Goal: Task Accomplishment & Management: Use online tool/utility

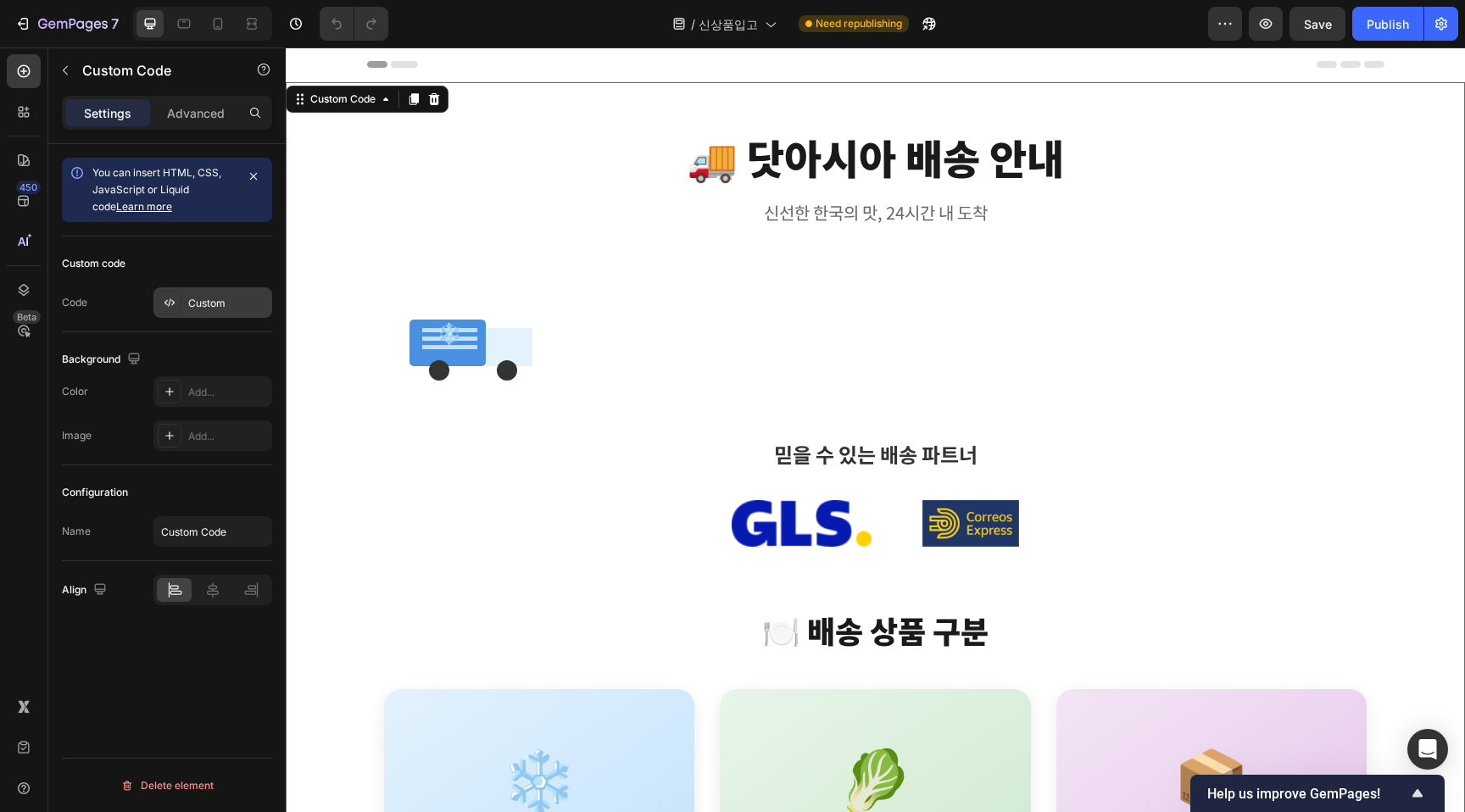
click at [208, 311] on div "Custom" at bounding box center [213, 302] width 119 height 30
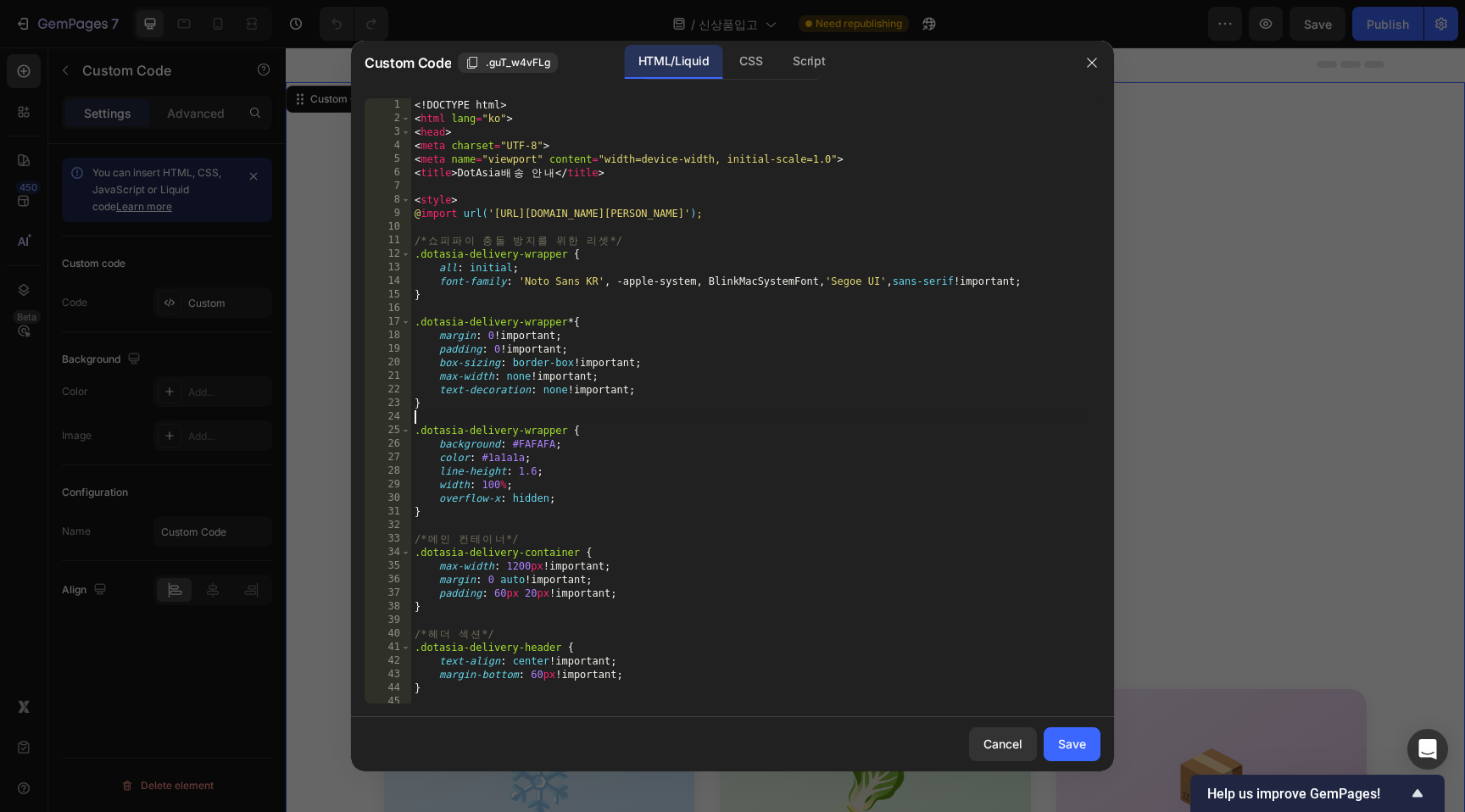
click at [695, 420] on div "<! DOCTYPE html > < html lang = "ko" > < head > < meta charset = "UTF-8" > < me…" at bounding box center [749, 414] width 677 height 632
type textarea "</body> </html>"
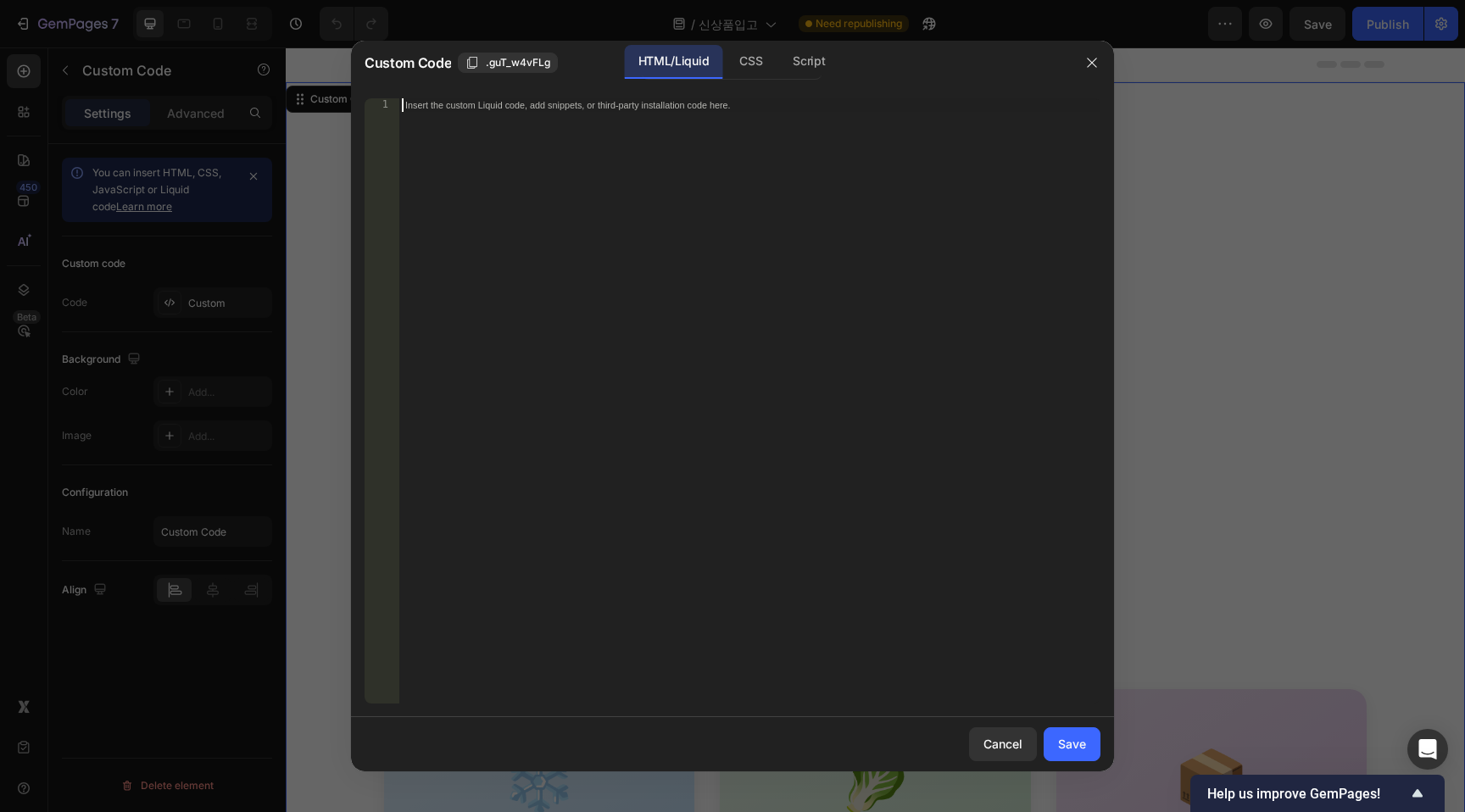
paste textarea "</html>"
type textarea "</html>"
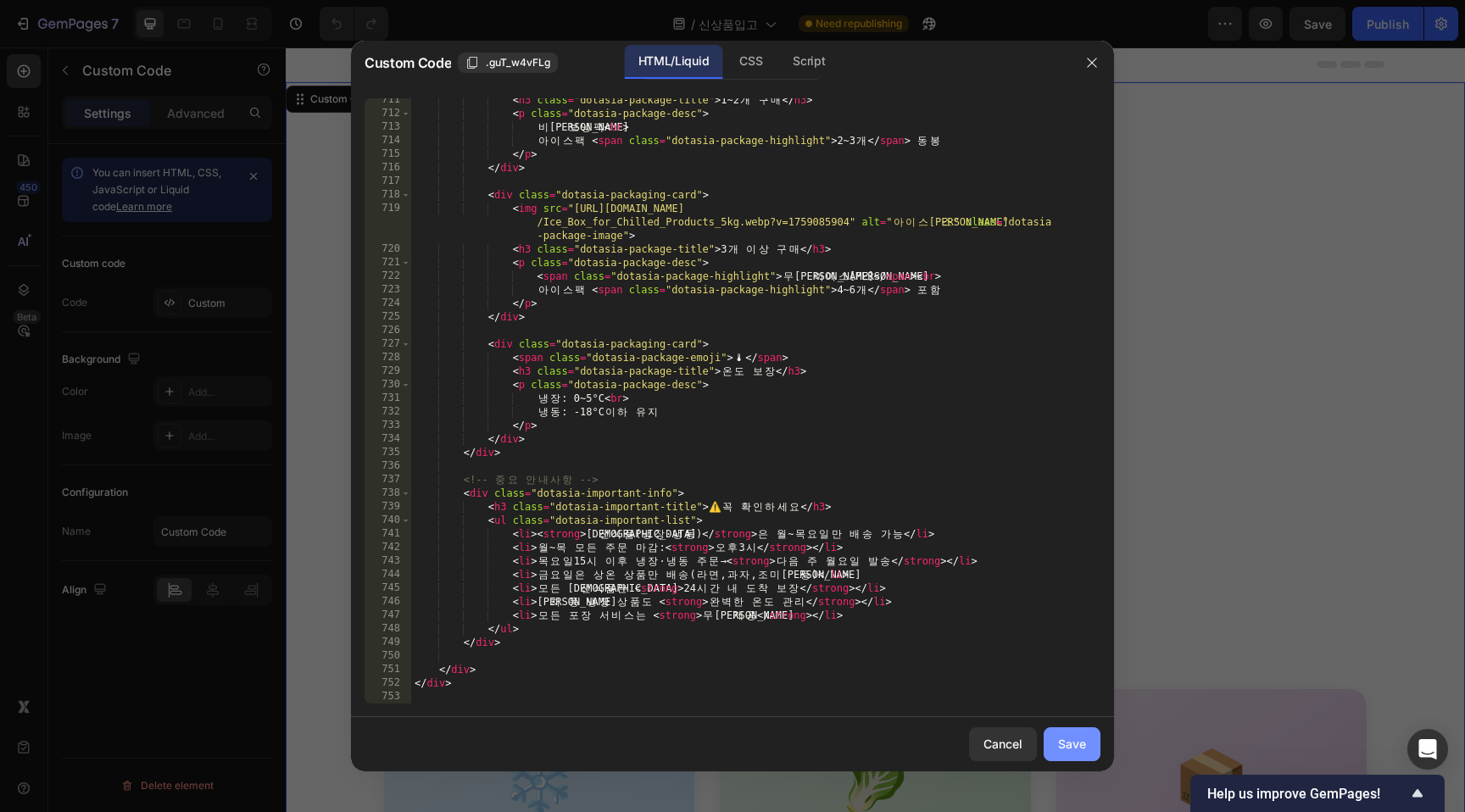
click at [1068, 738] on div "Save" at bounding box center [1072, 744] width 28 height 18
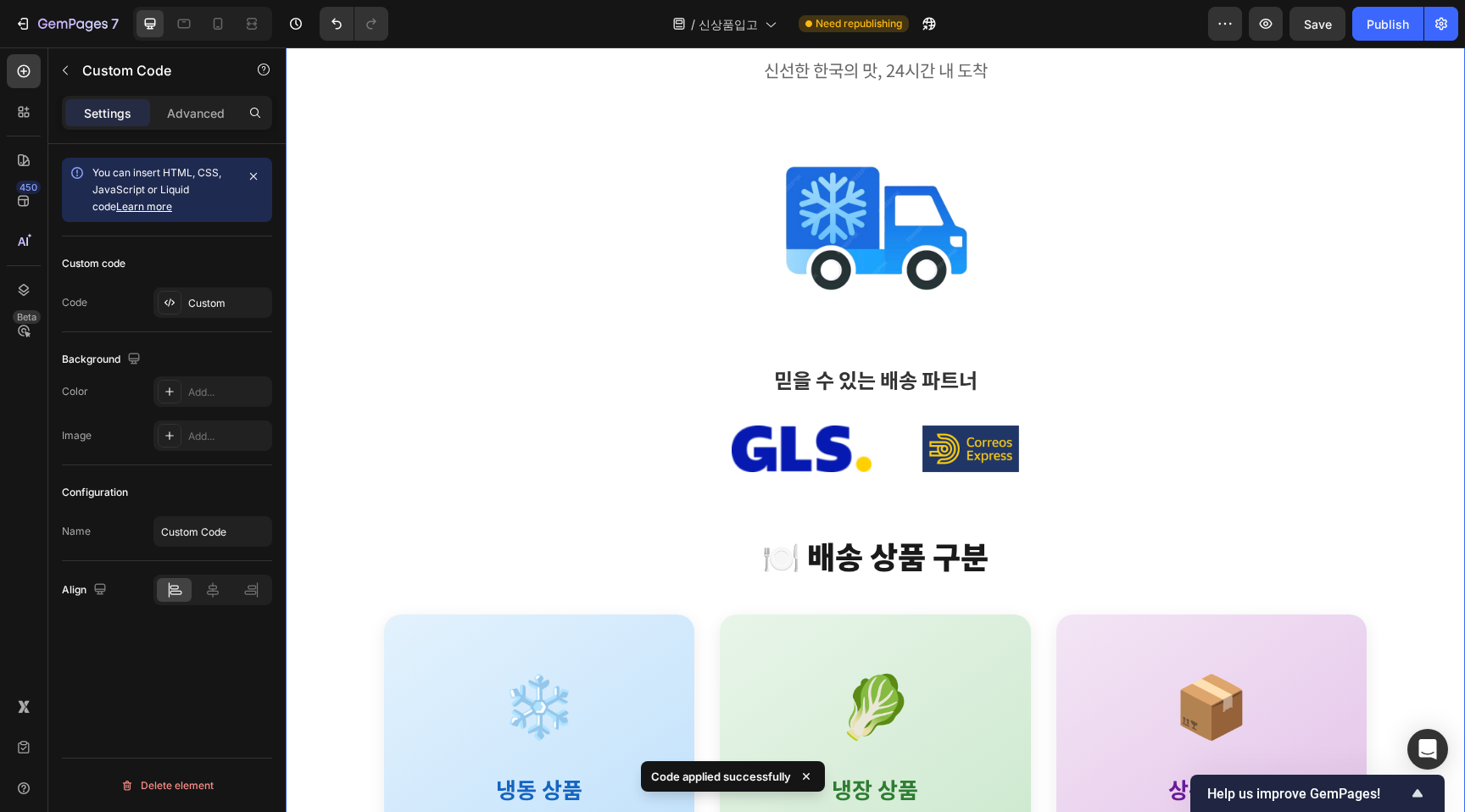
scroll to position [0, 0]
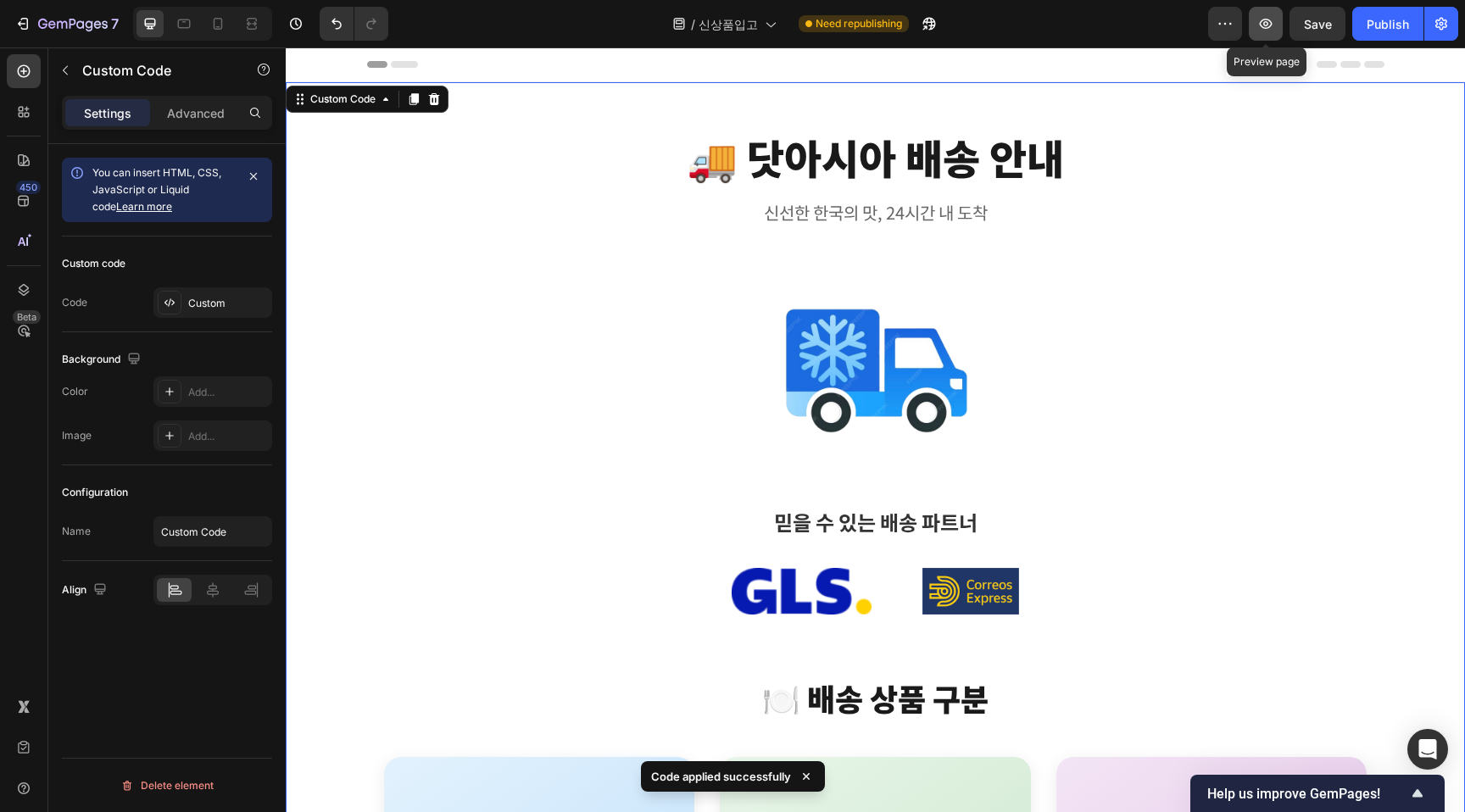
click at [1267, 21] on icon "button" at bounding box center [1266, 24] width 5 height 5
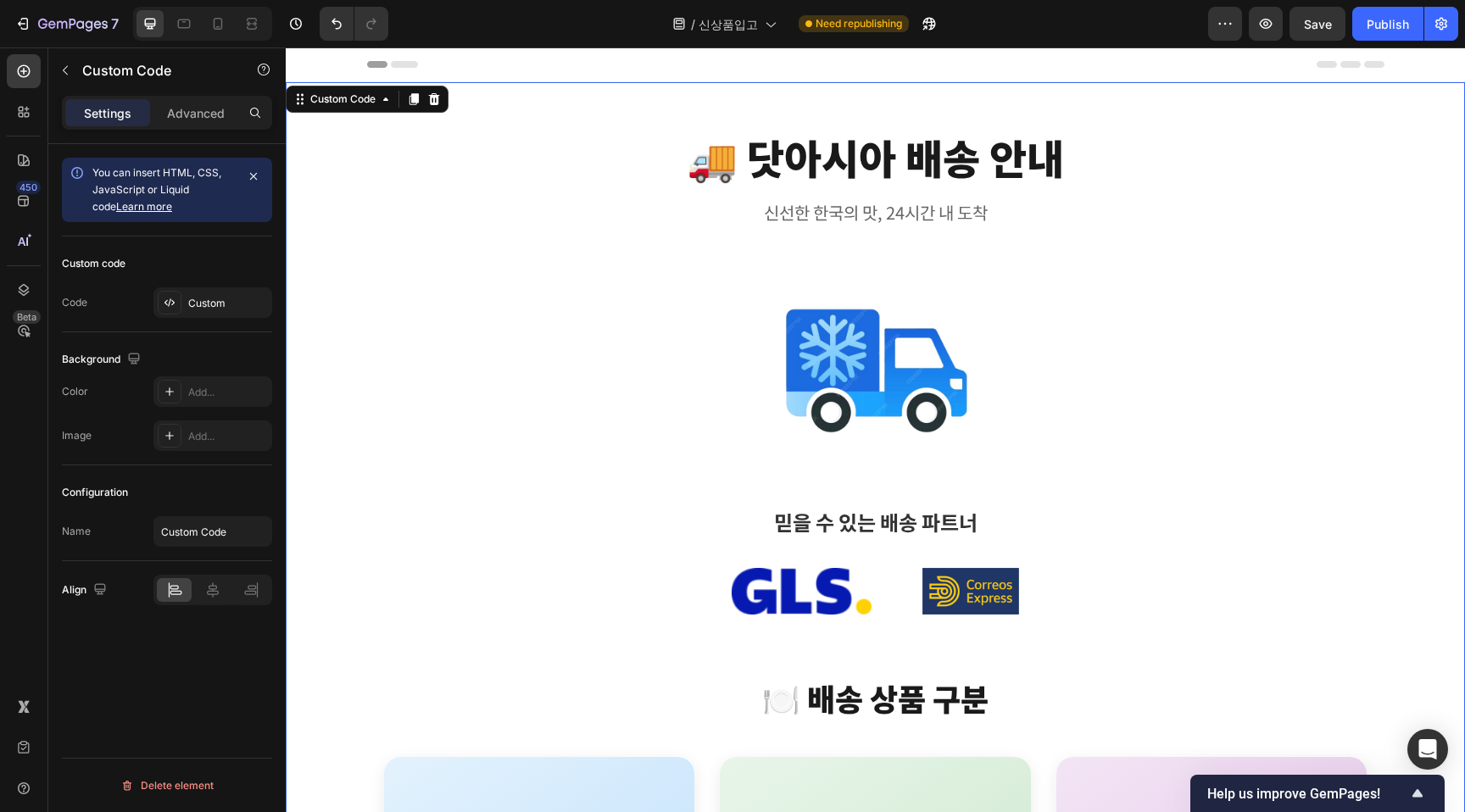
click at [742, 171] on h1 "🚚 닷아시아 배송 안내" at bounding box center [875, 157] width 983 height 49
click at [842, 223] on p "신선한 한국의 맛, 24시간 내 도착" at bounding box center [875, 213] width 983 height 27
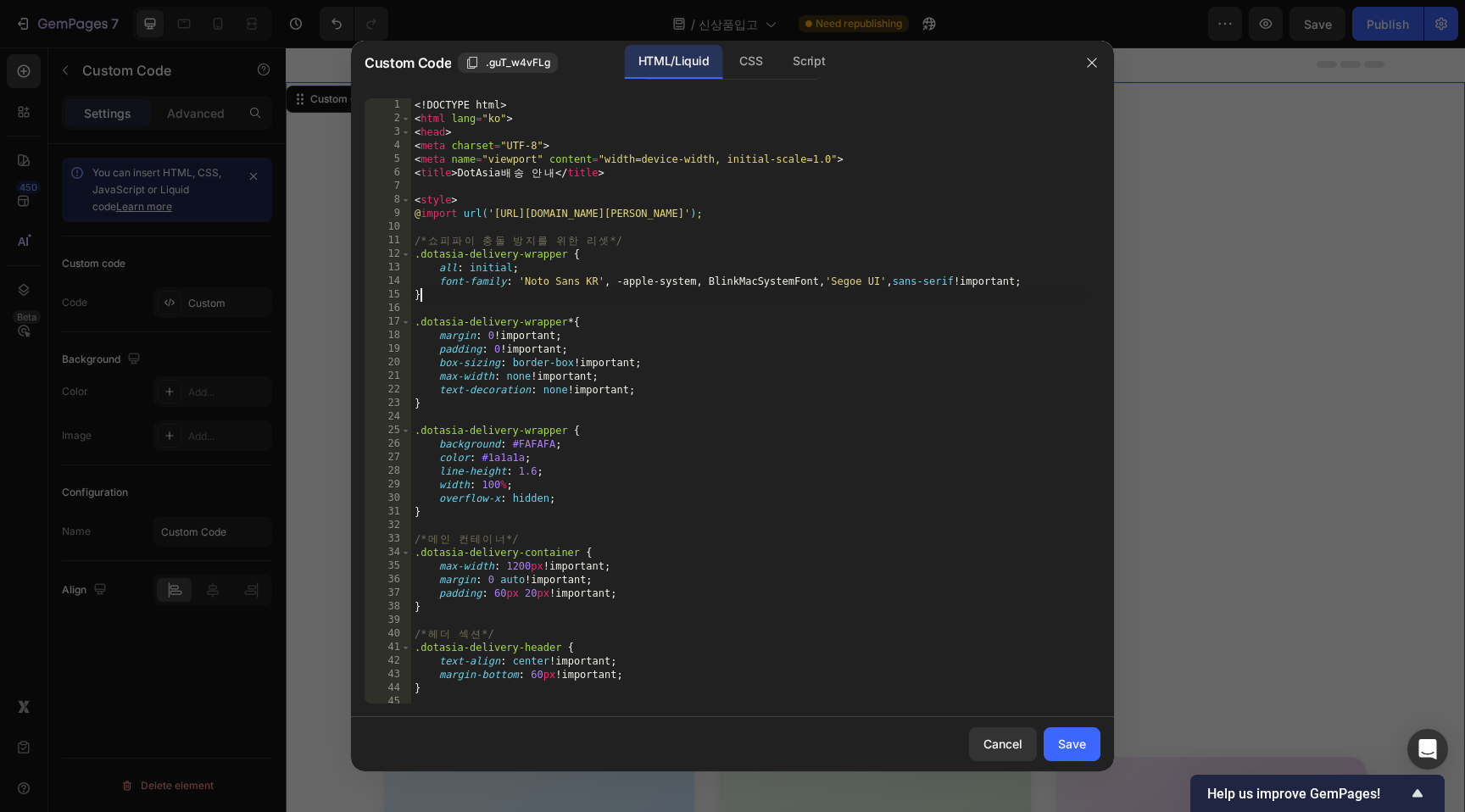
click at [756, 295] on div "<! DOCTYPE html > < html lang = "ko" > < head > < meta charset = "UTF-8" > < me…" at bounding box center [749, 414] width 677 height 632
type textarea "</body> </html>"
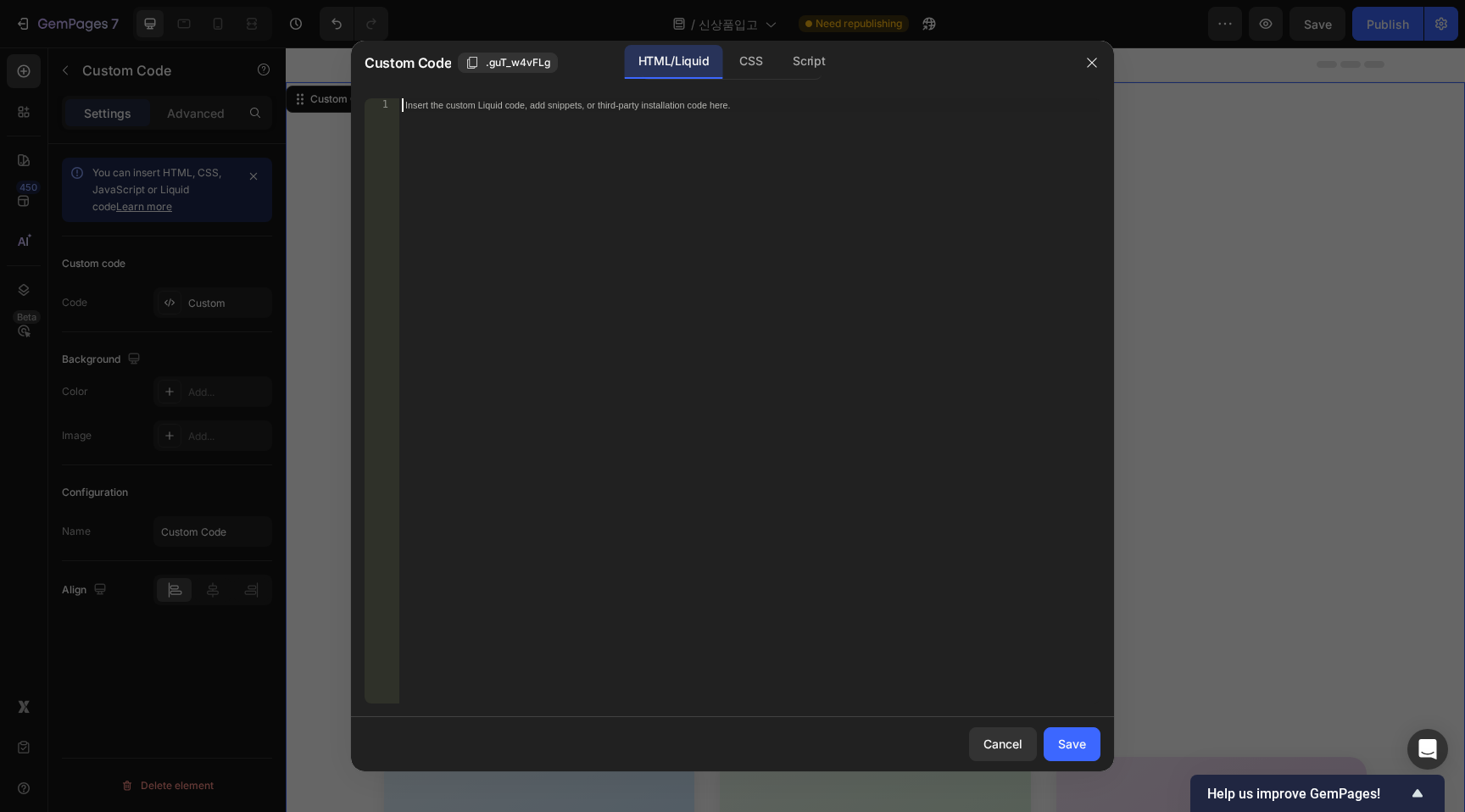
paste textarea "</html>"
type textarea "</html>"
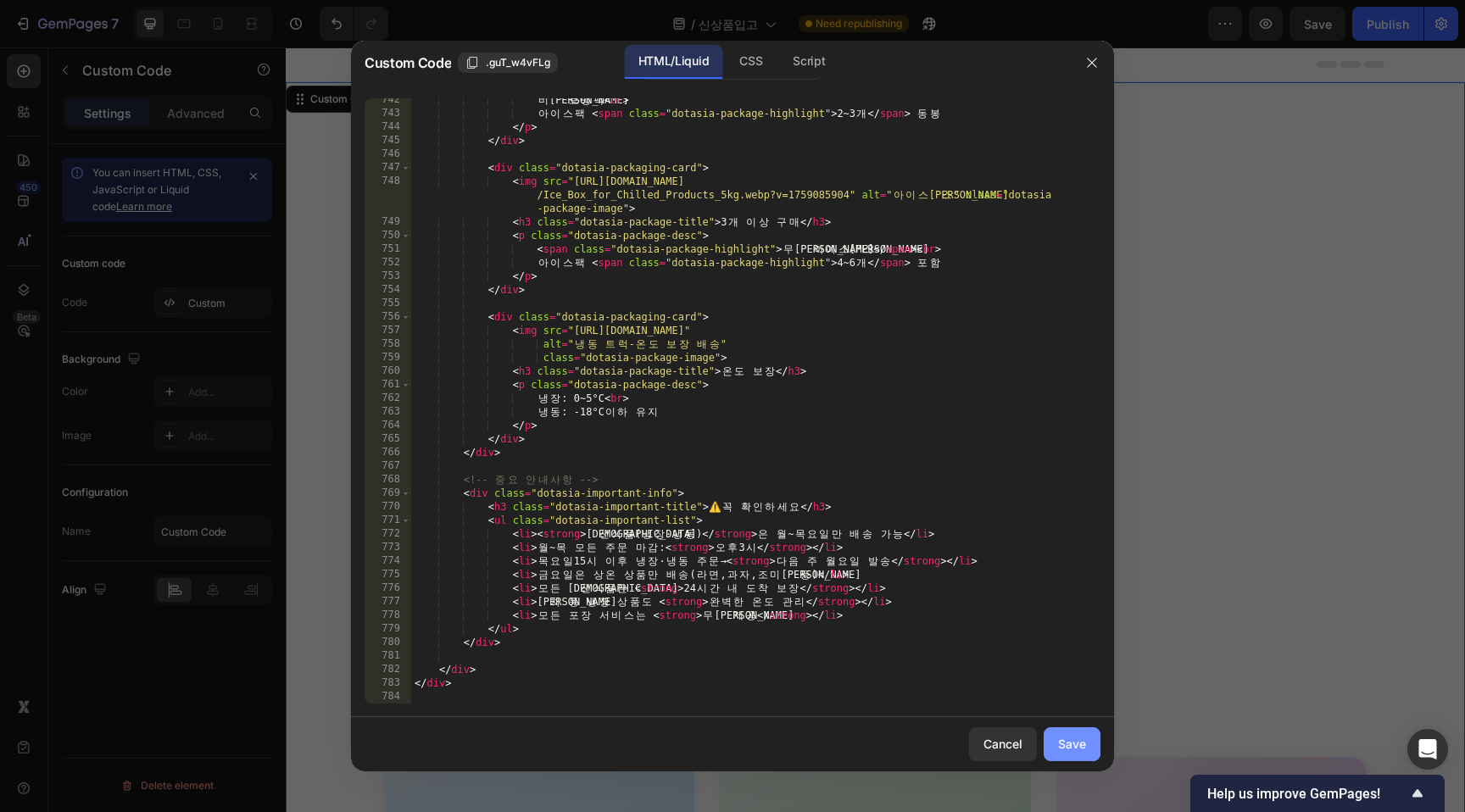
click at [1071, 747] on div "Save" at bounding box center [1072, 744] width 28 height 18
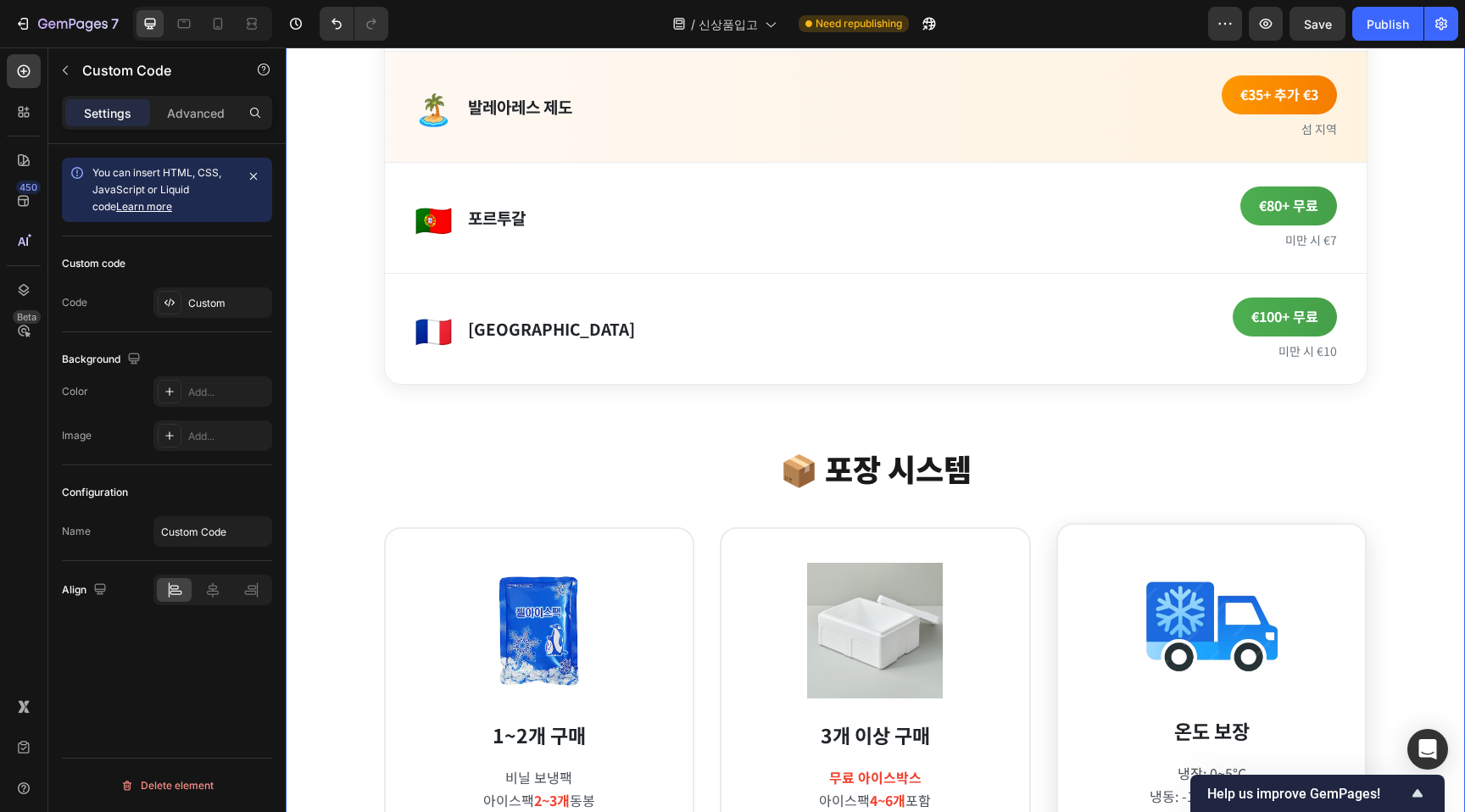
scroll to position [1280, 0]
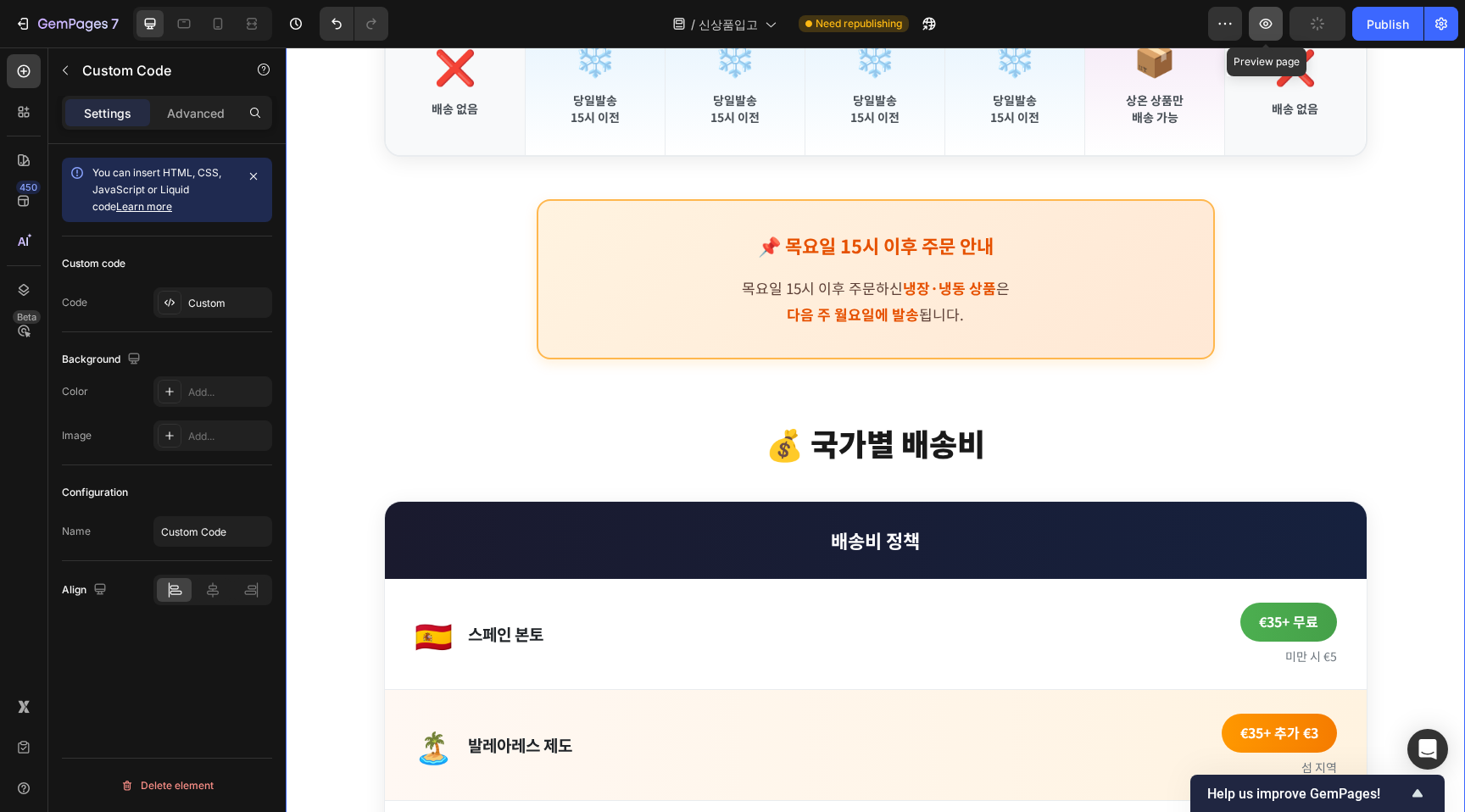
click at [1264, 13] on button "button" at bounding box center [1266, 24] width 34 height 34
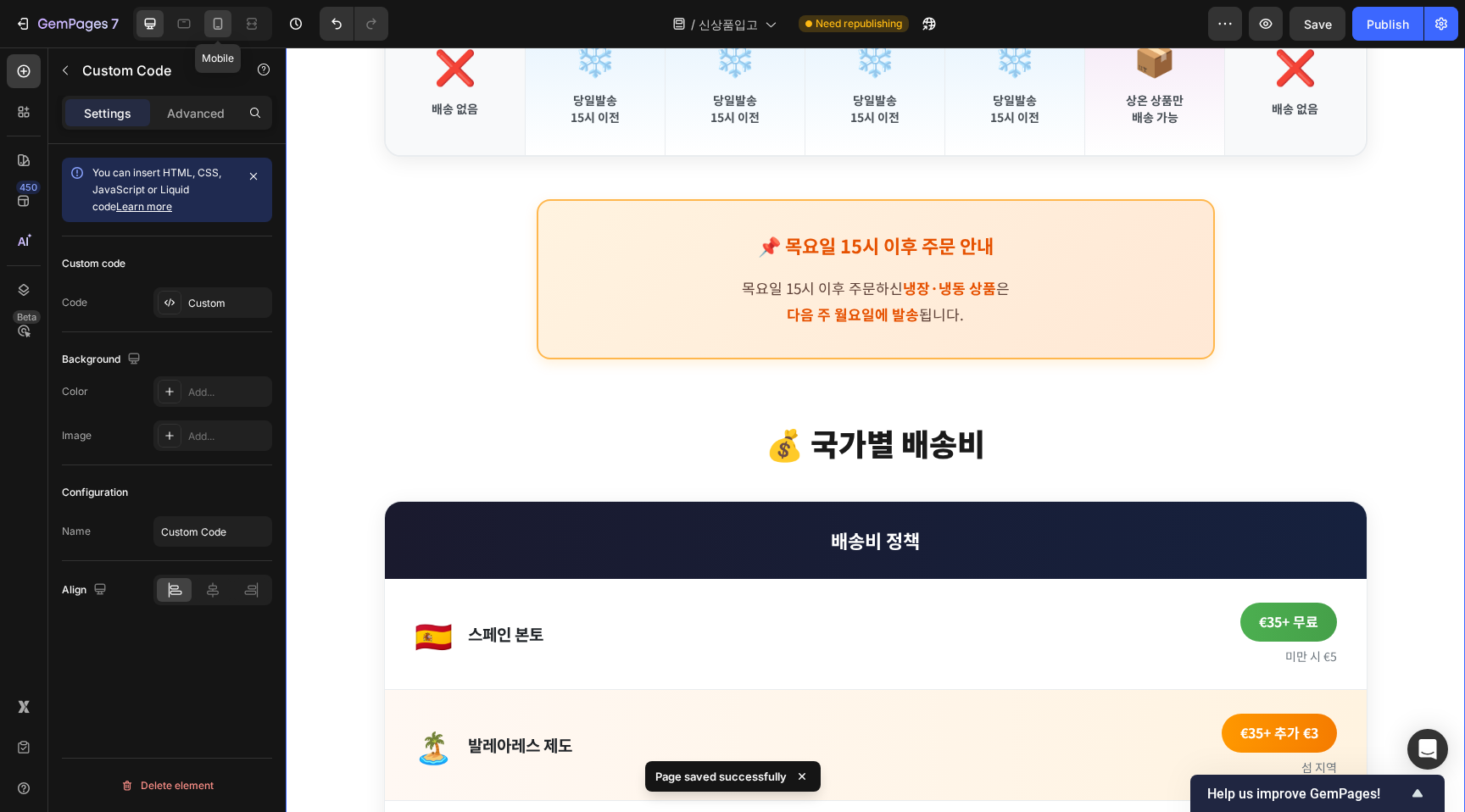
click at [223, 26] on icon at bounding box center [217, 23] width 17 height 17
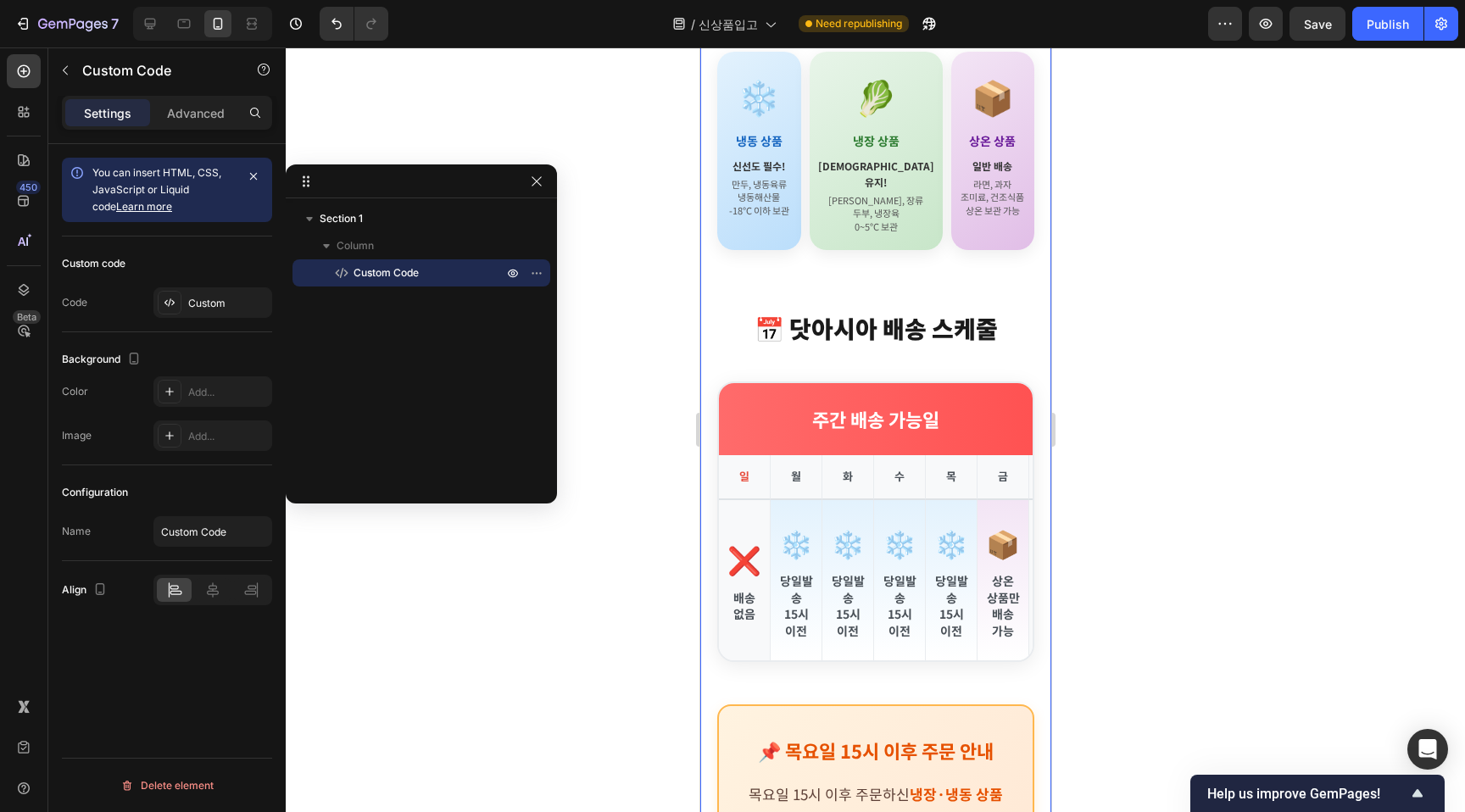
scroll to position [558, 0]
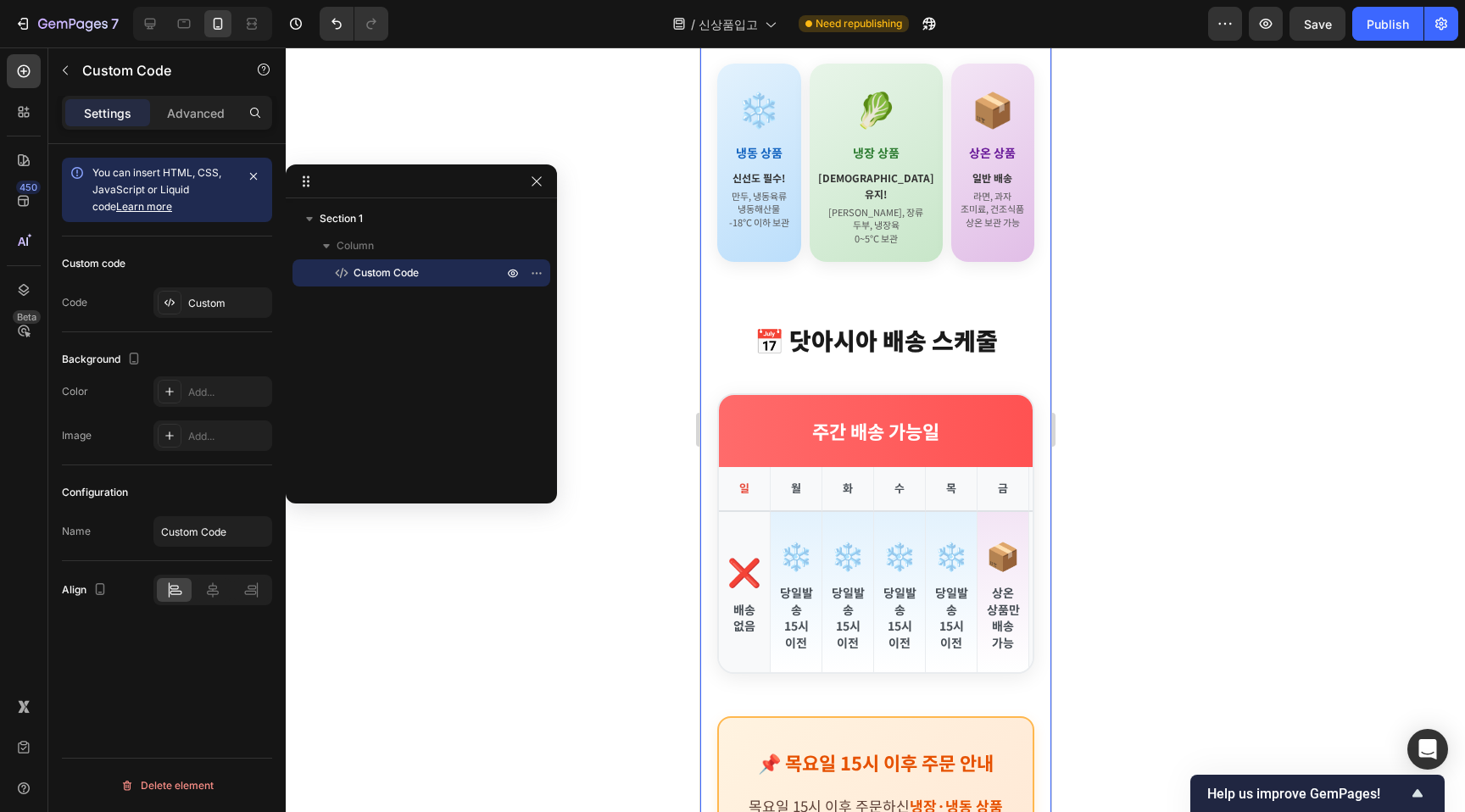
click at [1218, 393] on div at bounding box center [875, 430] width 1179 height 765
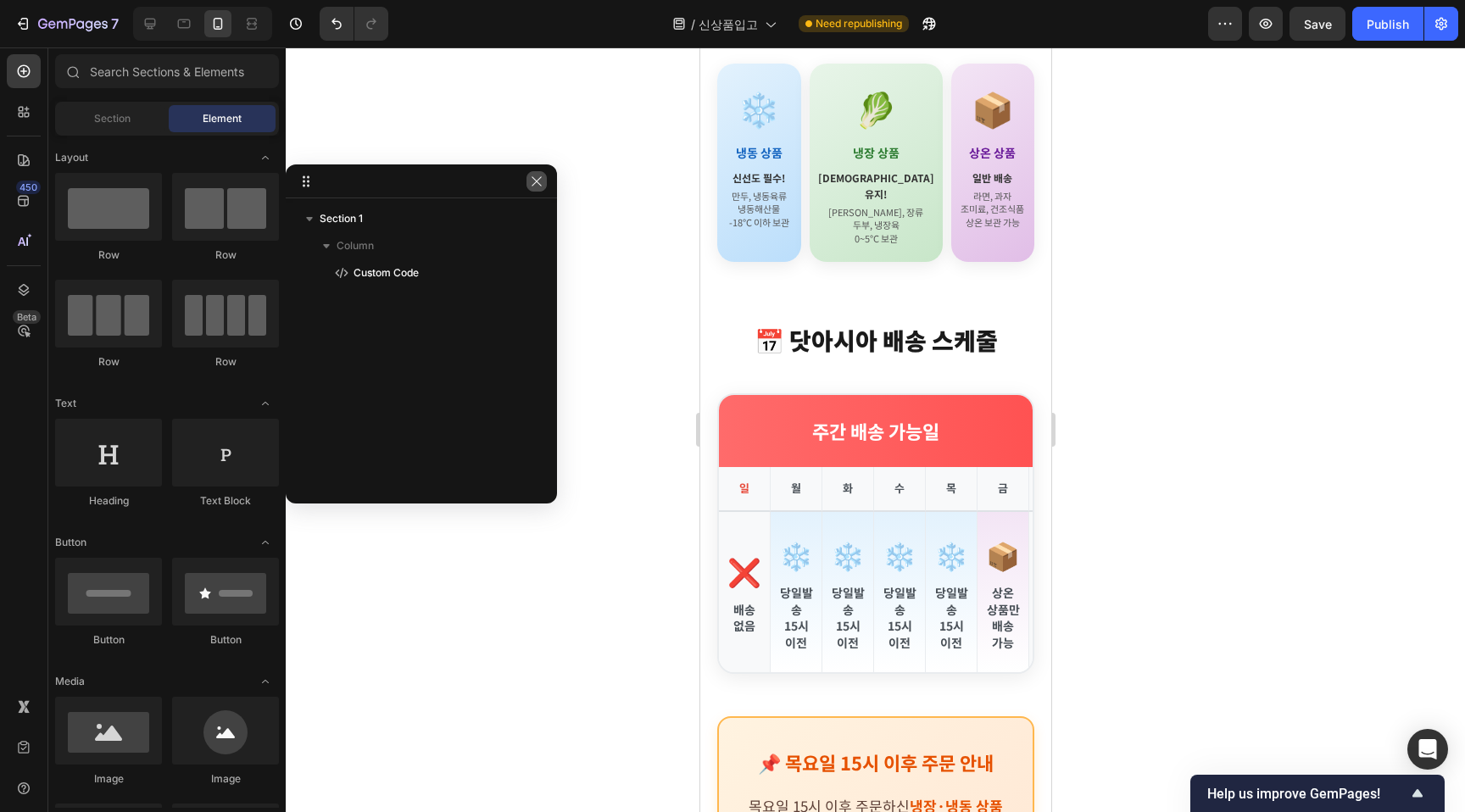
click at [539, 177] on icon "button" at bounding box center [537, 181] width 13 height 13
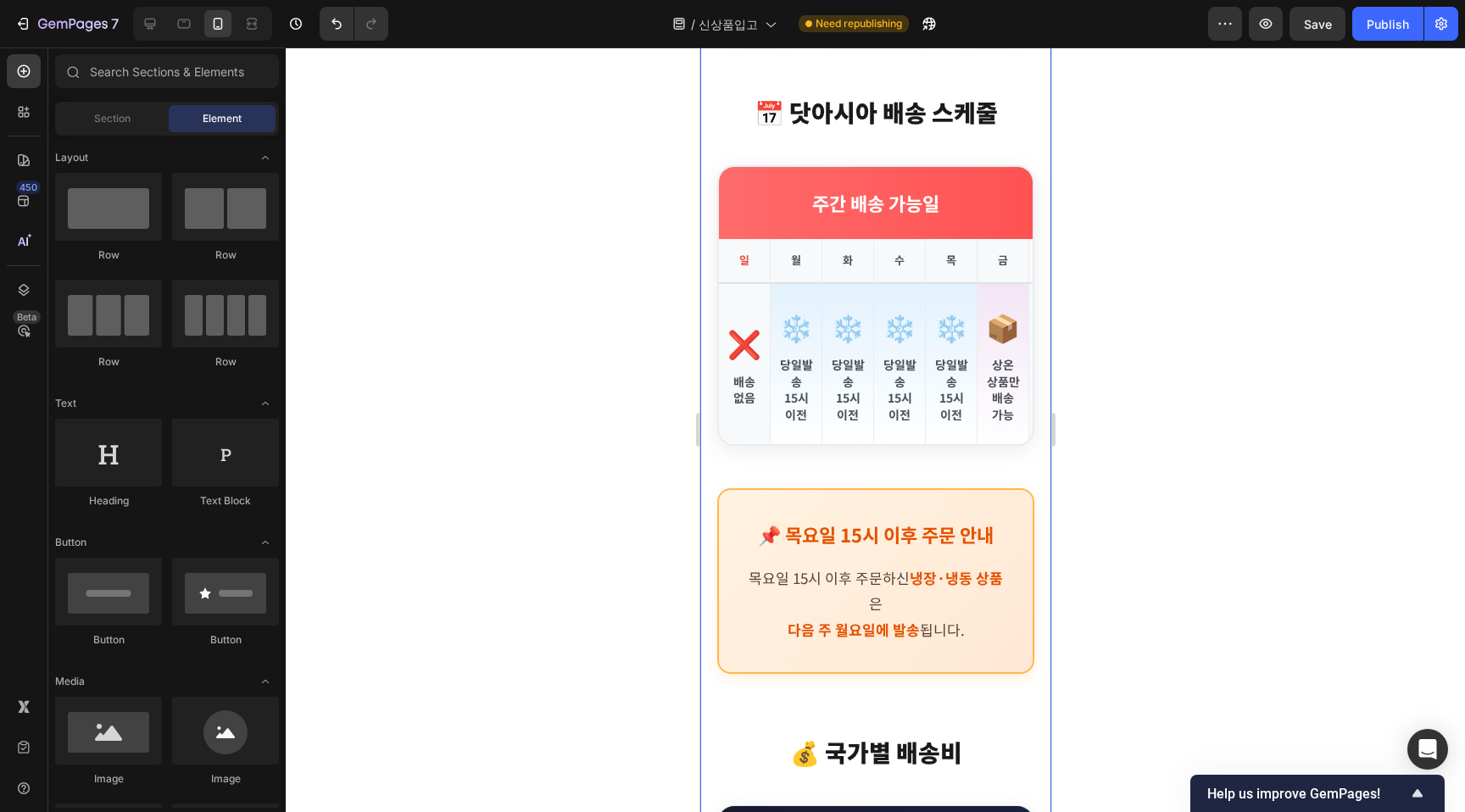
scroll to position [788, 0]
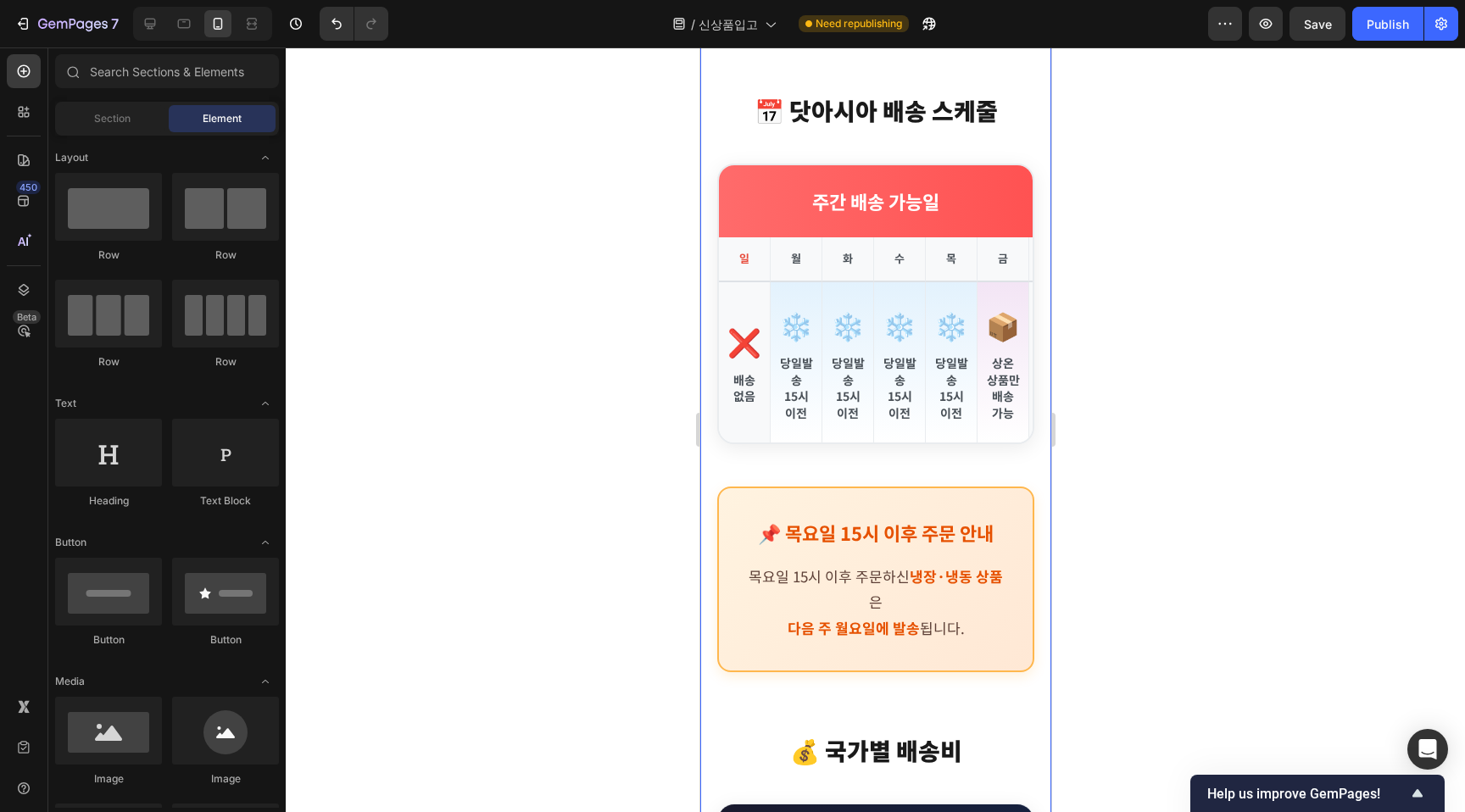
click at [1180, 224] on div at bounding box center [875, 430] width 1179 height 765
click at [934, 385] on span "당일발송 15시 이전" at bounding box center [951, 388] width 34 height 66
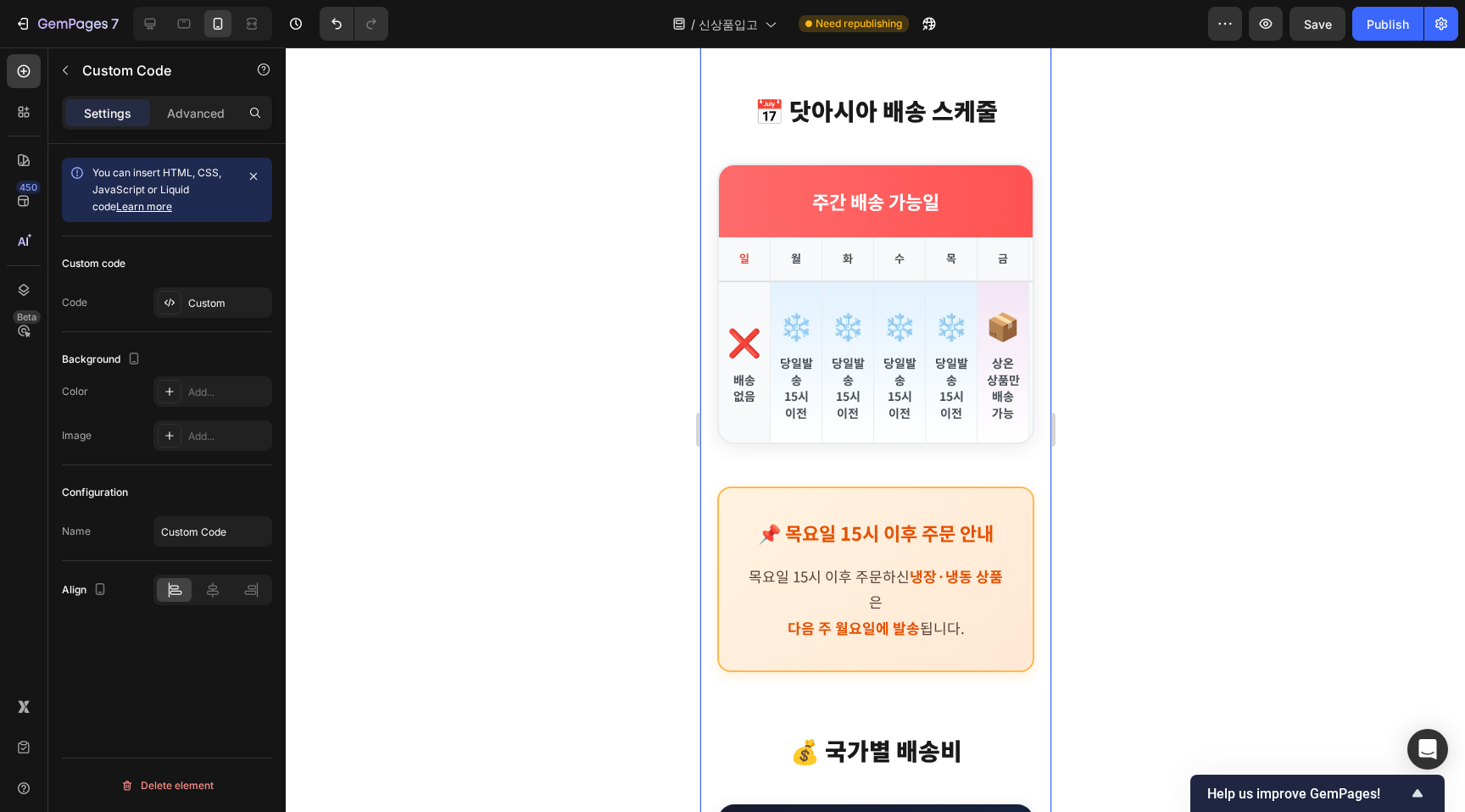
click at [964, 170] on div "주간 배송 가능일" at bounding box center [875, 200] width 314 height 72
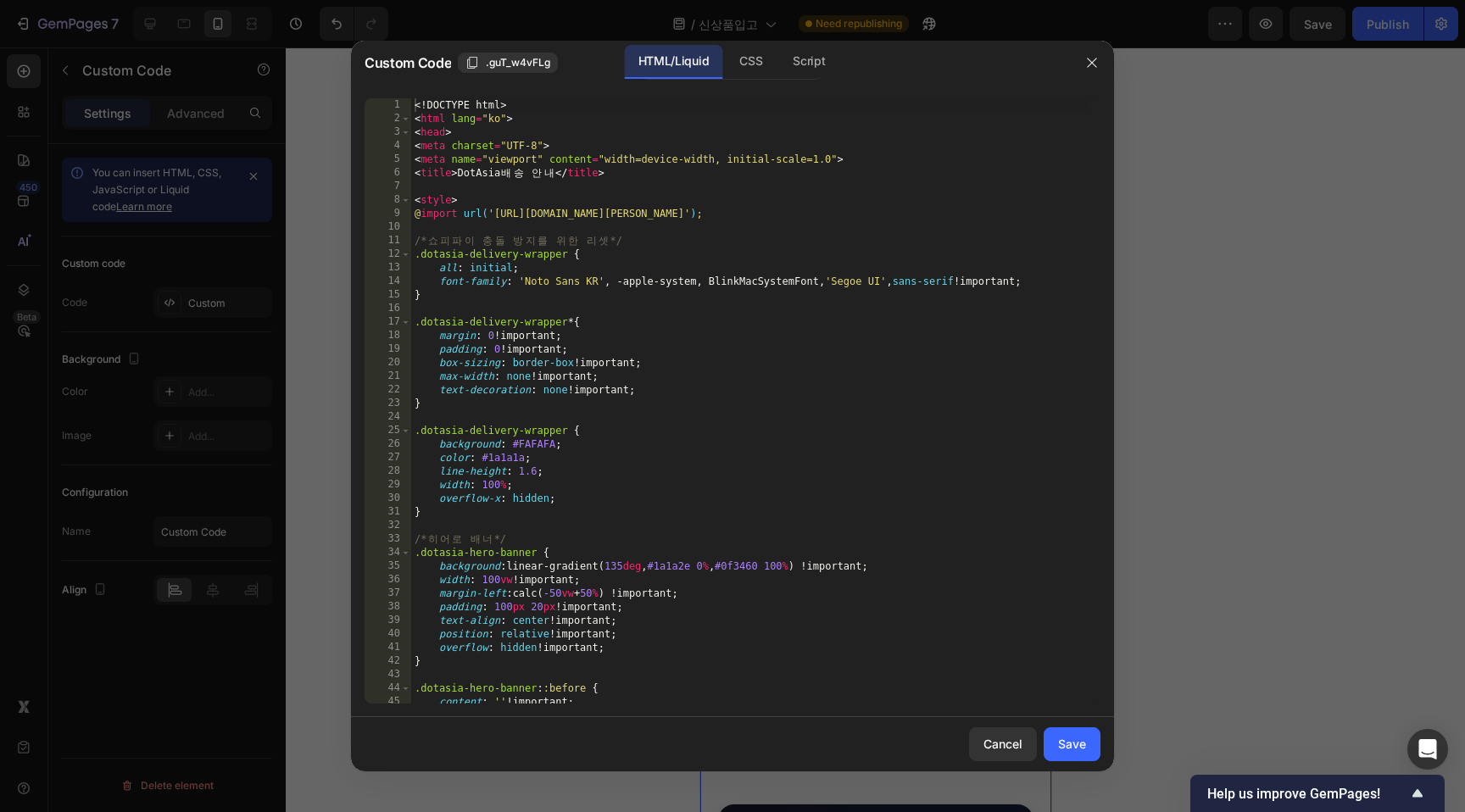
click at [870, 262] on div "<! DOCTYPE html > < html lang = "ko" > < head > < meta charset = "UTF-8" > < me…" at bounding box center [749, 414] width 677 height 632
type textarea "</body> </html>"
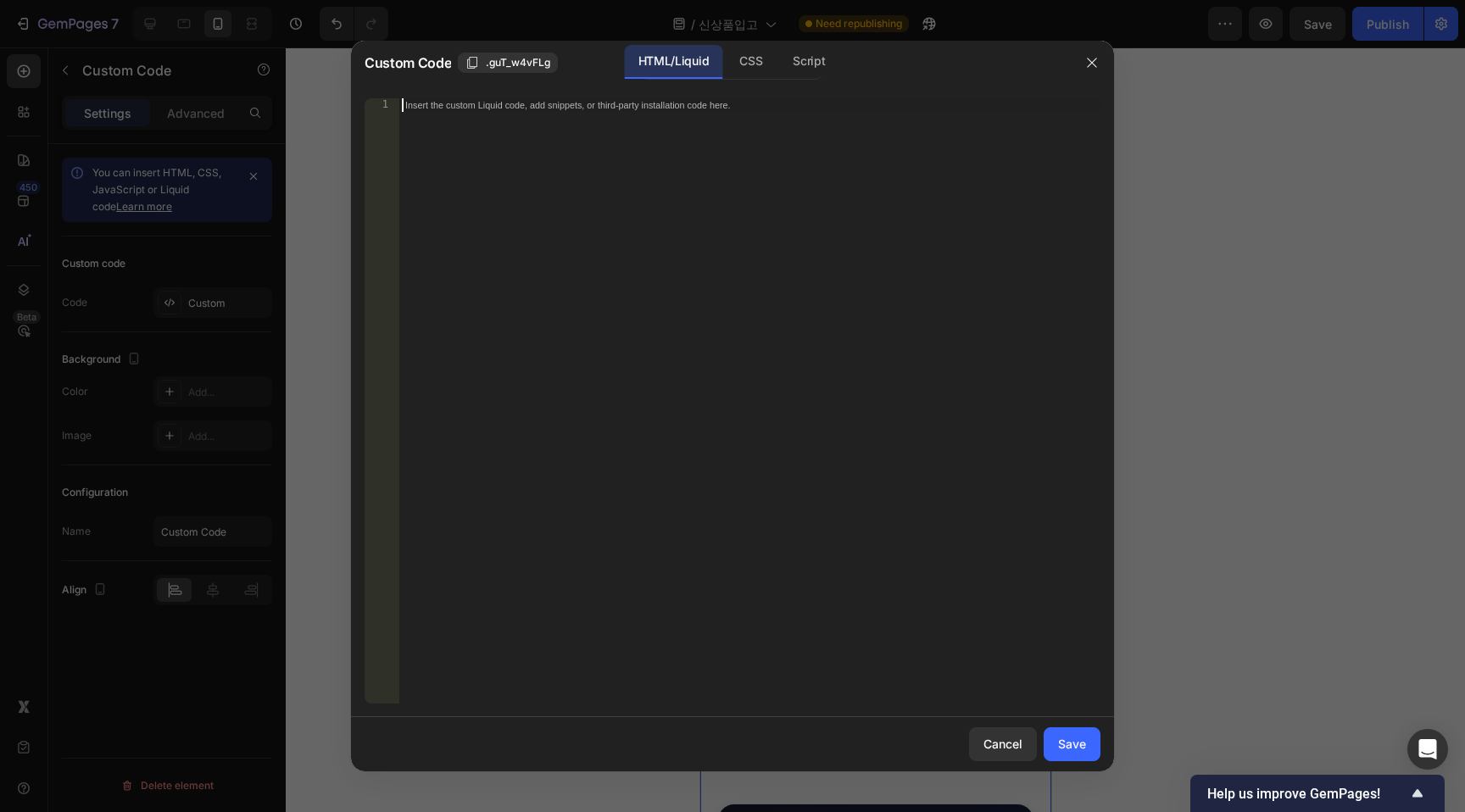
paste textarea "</html>"
type textarea "</html>"
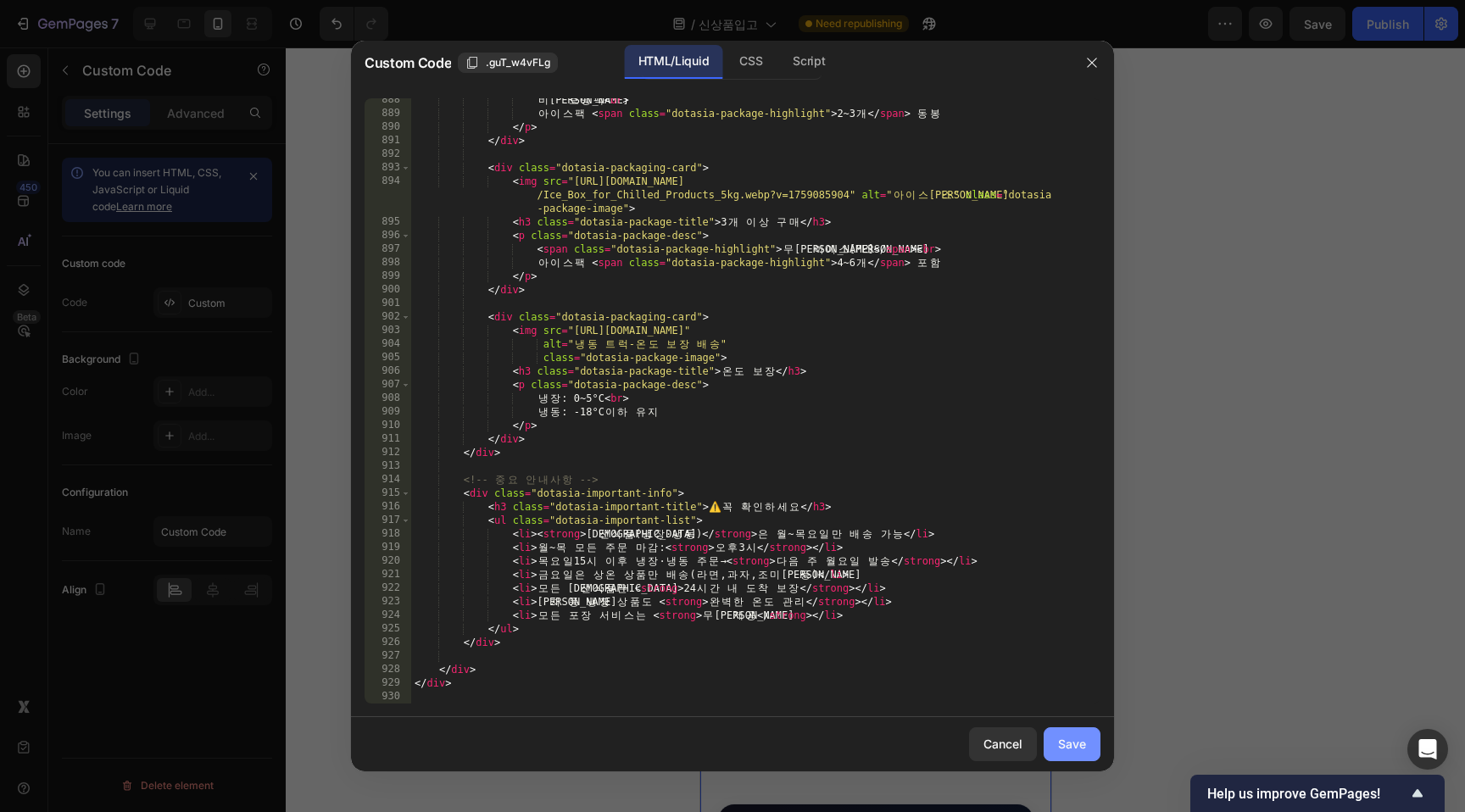
click at [1085, 735] on div "Save" at bounding box center [1072, 744] width 28 height 18
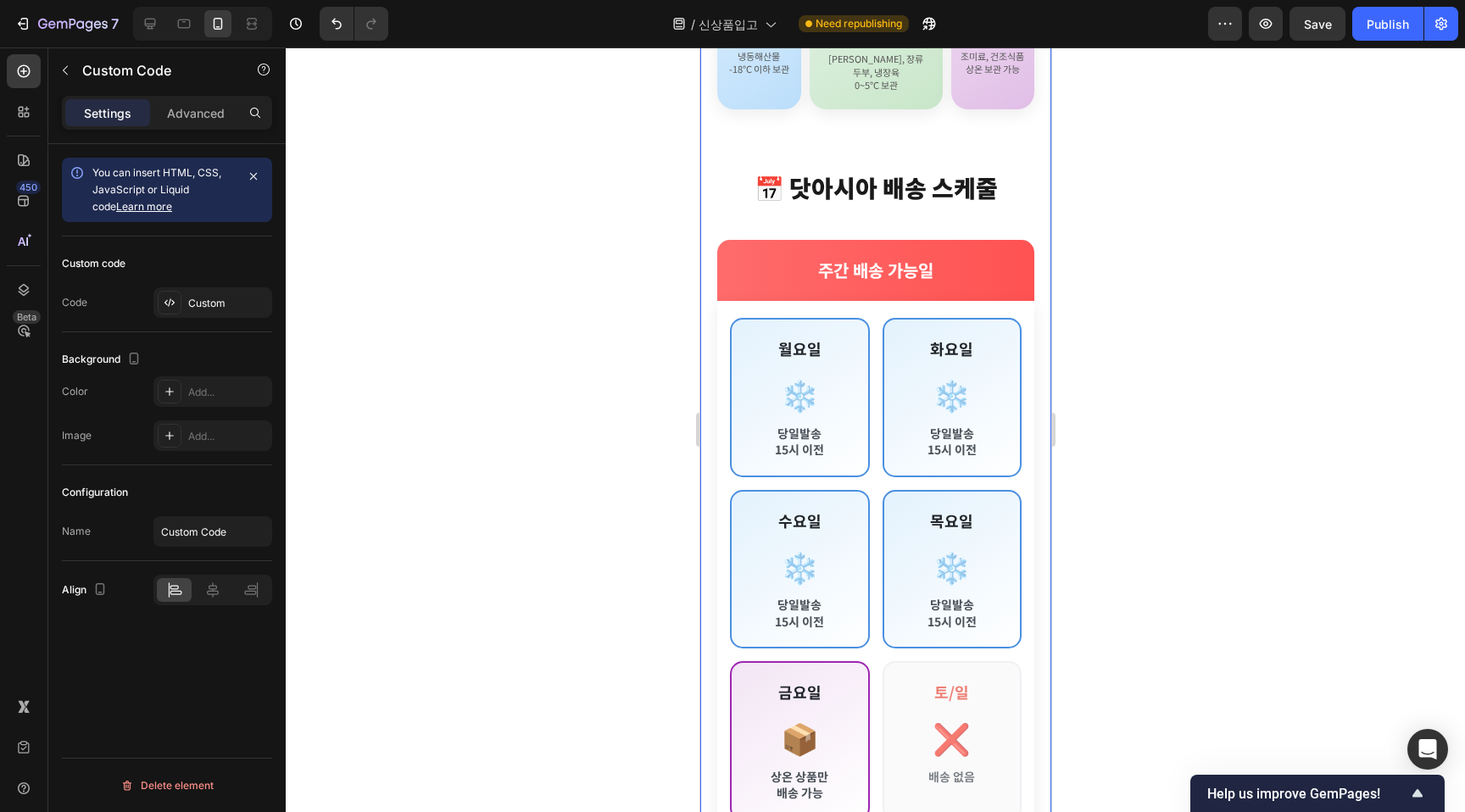
click at [1337, 254] on div at bounding box center [875, 430] width 1179 height 765
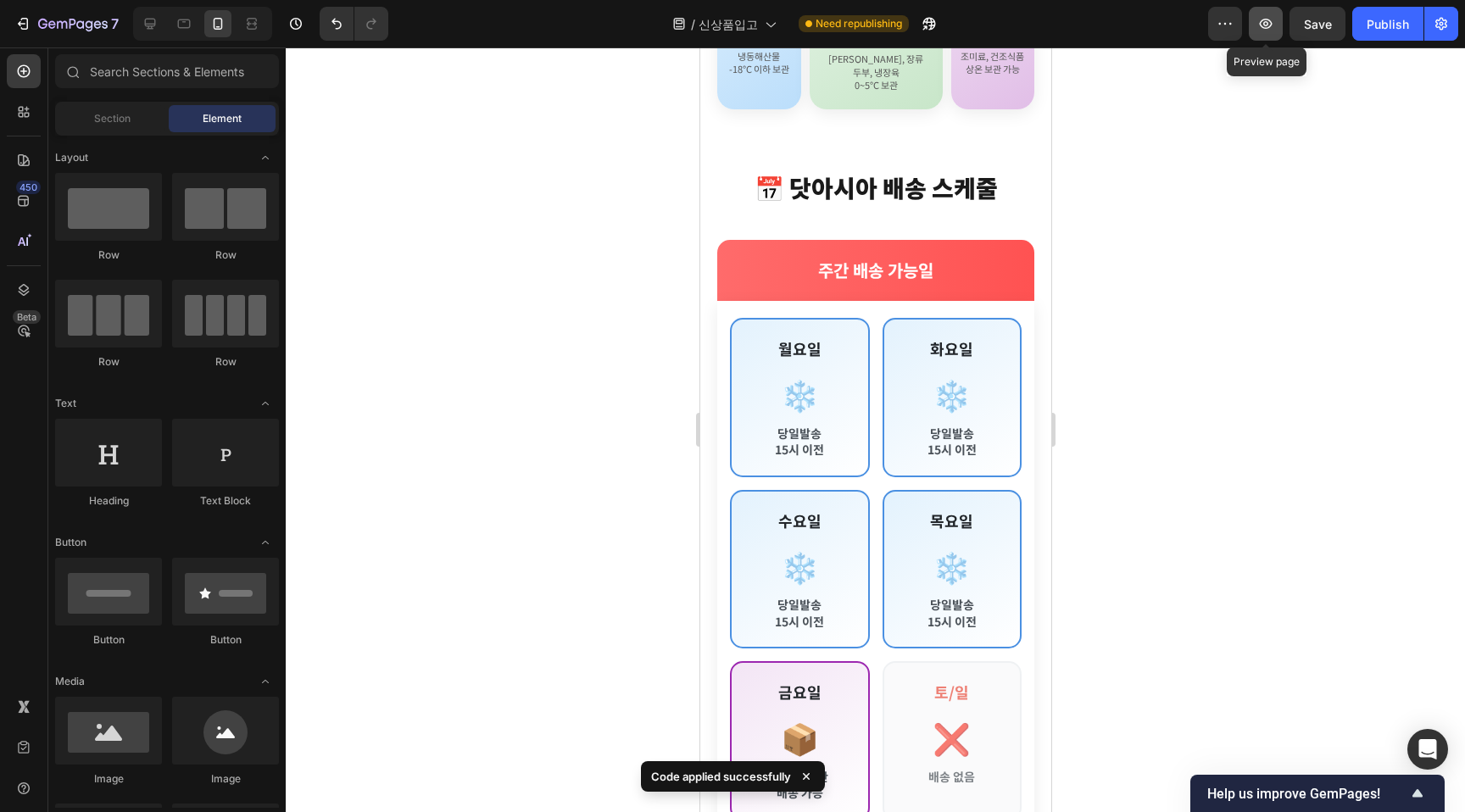
click at [1265, 30] on icon "button" at bounding box center [1265, 23] width 17 height 17
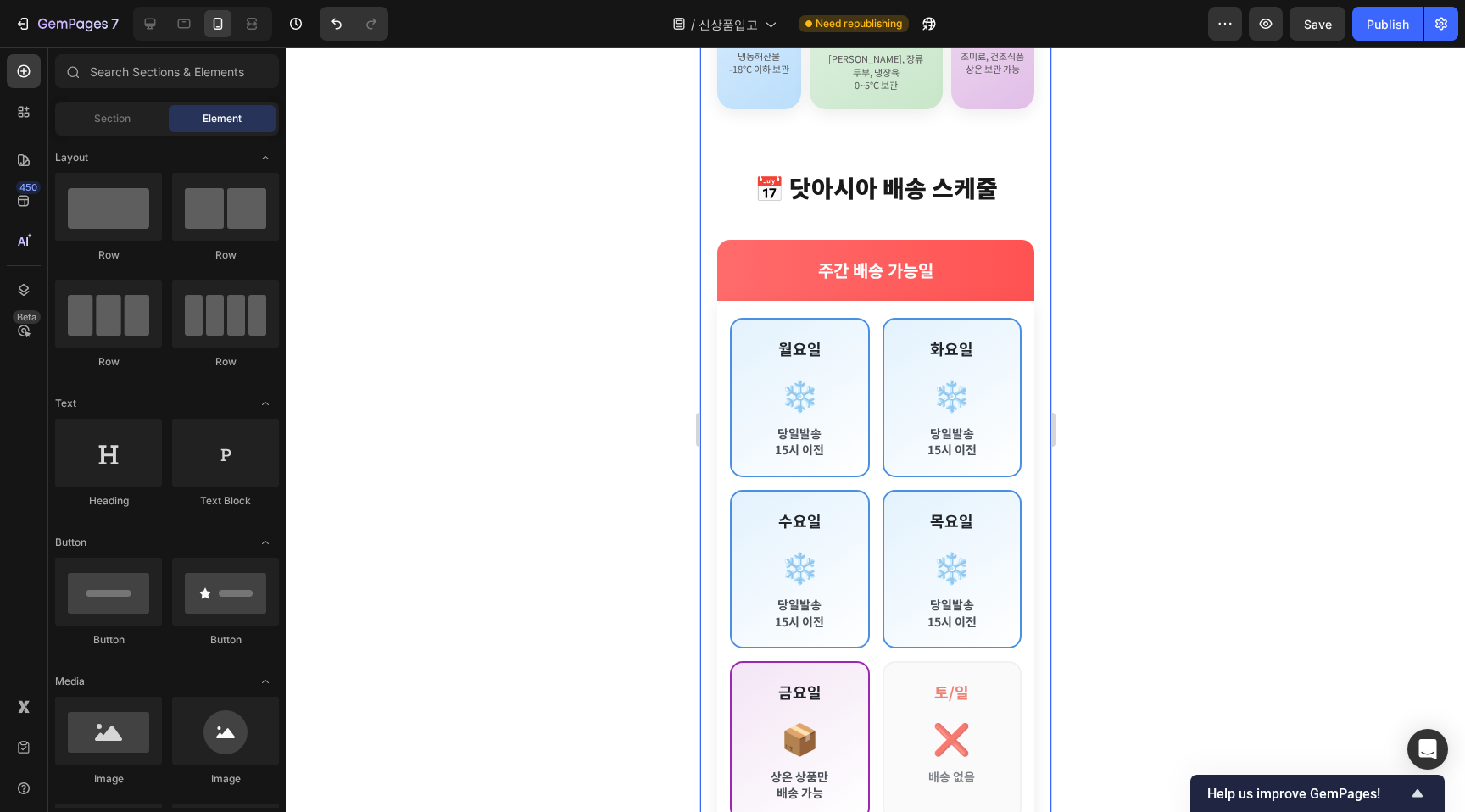
click at [995, 394] on div "화요일 ❄️ 당일발송 15시 이전" at bounding box center [952, 398] width 140 height 160
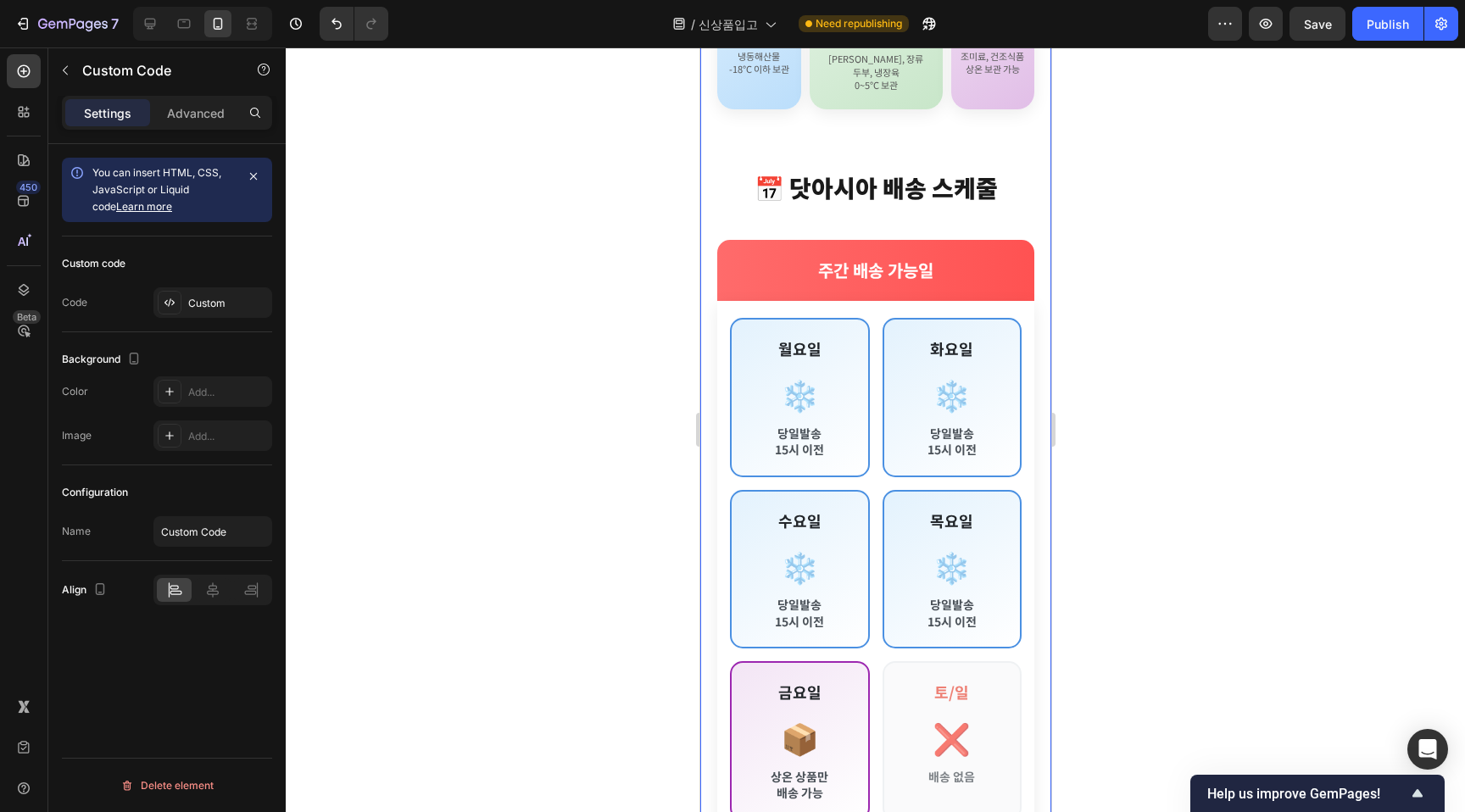
click at [995, 394] on div "화요일 ❄️ 당일발송 15시 이전" at bounding box center [952, 398] width 140 height 160
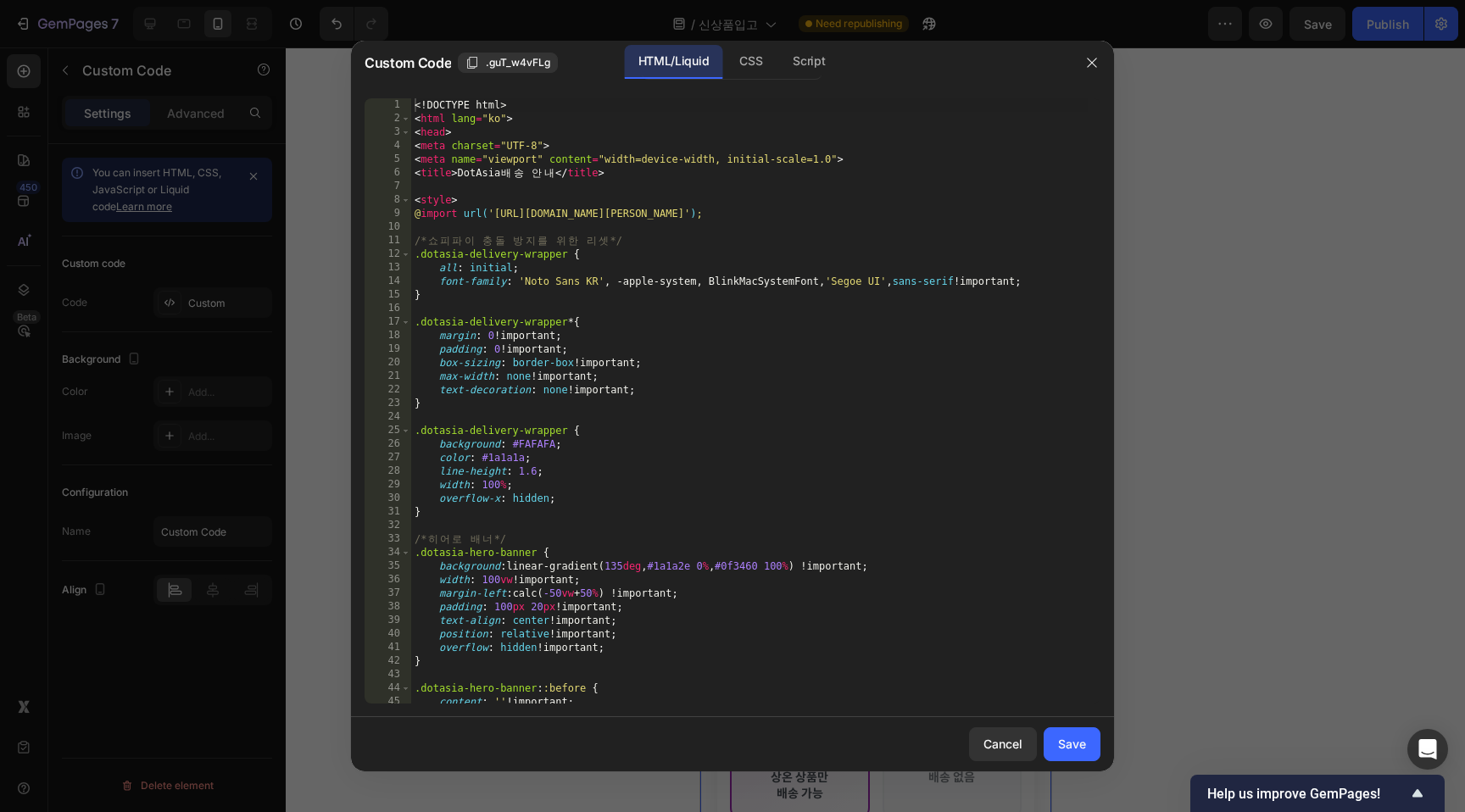
click at [1236, 361] on div at bounding box center [732, 406] width 1465 height 812
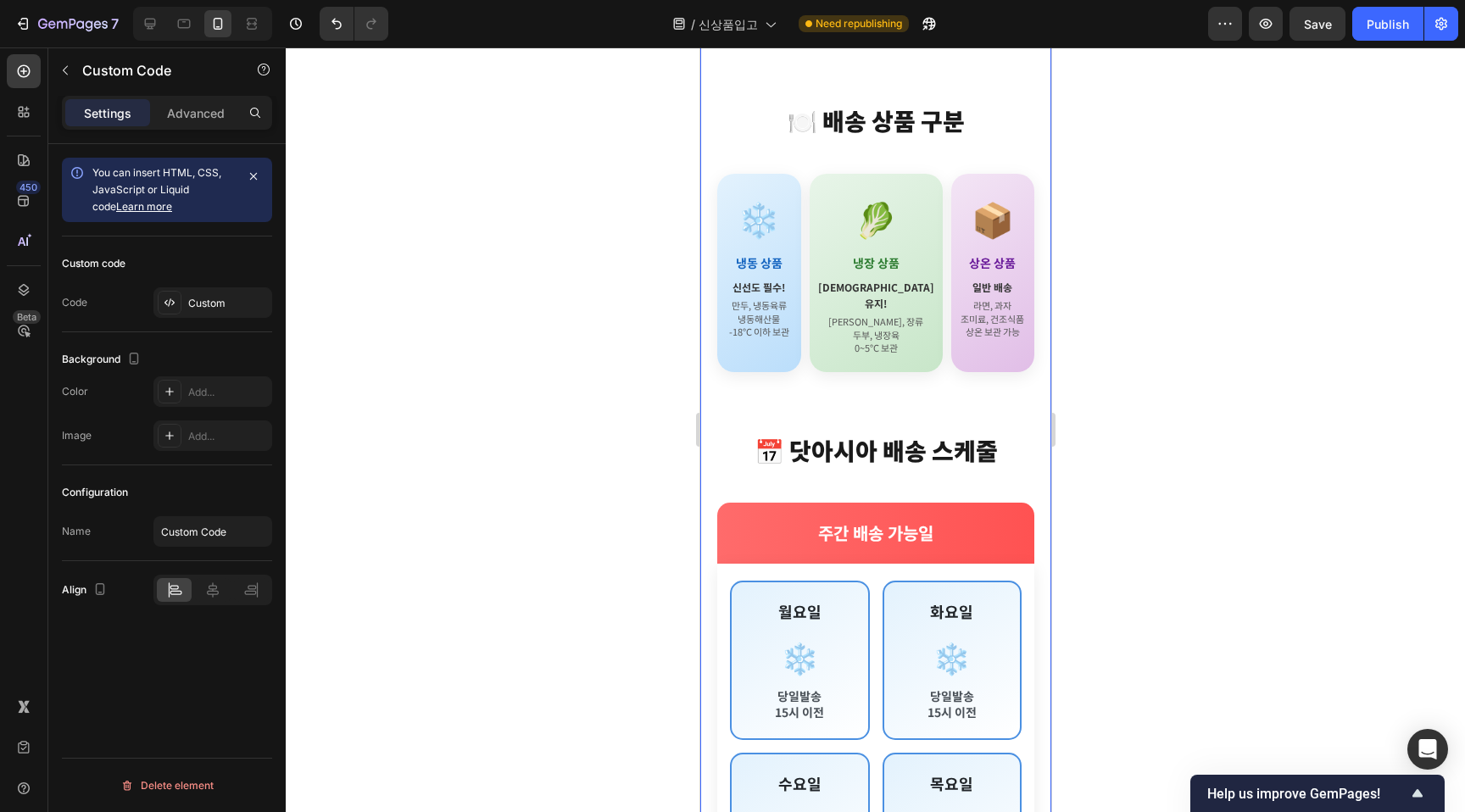
scroll to position [460, 0]
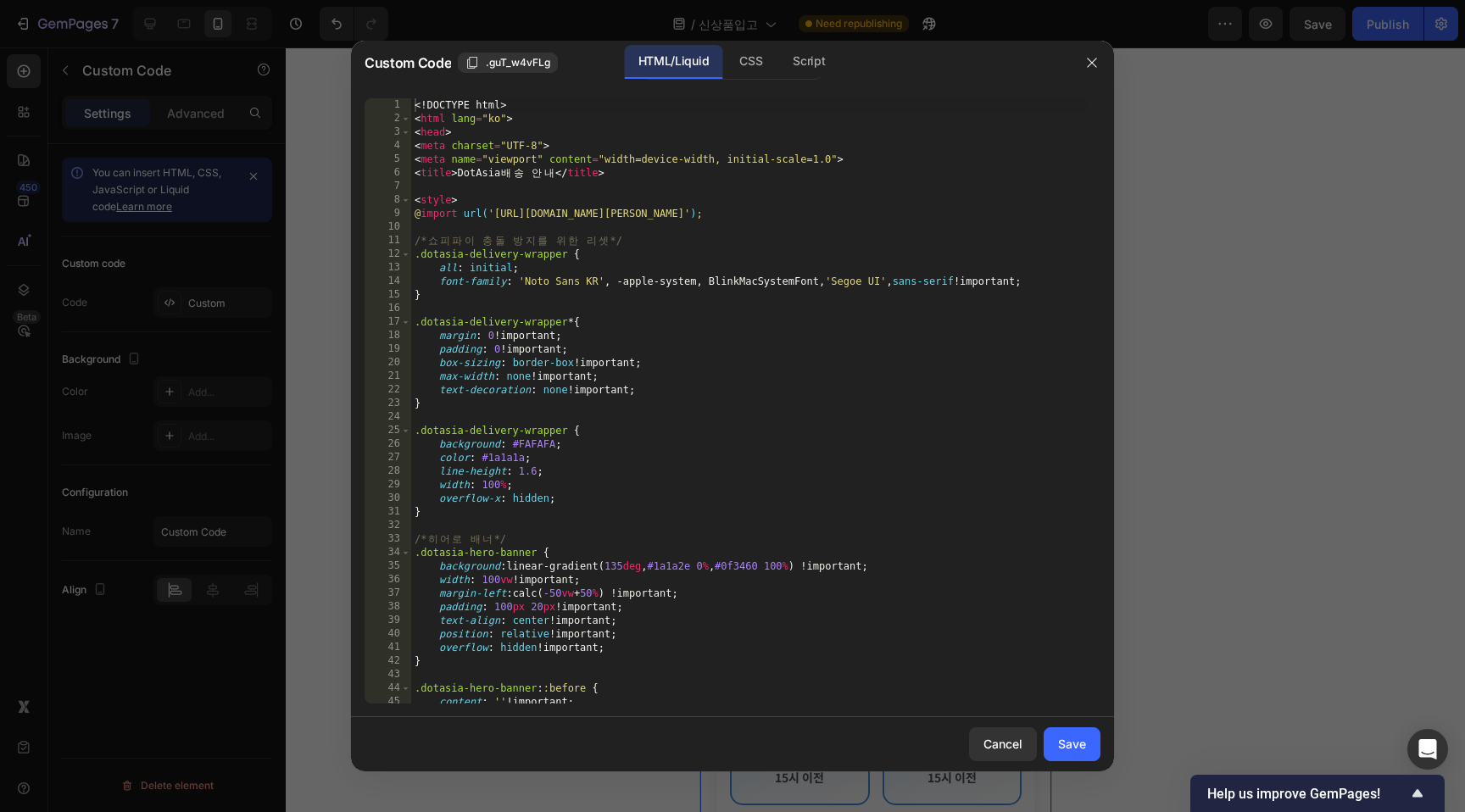
click at [825, 289] on div "<! DOCTYPE html > < html lang = "ko" > < head > < meta charset = "UTF-8" > < me…" at bounding box center [749, 414] width 677 height 632
type textarea "</body> </html>"
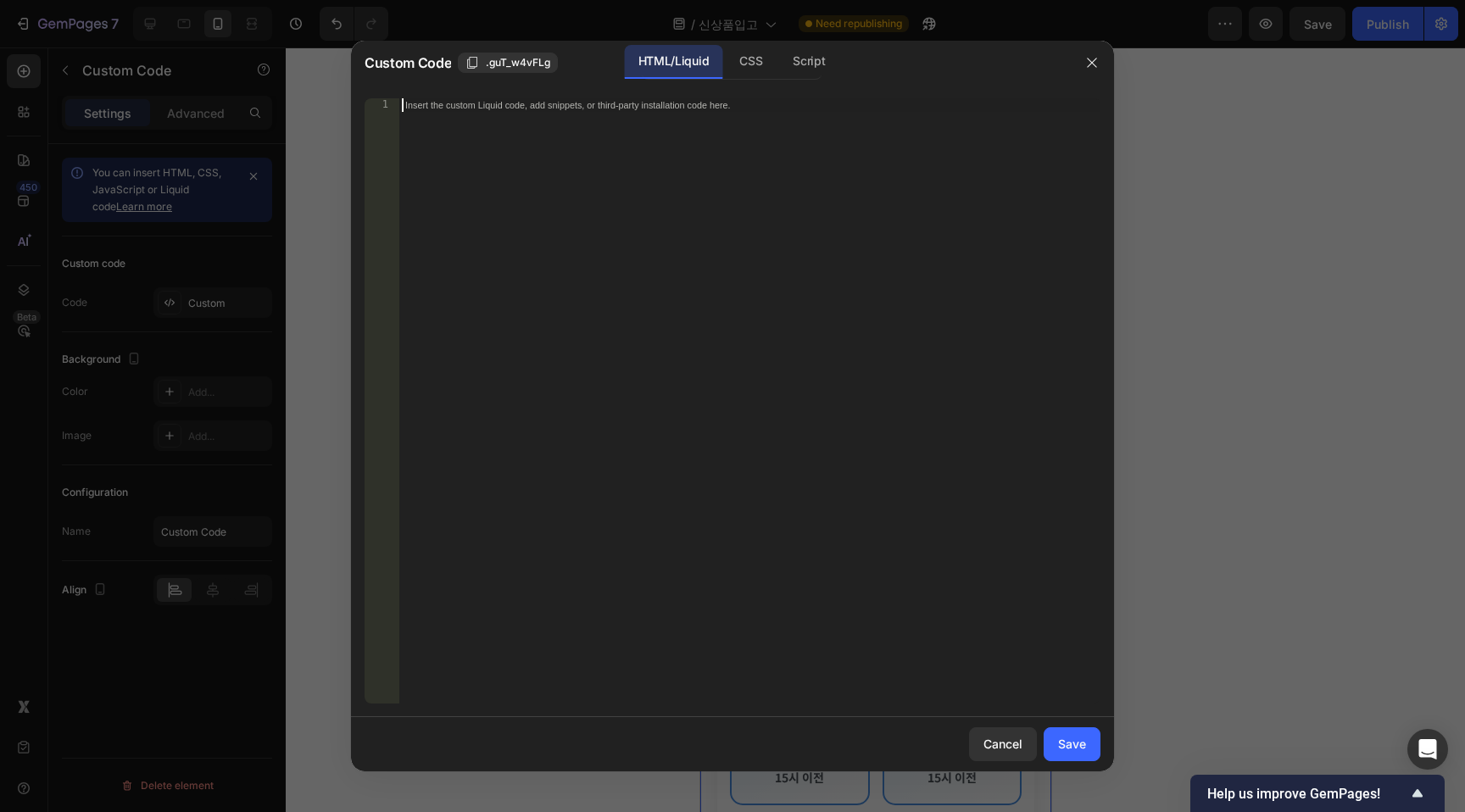
paste textarea "</html>"
type textarea "</html>"
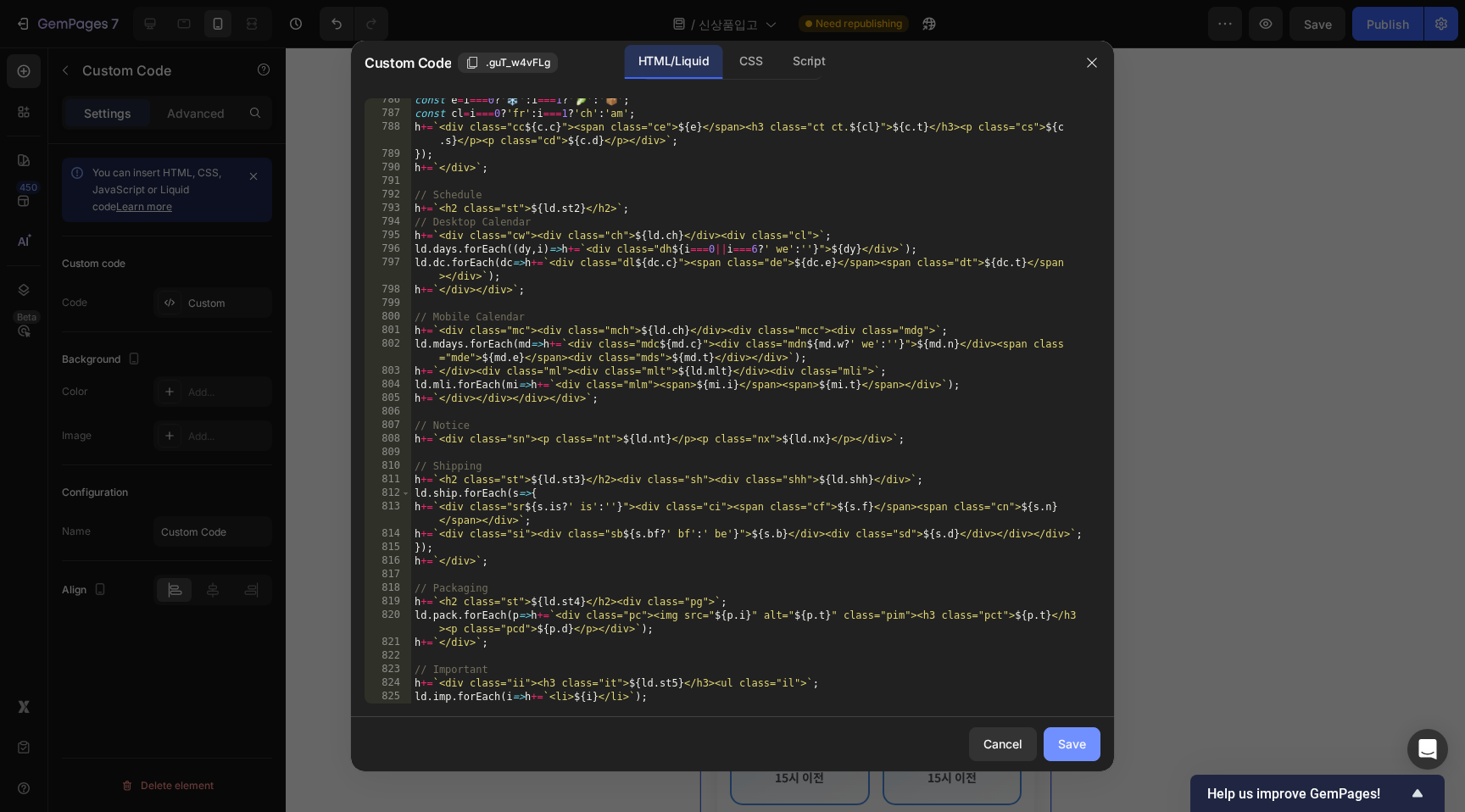
click at [1085, 754] on button "Save" at bounding box center [1072, 744] width 57 height 34
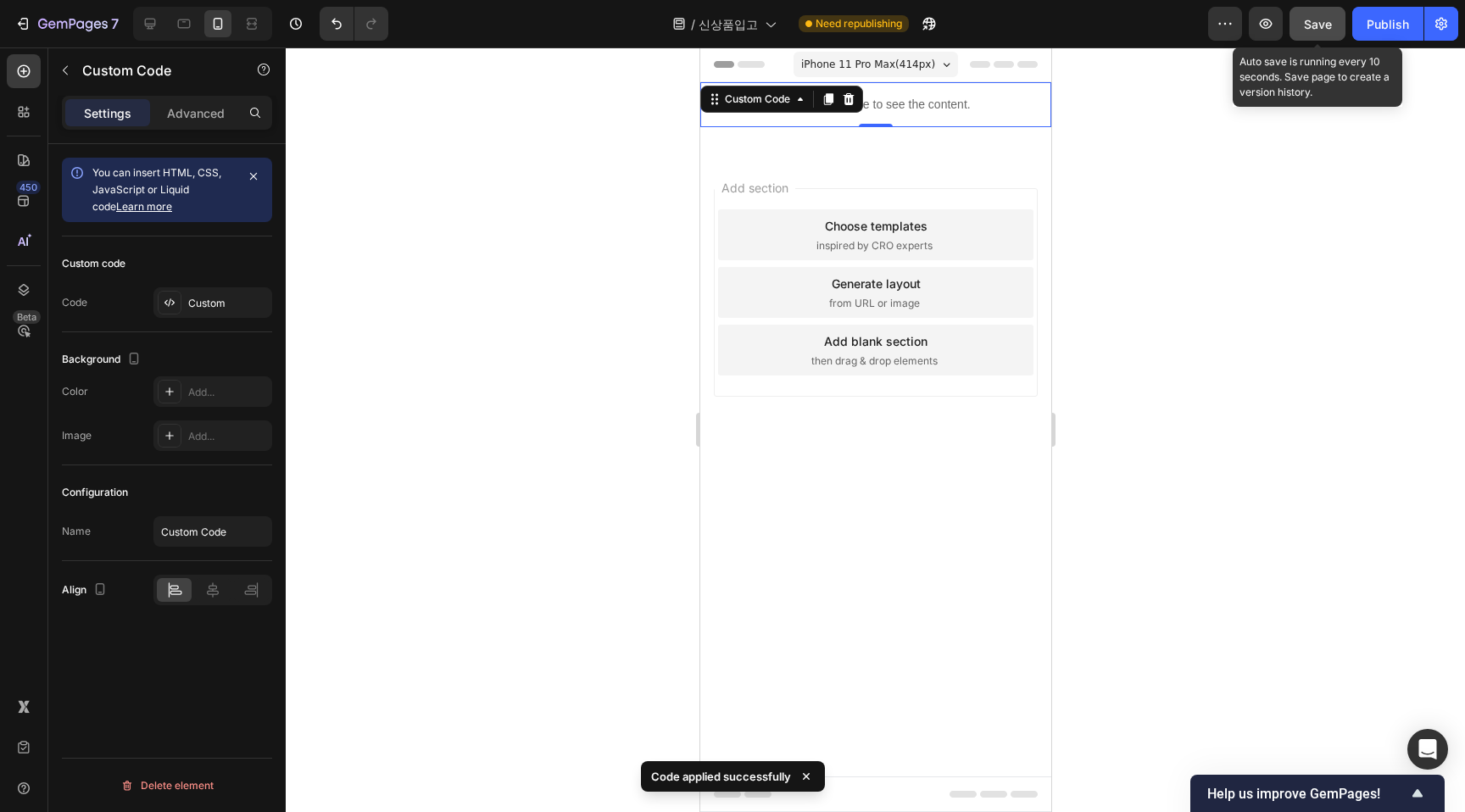
click at [1326, 26] on span "Save" at bounding box center [1319, 24] width 28 height 14
click at [1267, 31] on icon "button" at bounding box center [1265, 23] width 17 height 17
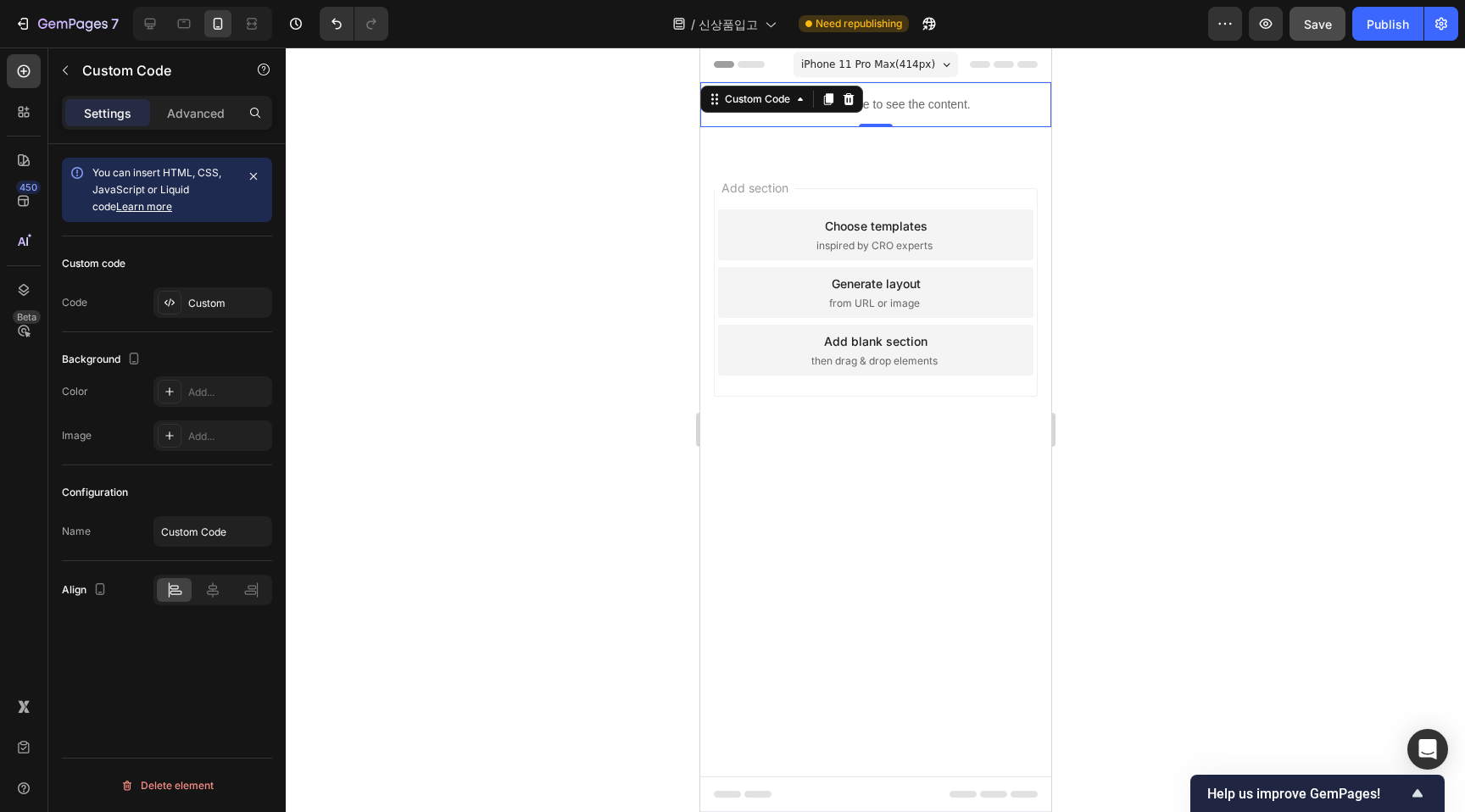
click at [955, 126] on div "Publish the page to see the content." at bounding box center [875, 105] width 351 height 45
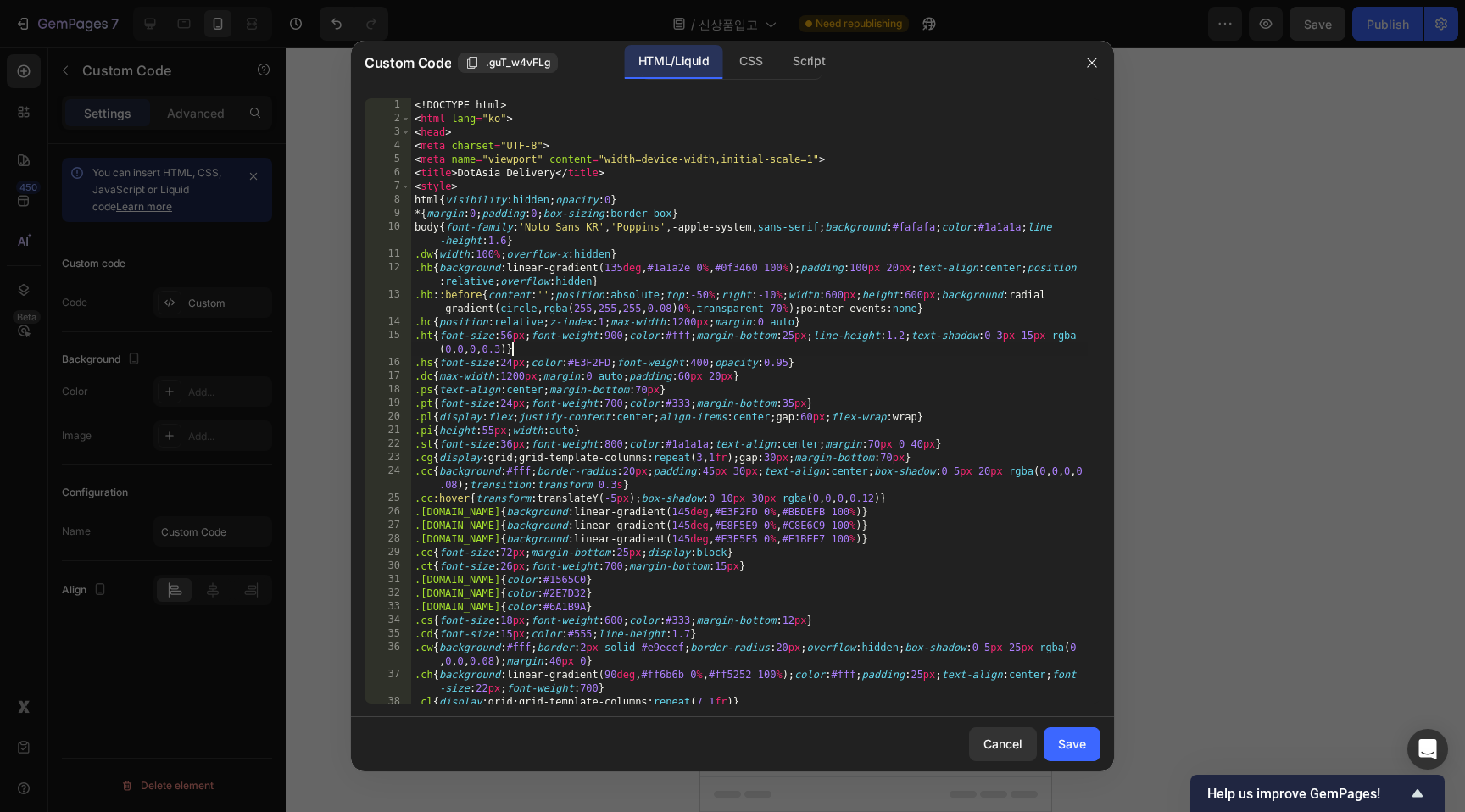
click at [865, 356] on div "<! DOCTYPE html > < html lang = "ko" > < head > < meta charset = "UTF-8" > < me…" at bounding box center [749, 421] width 677 height 646
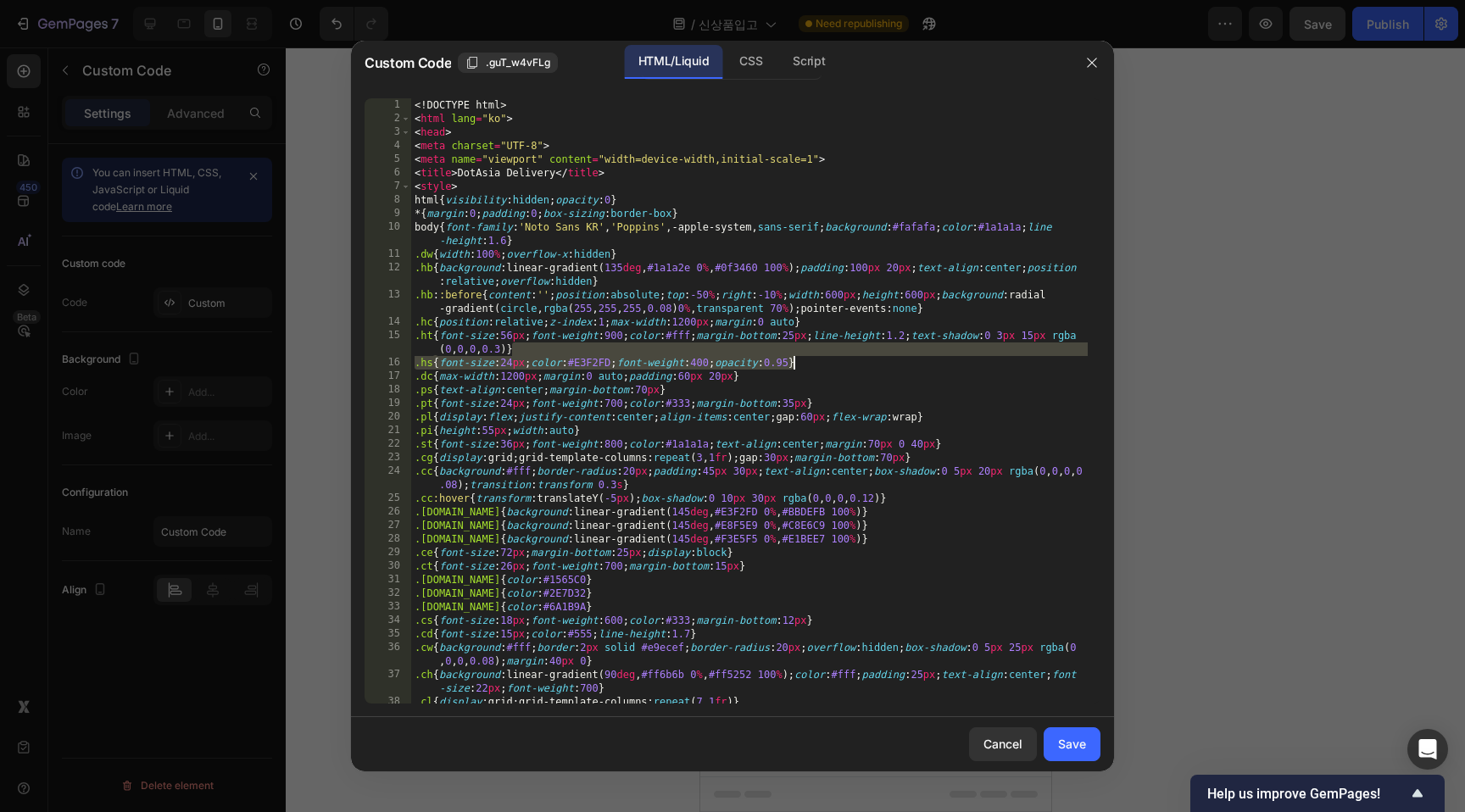
type textarea "</body> </html>"
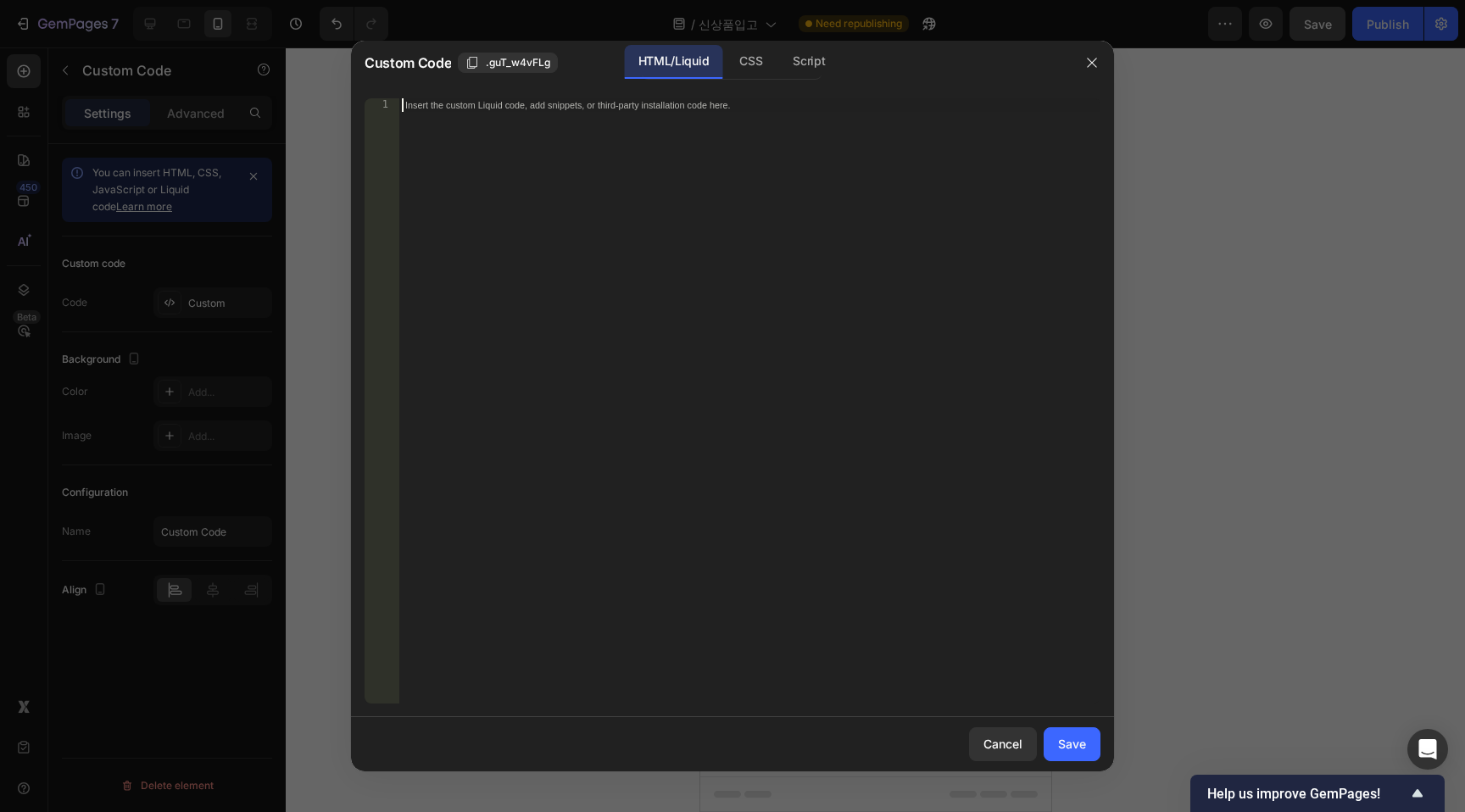
paste textarea "</html>"
type textarea "</html>"
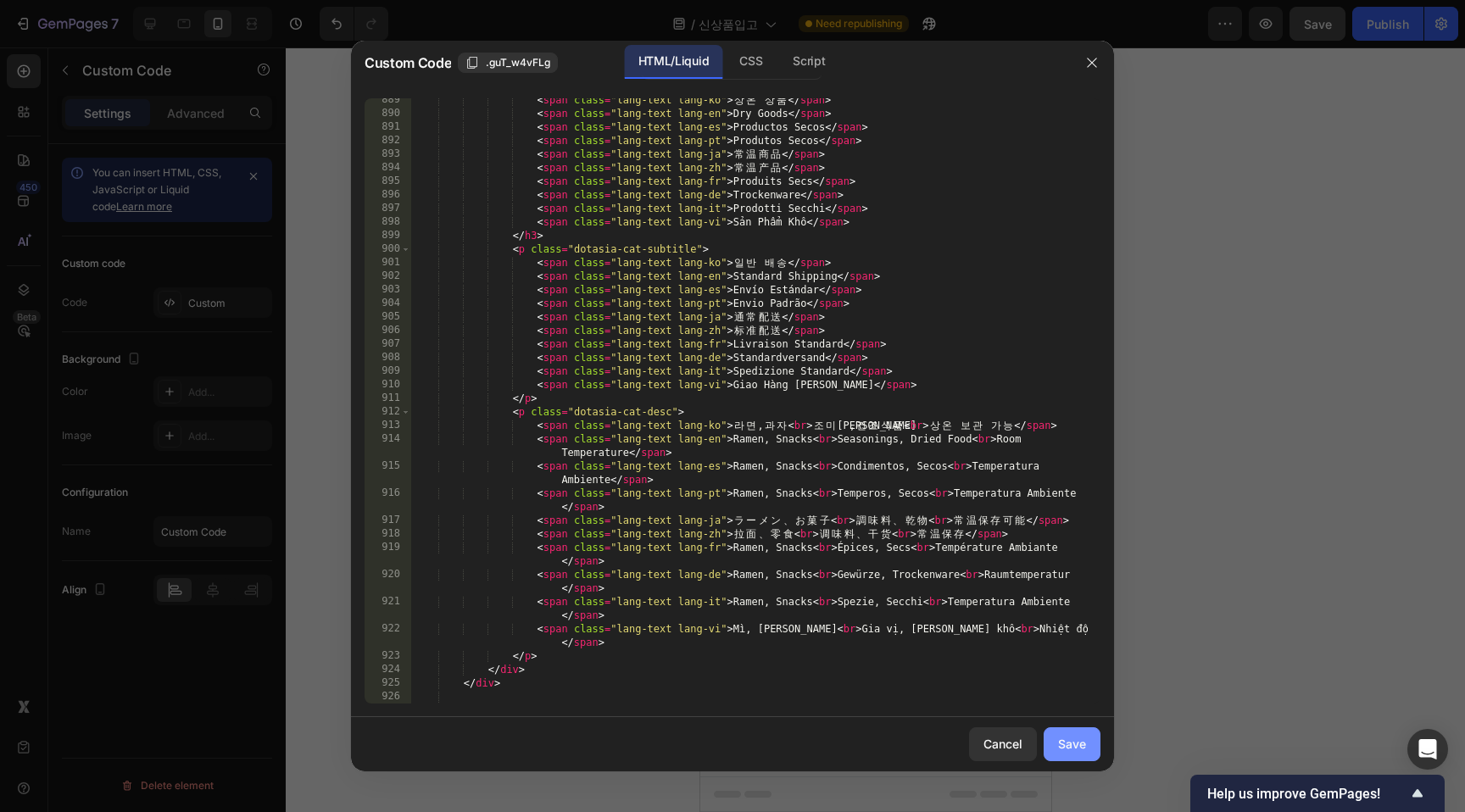
click at [1060, 746] on div "Save" at bounding box center [1072, 744] width 28 height 18
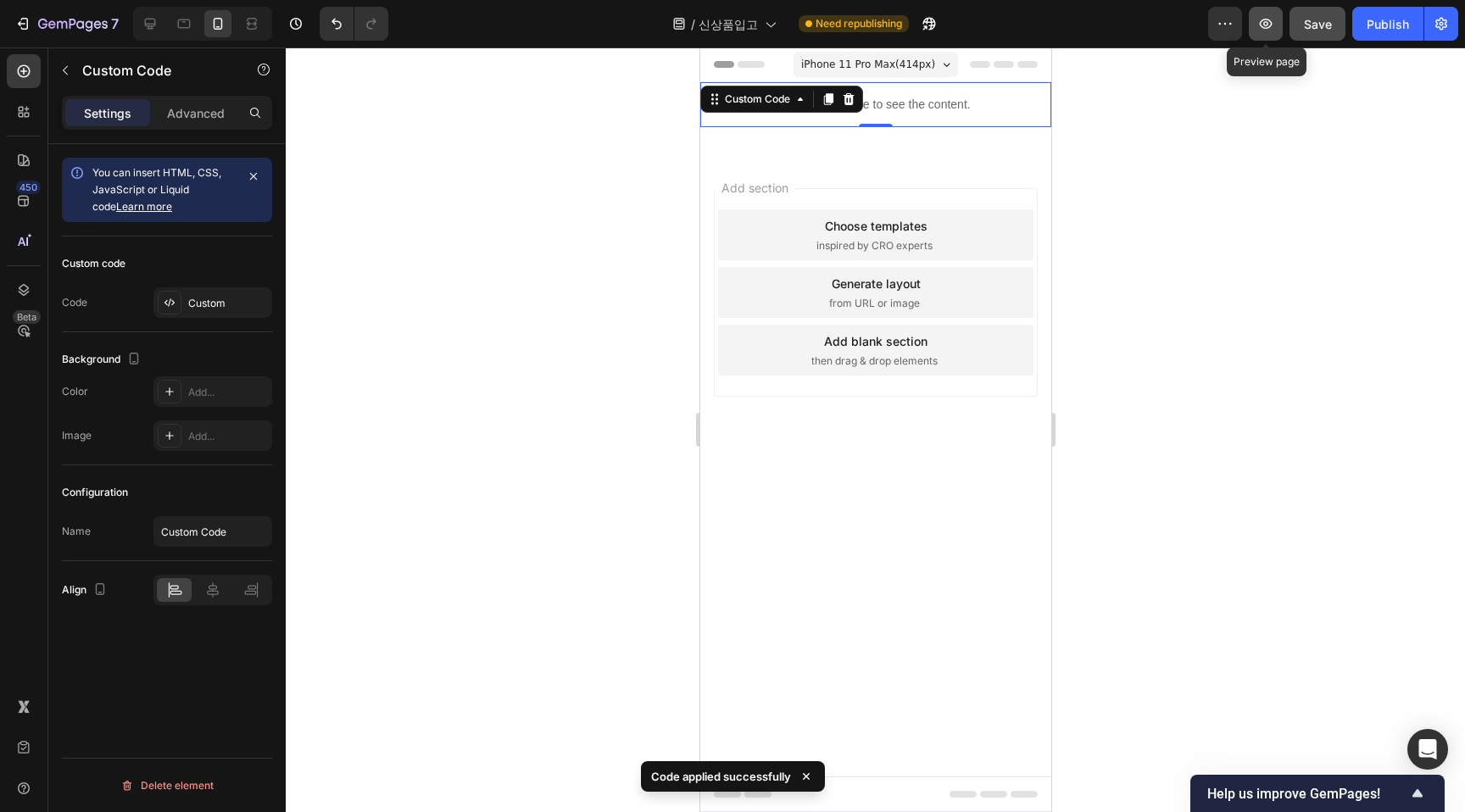
click at [1270, 30] on icon "button" at bounding box center [1265, 23] width 17 height 17
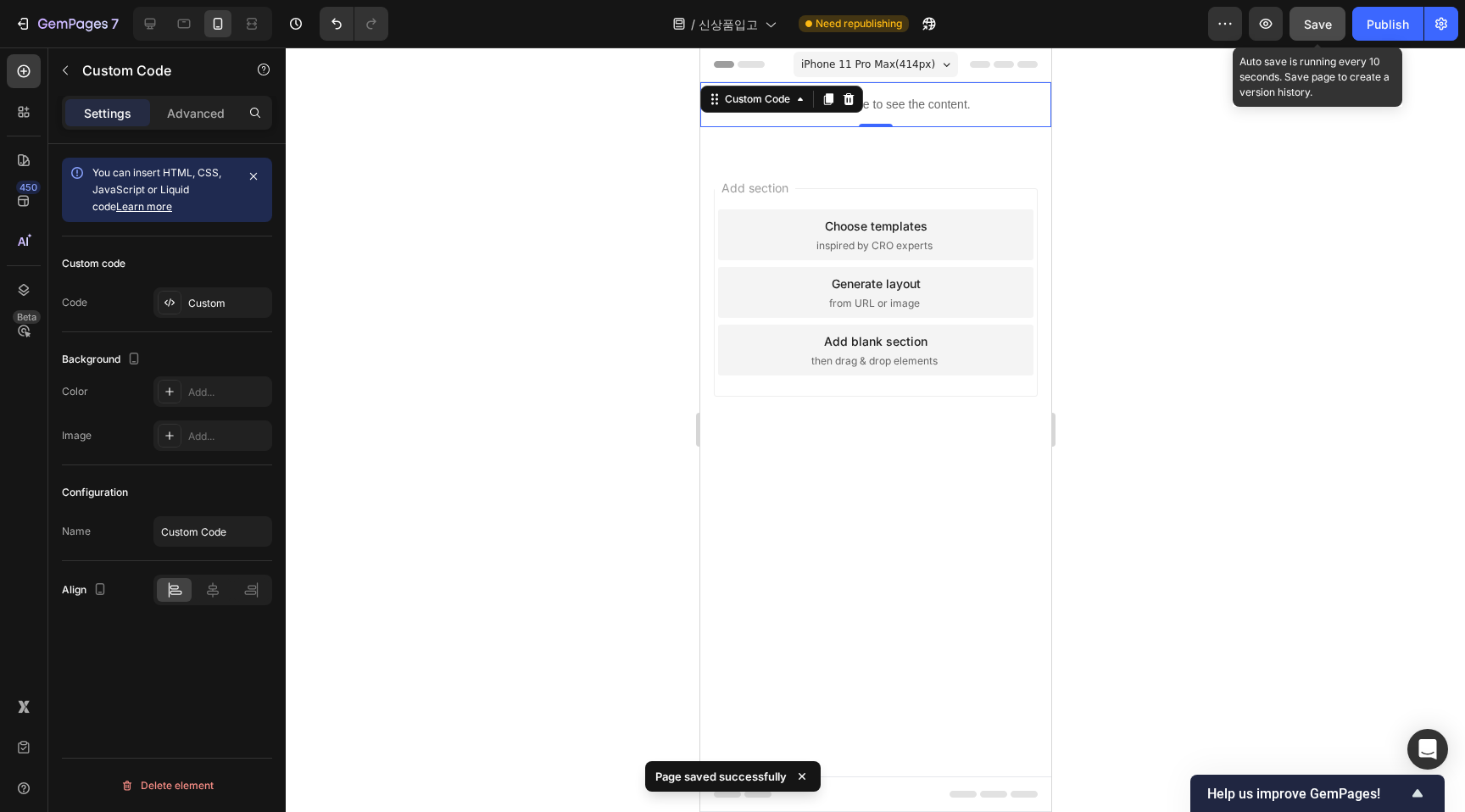
click at [1331, 32] on button "Save" at bounding box center [1317, 24] width 56 height 34
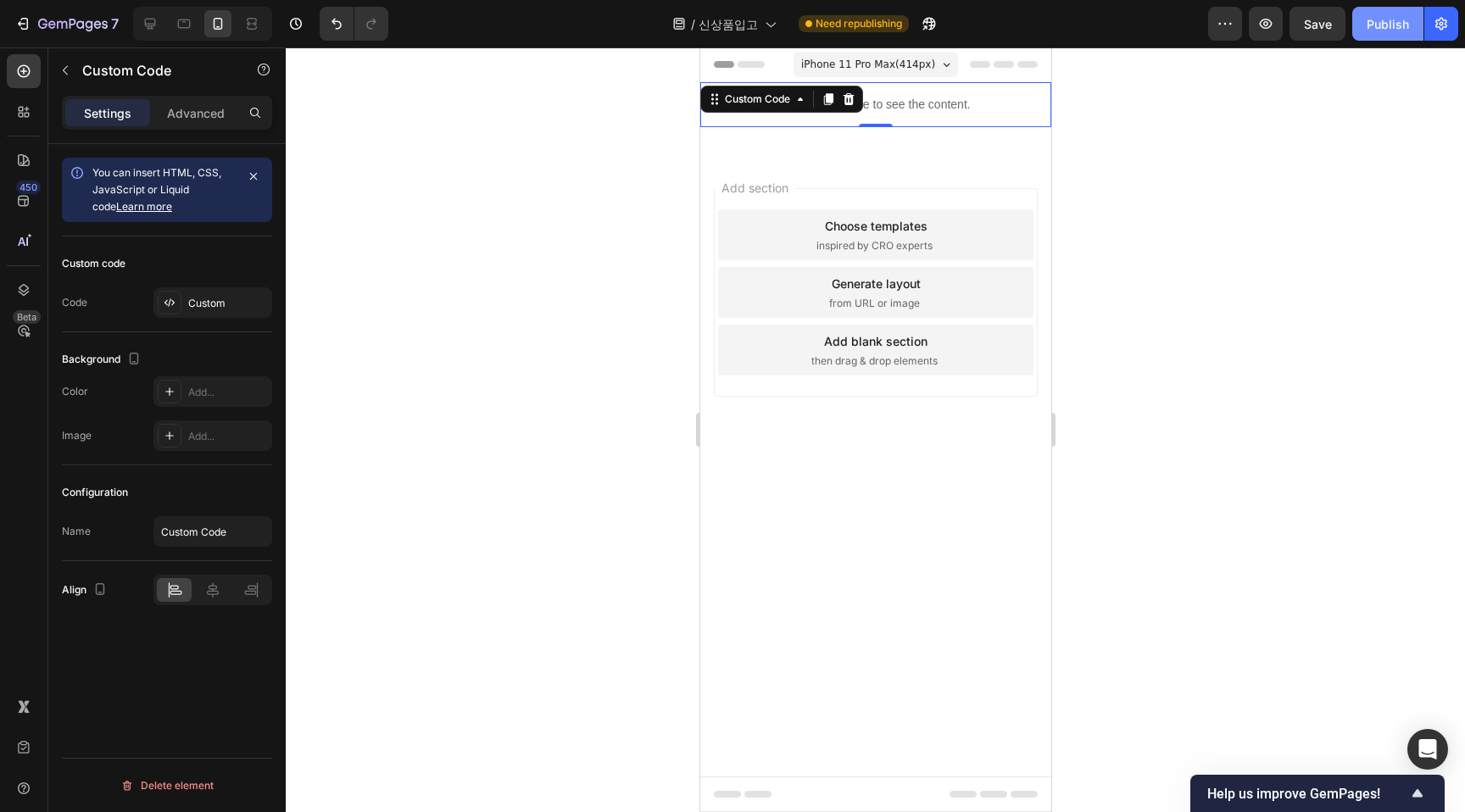
click at [1401, 28] on div "Publish" at bounding box center [1388, 24] width 43 height 18
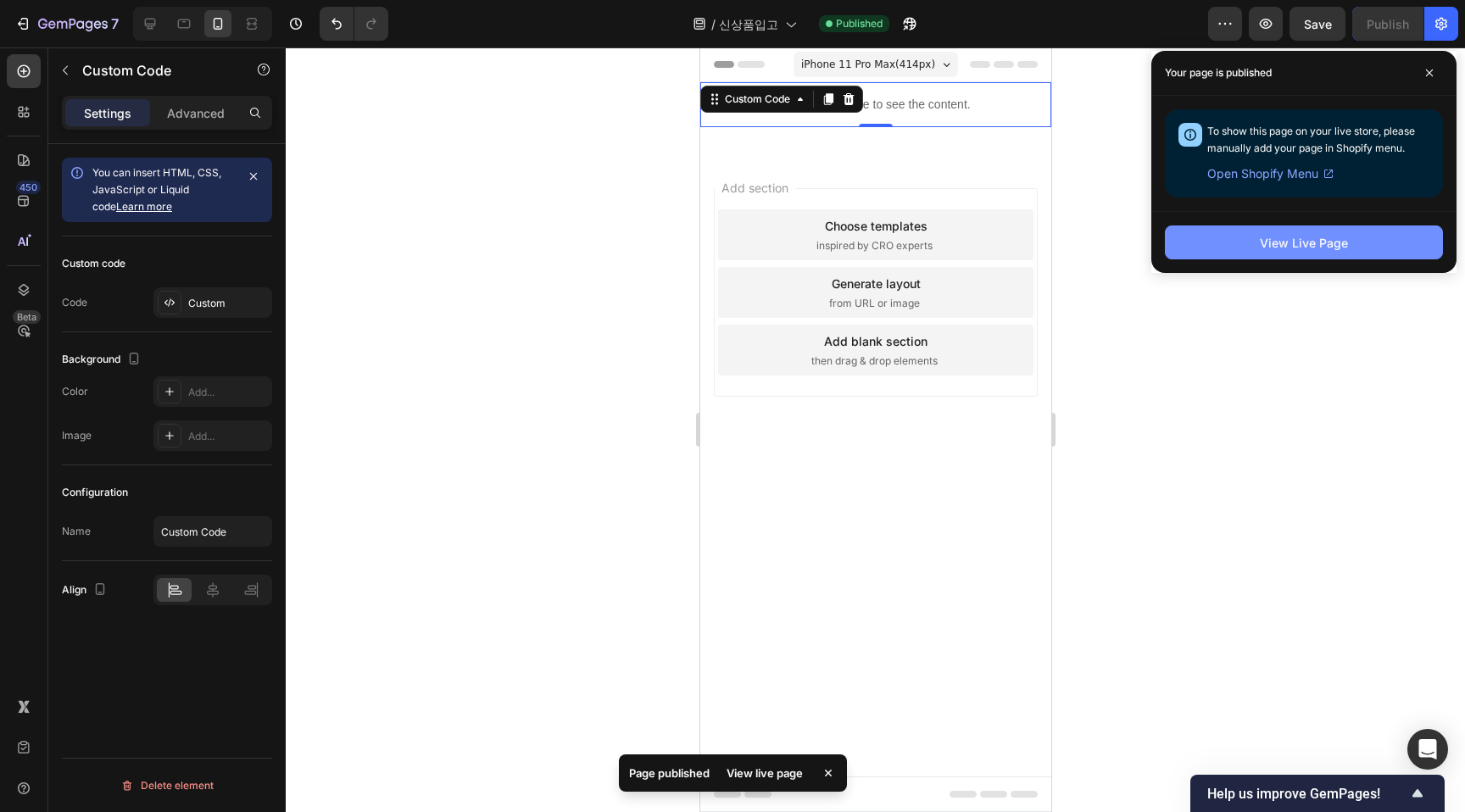
click at [1280, 242] on div "View Live Page" at bounding box center [1304, 243] width 88 height 18
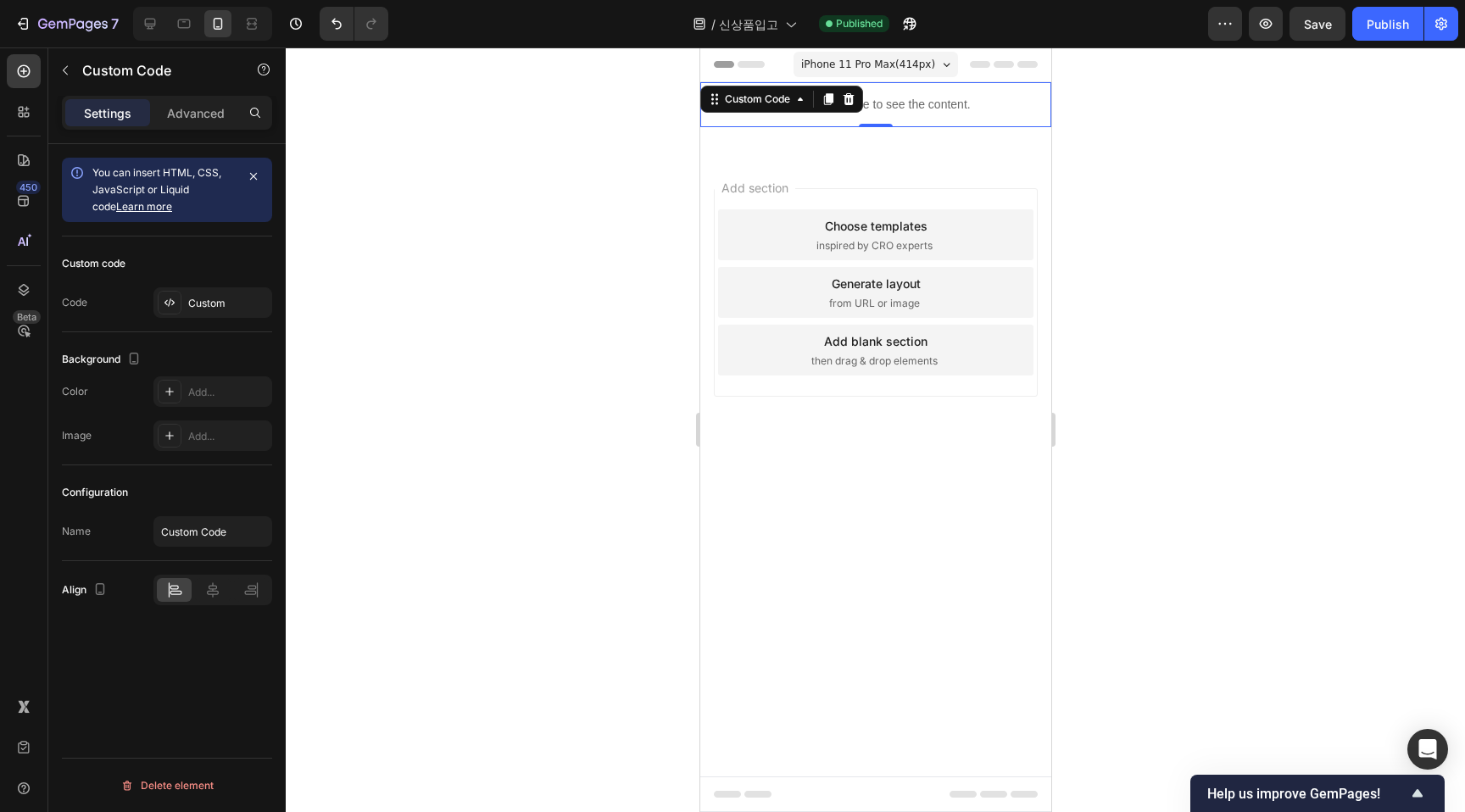
click at [950, 113] on p "Publish the page to see the content." at bounding box center [875, 105] width 351 height 18
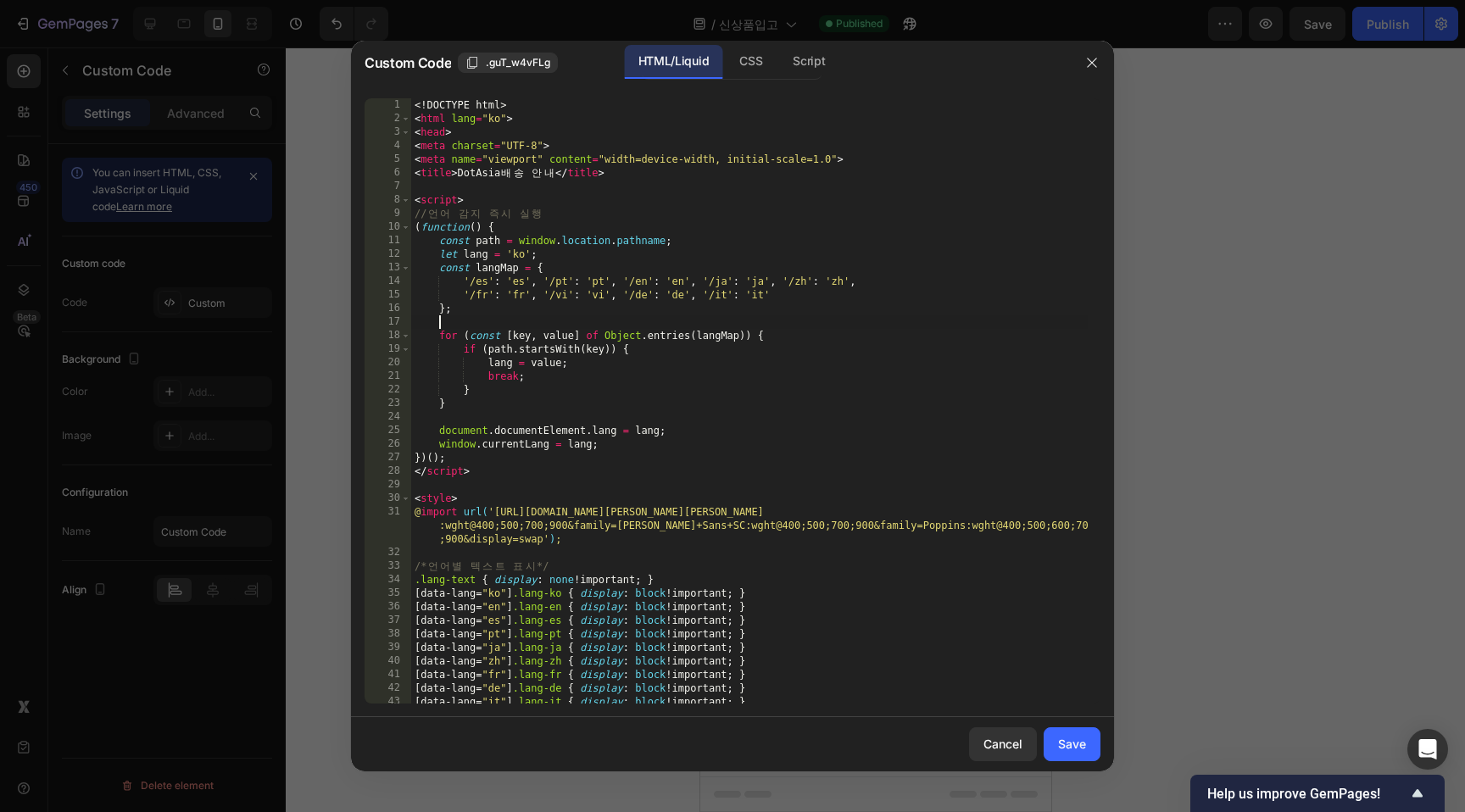
click at [809, 316] on div "<! DOCTYPE html > < html lang = "ko" > < head > < meta charset = "UTF-8" > < me…" at bounding box center [749, 414] width 677 height 632
type textarea "</body> </html>"
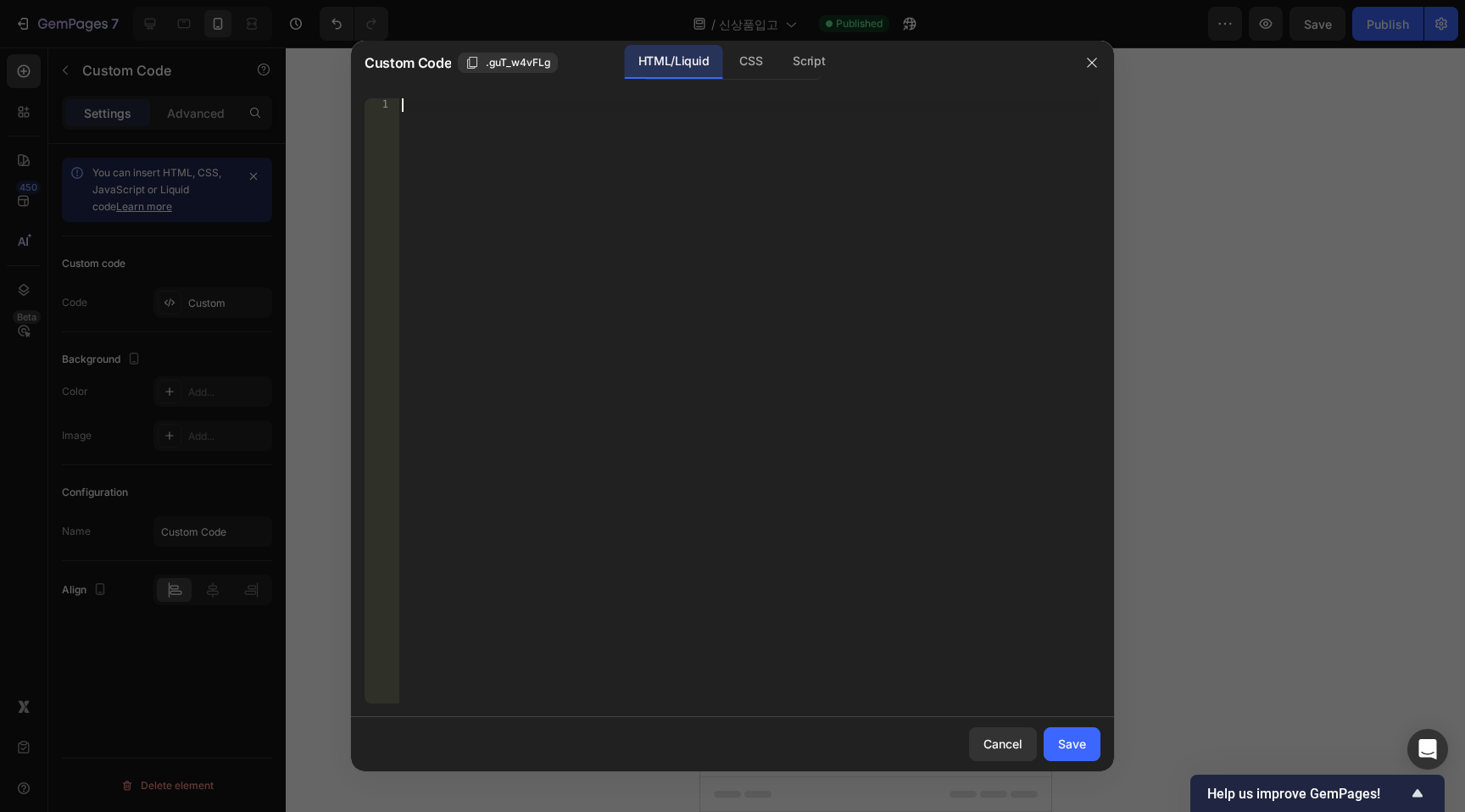
scroll to position [0, 0]
paste textarea "</html>"
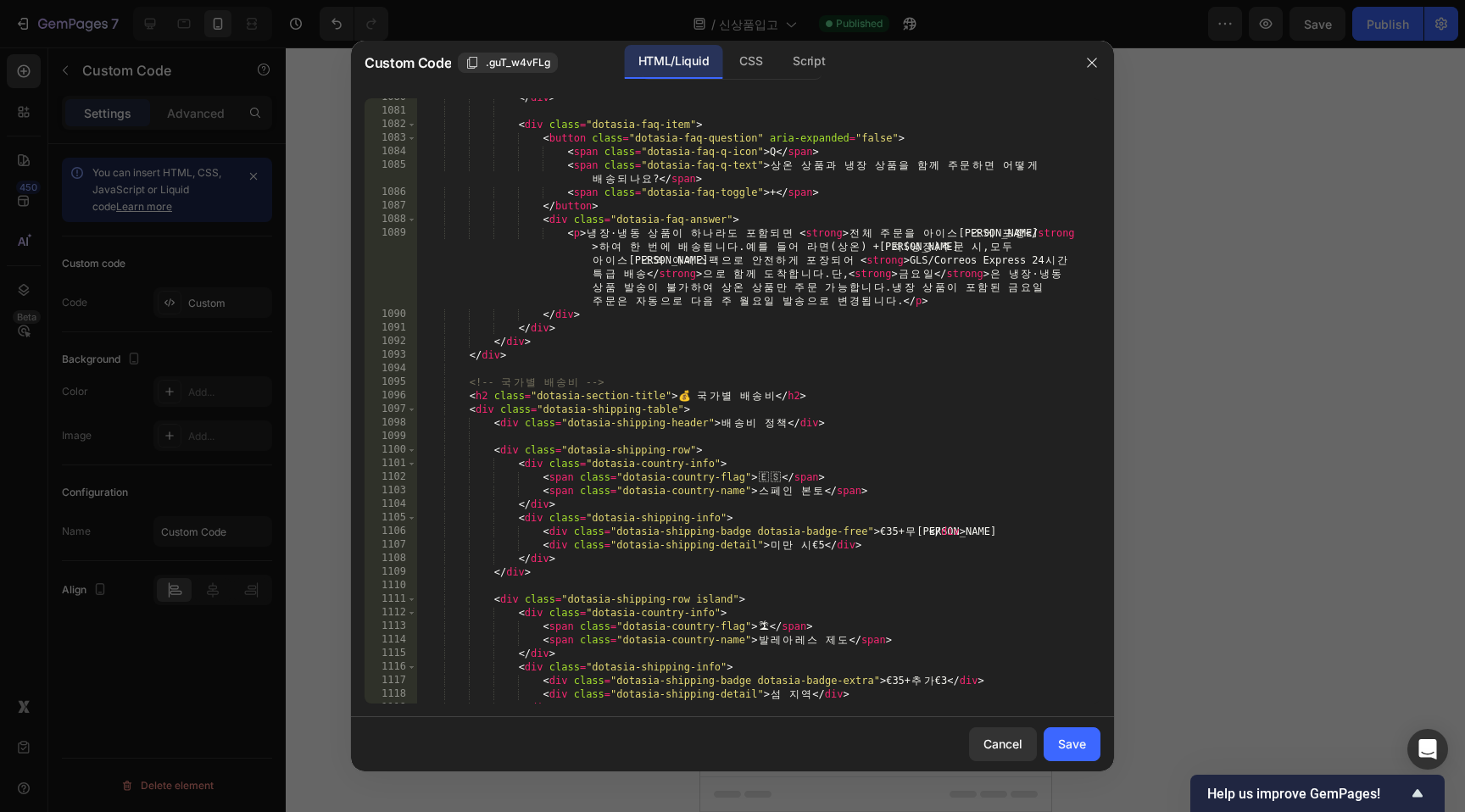
scroll to position [15123, 0]
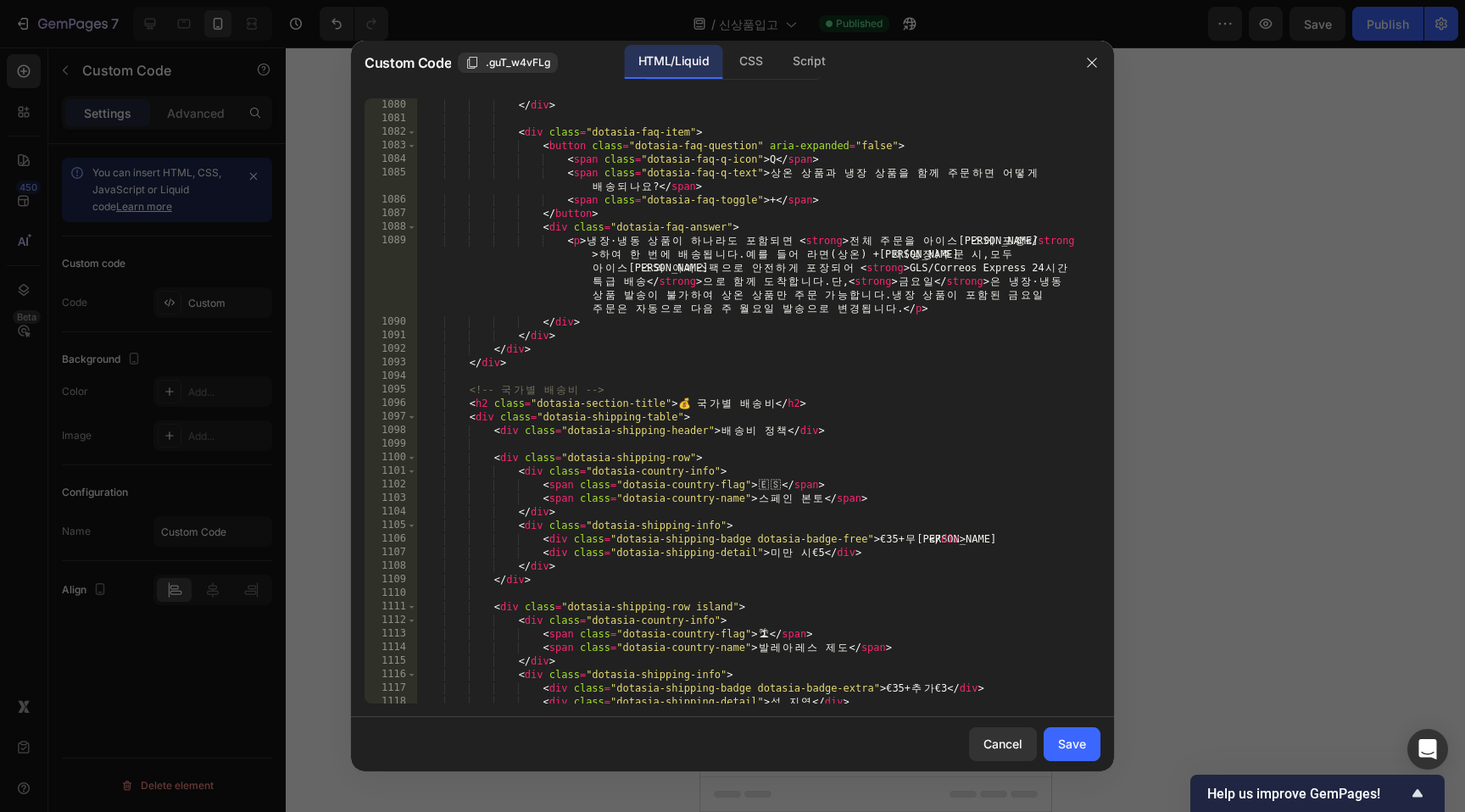
click at [686, 403] on div "</ div > < div class = "dotasia-faq-item" > < button class = "dotasia-faq-quest…" at bounding box center [752, 414] width 670 height 632
type textarea "<h2 class="dotasia-section-title">🇪🇺 국가별 배송비</h2>"
click at [1343, 295] on div at bounding box center [732, 406] width 1465 height 812
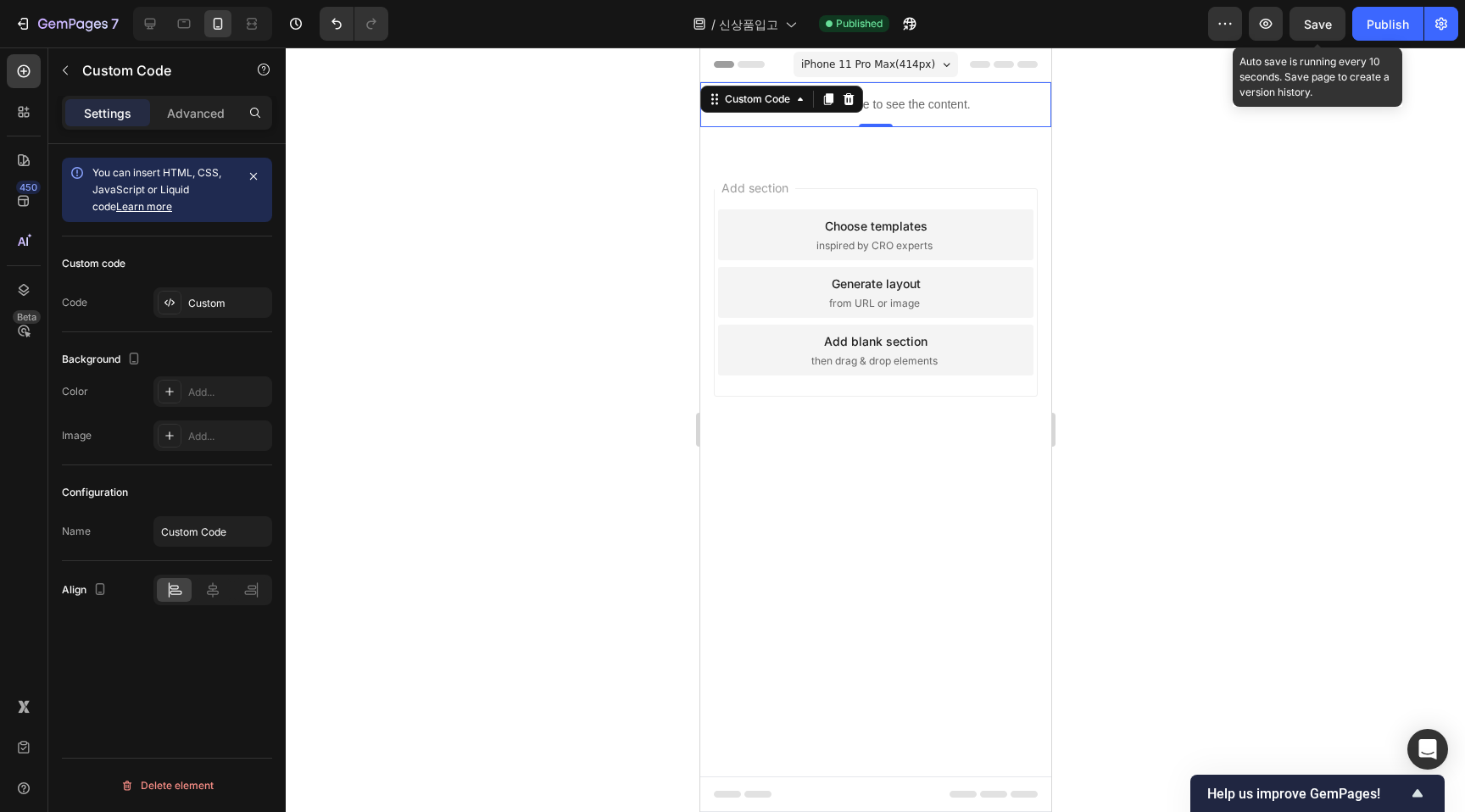
click at [1322, 21] on span "Save" at bounding box center [1319, 24] width 28 height 14
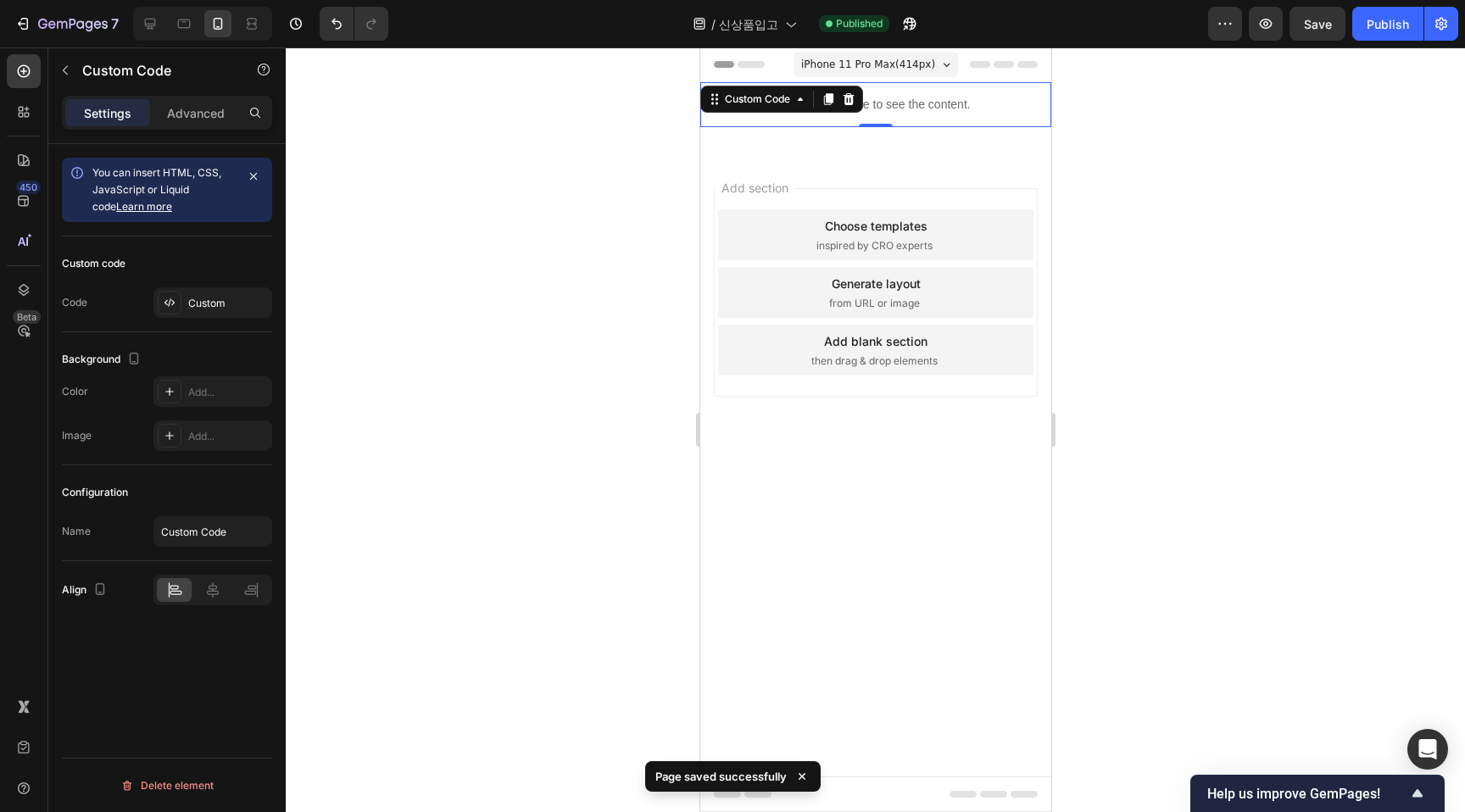
click at [1249, 277] on div at bounding box center [875, 430] width 1179 height 765
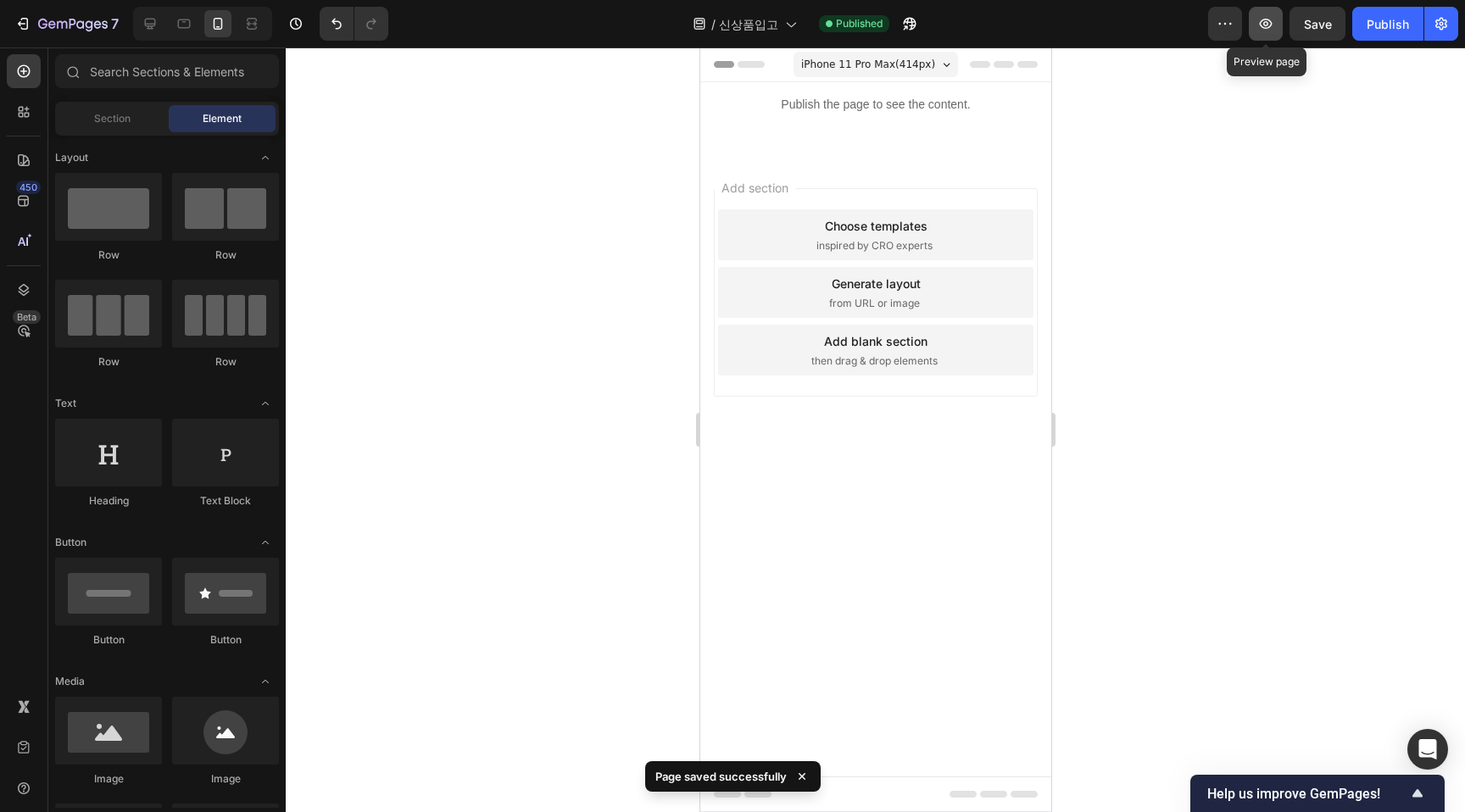
click at [1266, 12] on button "button" at bounding box center [1266, 24] width 34 height 34
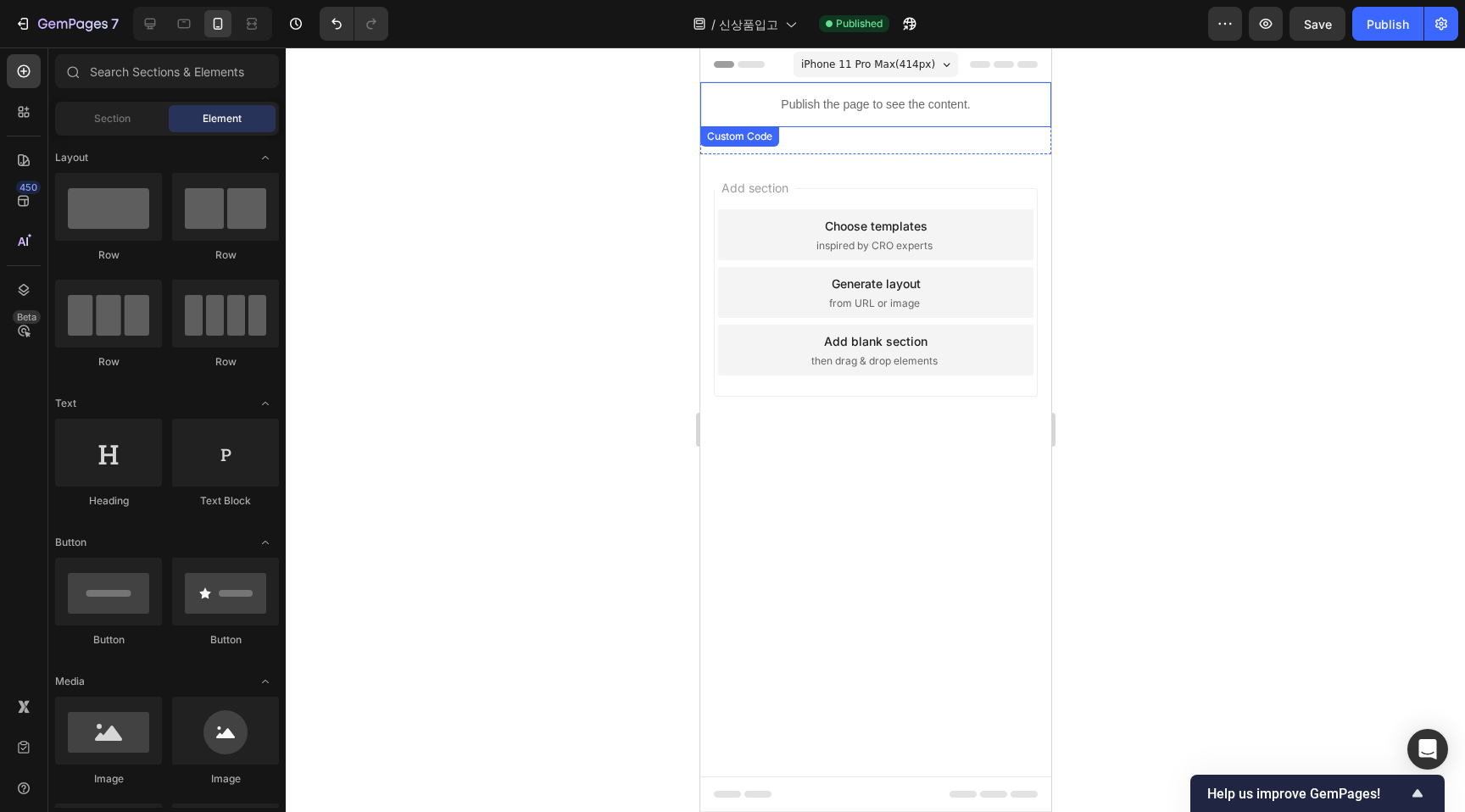
click at [885, 107] on p "Publish the page to see the content." at bounding box center [875, 105] width 351 height 18
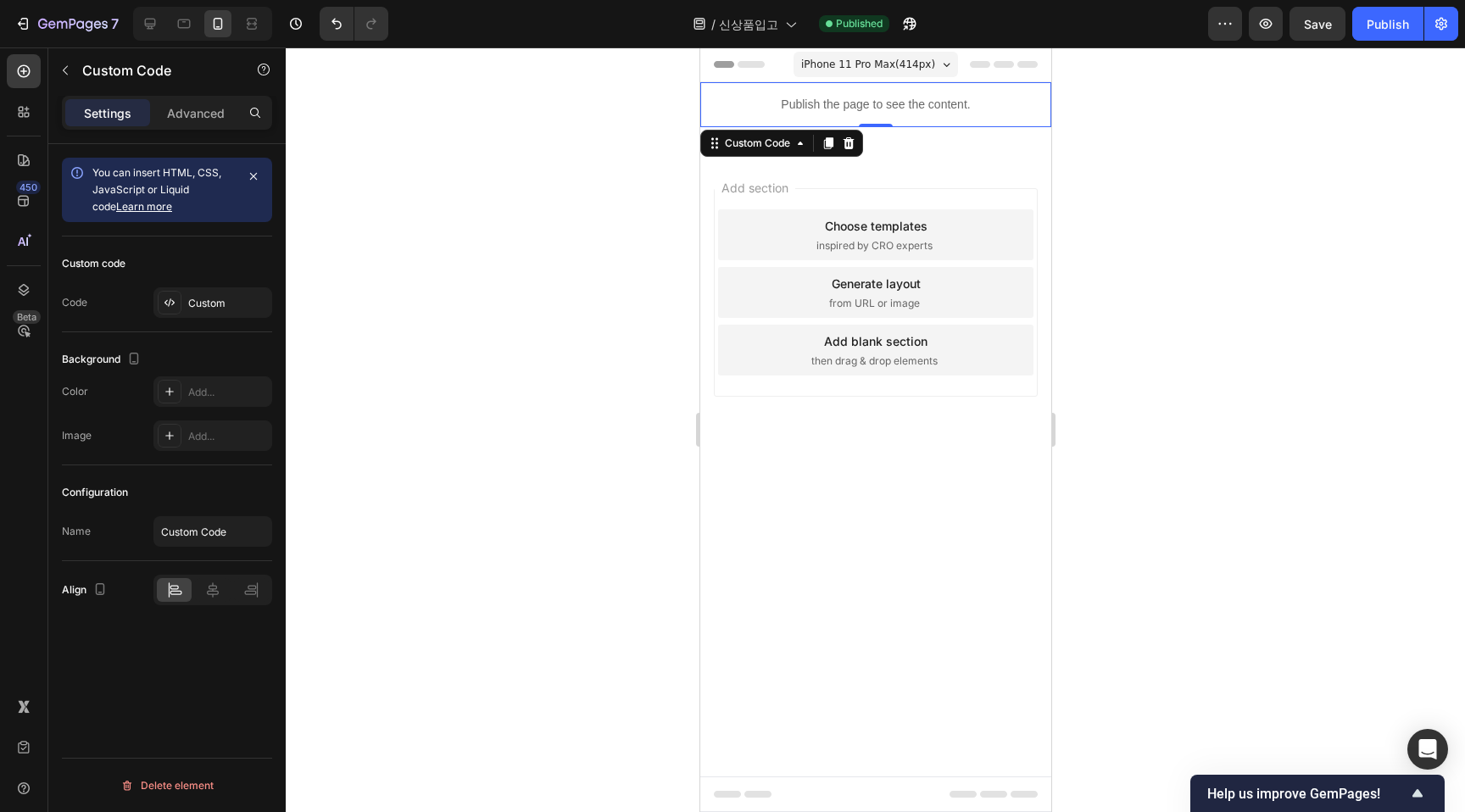
click at [954, 111] on p "Publish the page to see the content." at bounding box center [875, 105] width 351 height 18
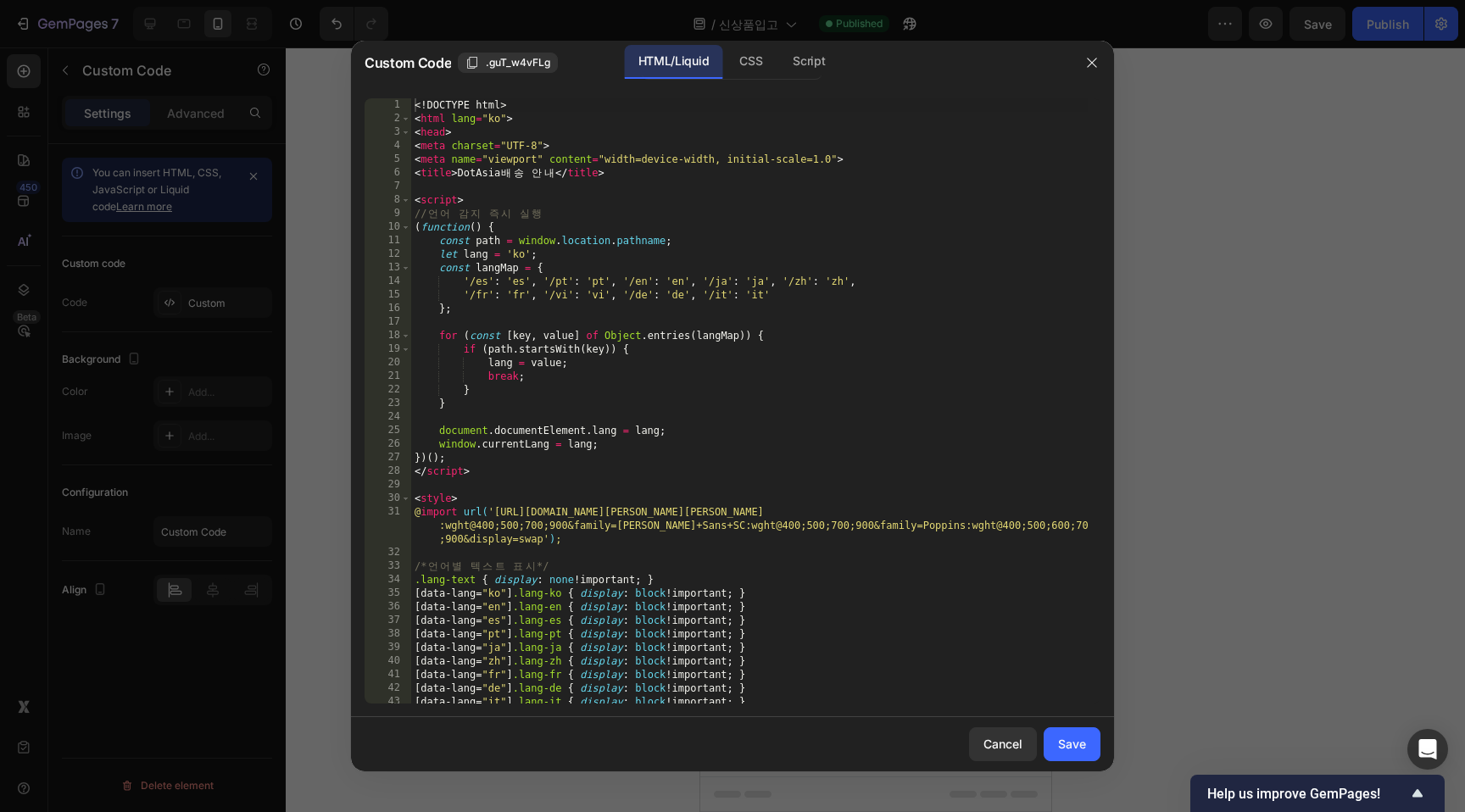
click at [836, 427] on div "<! DOCTYPE html > < html lang = "ko" > < head > < meta charset = "UTF-8" > < me…" at bounding box center [749, 414] width 677 height 632
type textarea "</body> </html>"
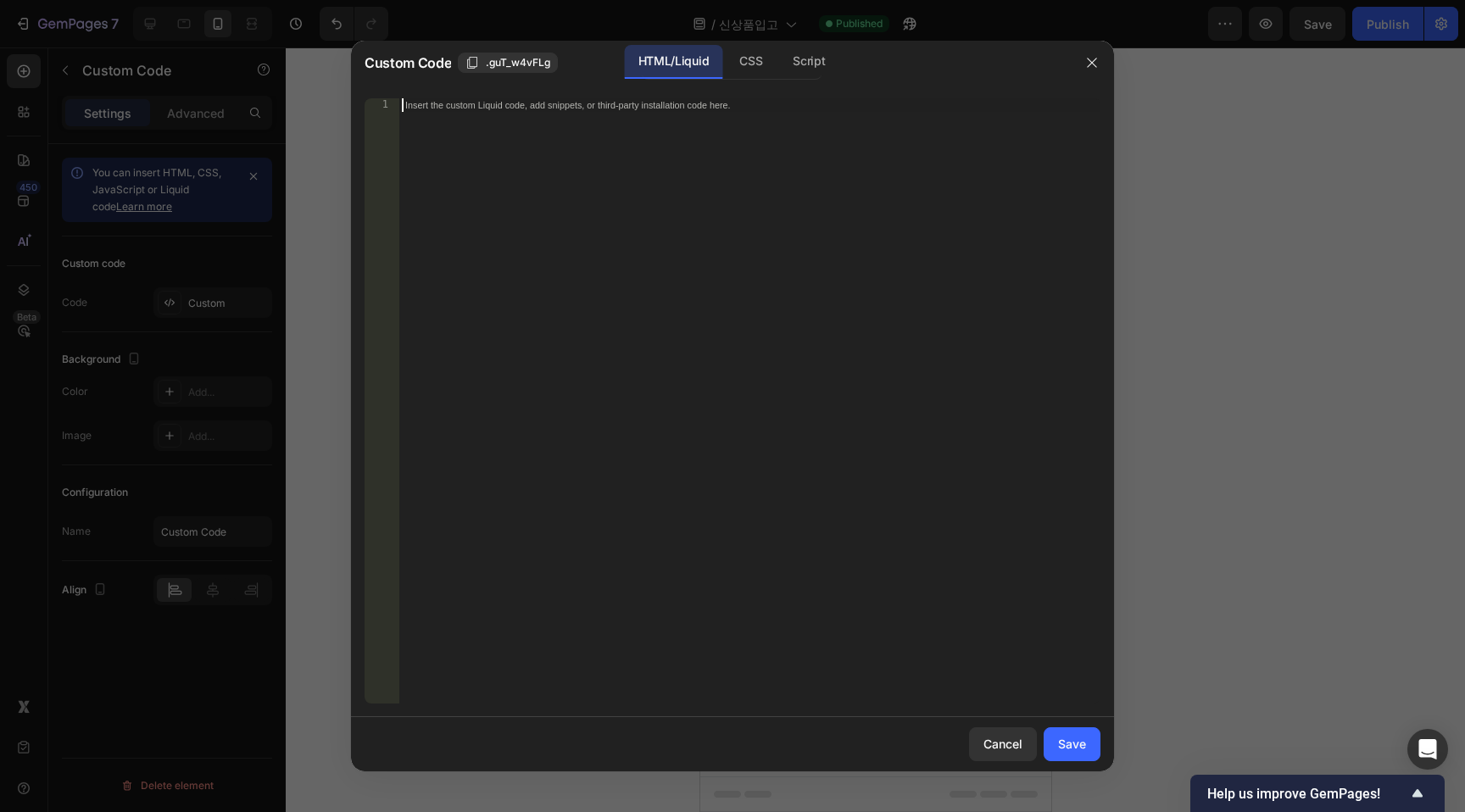
paste textarea "</html>"
type textarea "</html>"
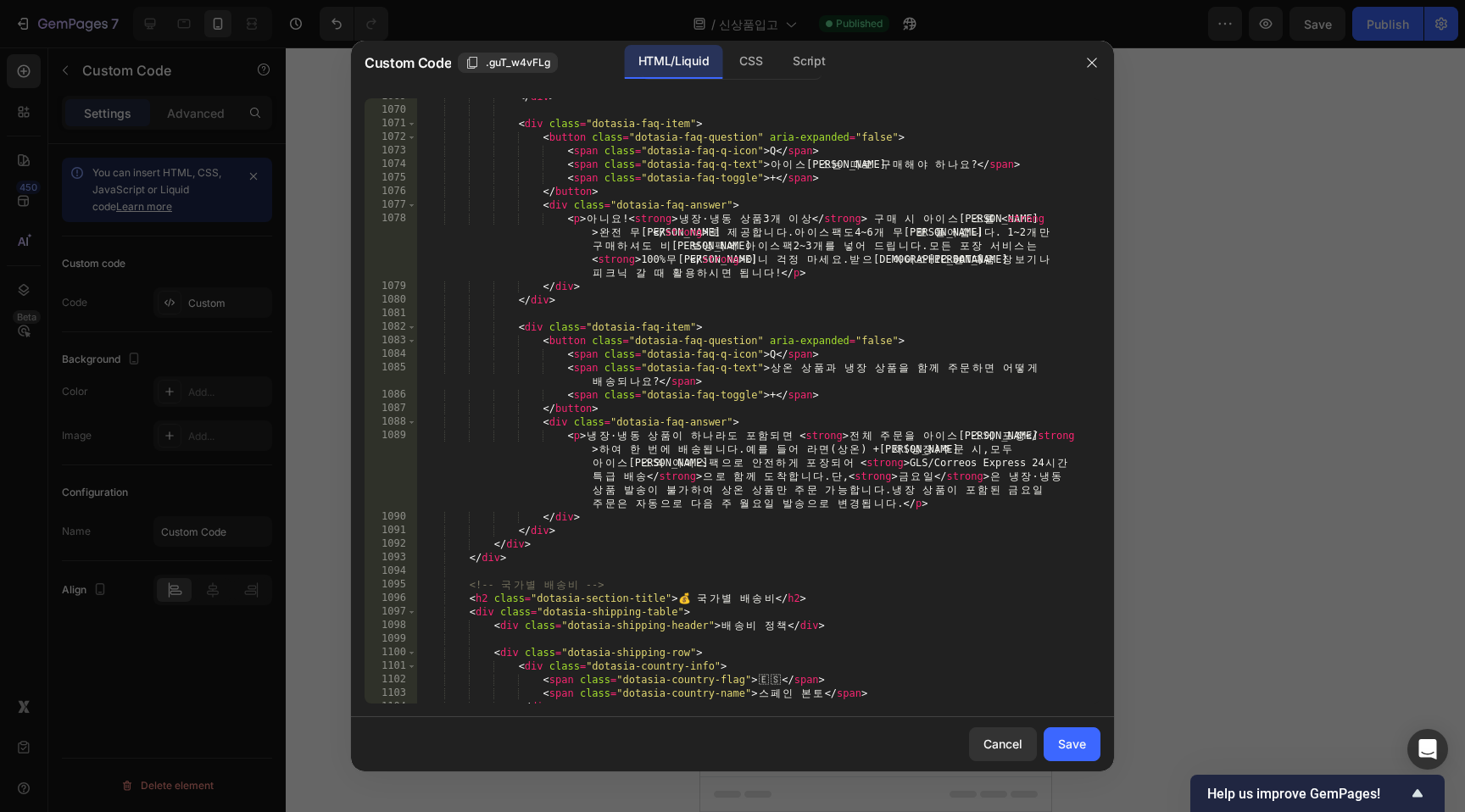
scroll to position [14928, 0]
click at [1062, 735] on div "Save" at bounding box center [1072, 744] width 28 height 18
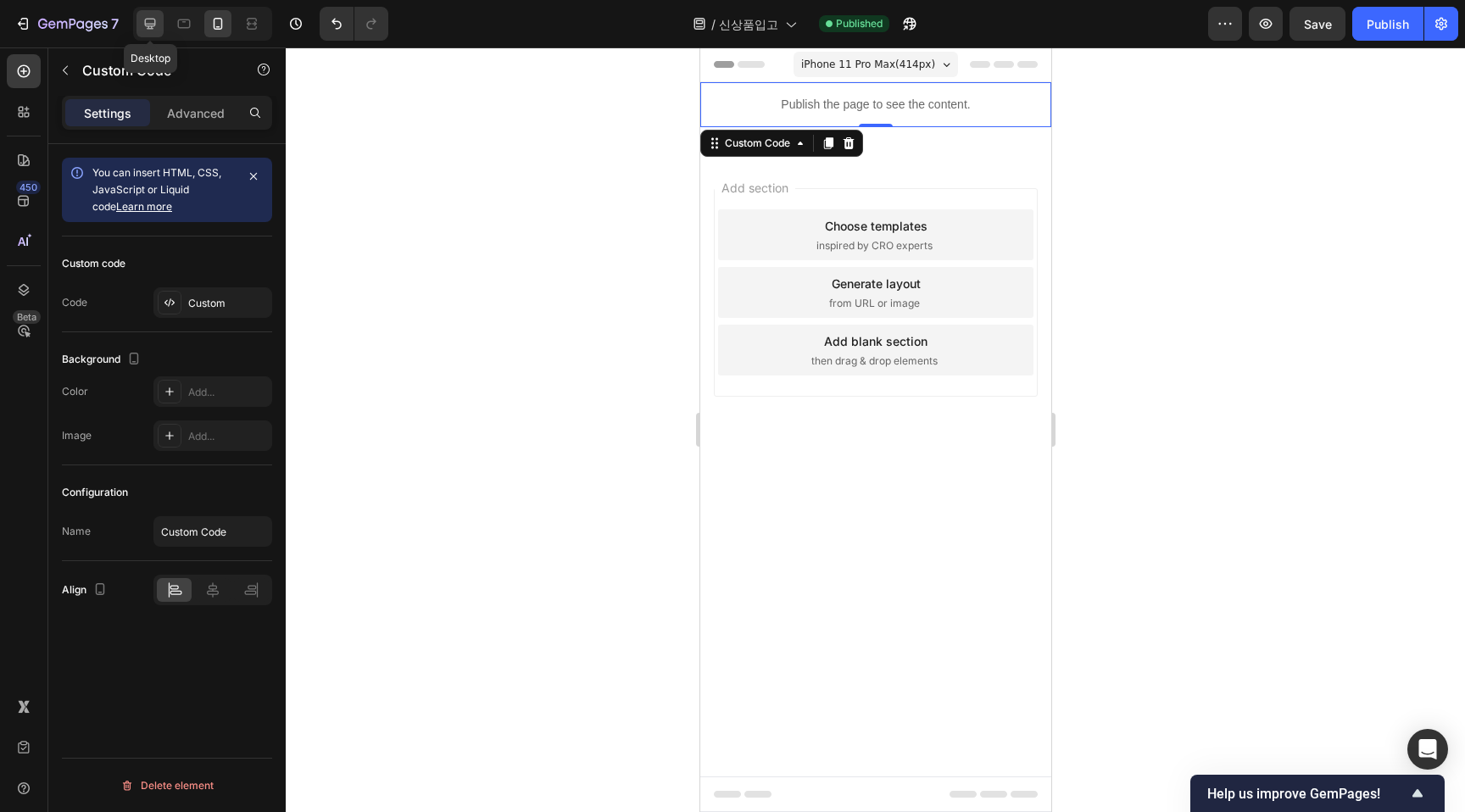
click at [152, 21] on icon at bounding box center [150, 23] width 17 height 17
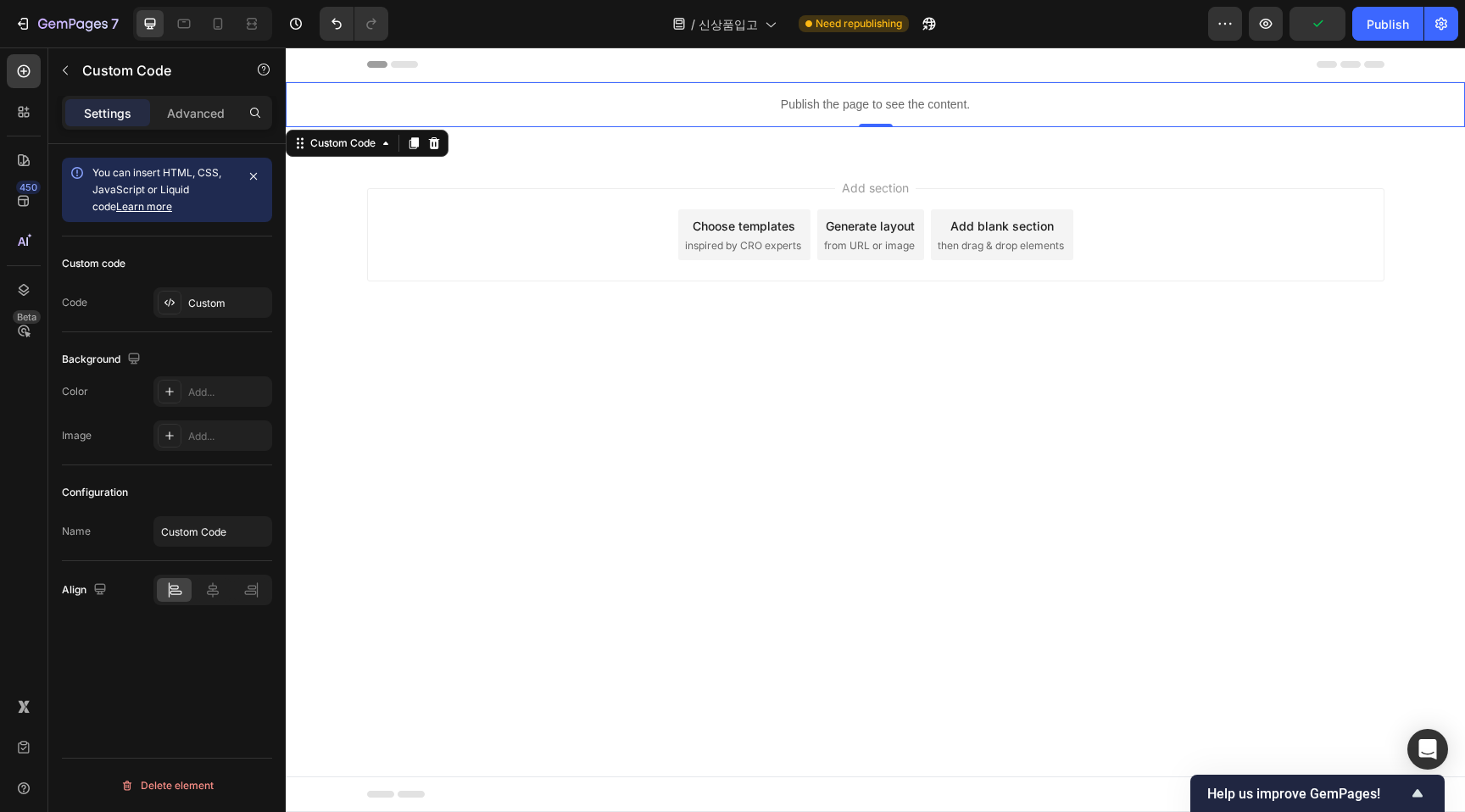
click at [832, 100] on p "Publish the page to see the content." at bounding box center [875, 105] width 1179 height 18
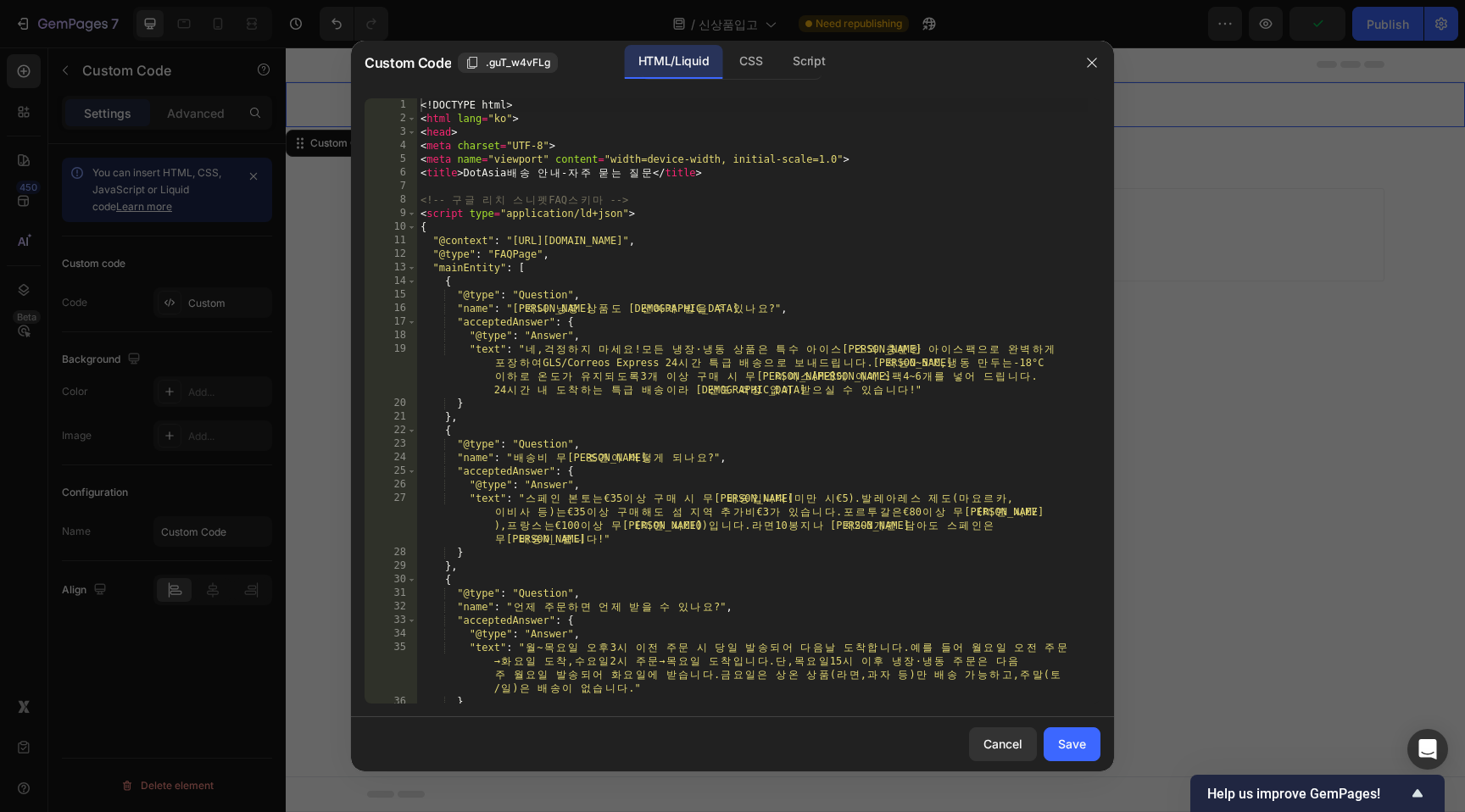
click at [803, 368] on div "<! DOCTYPE html > < html lang = "ko" > < head > < meta charset = "UTF-8" > < me…" at bounding box center [752, 414] width 670 height 632
type textarea "</body> </html>"
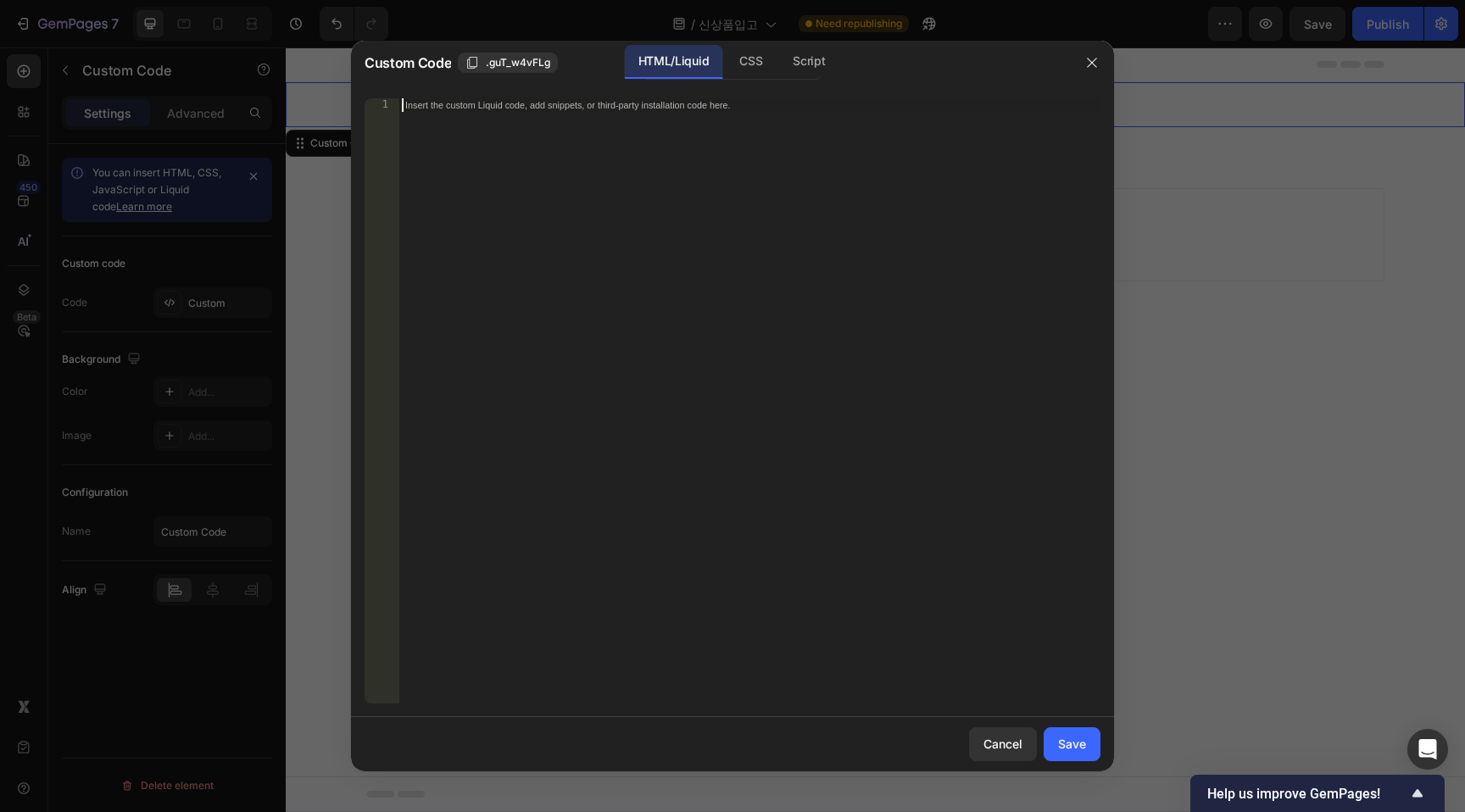
paste textarea "</html>"
type textarea "</html>"
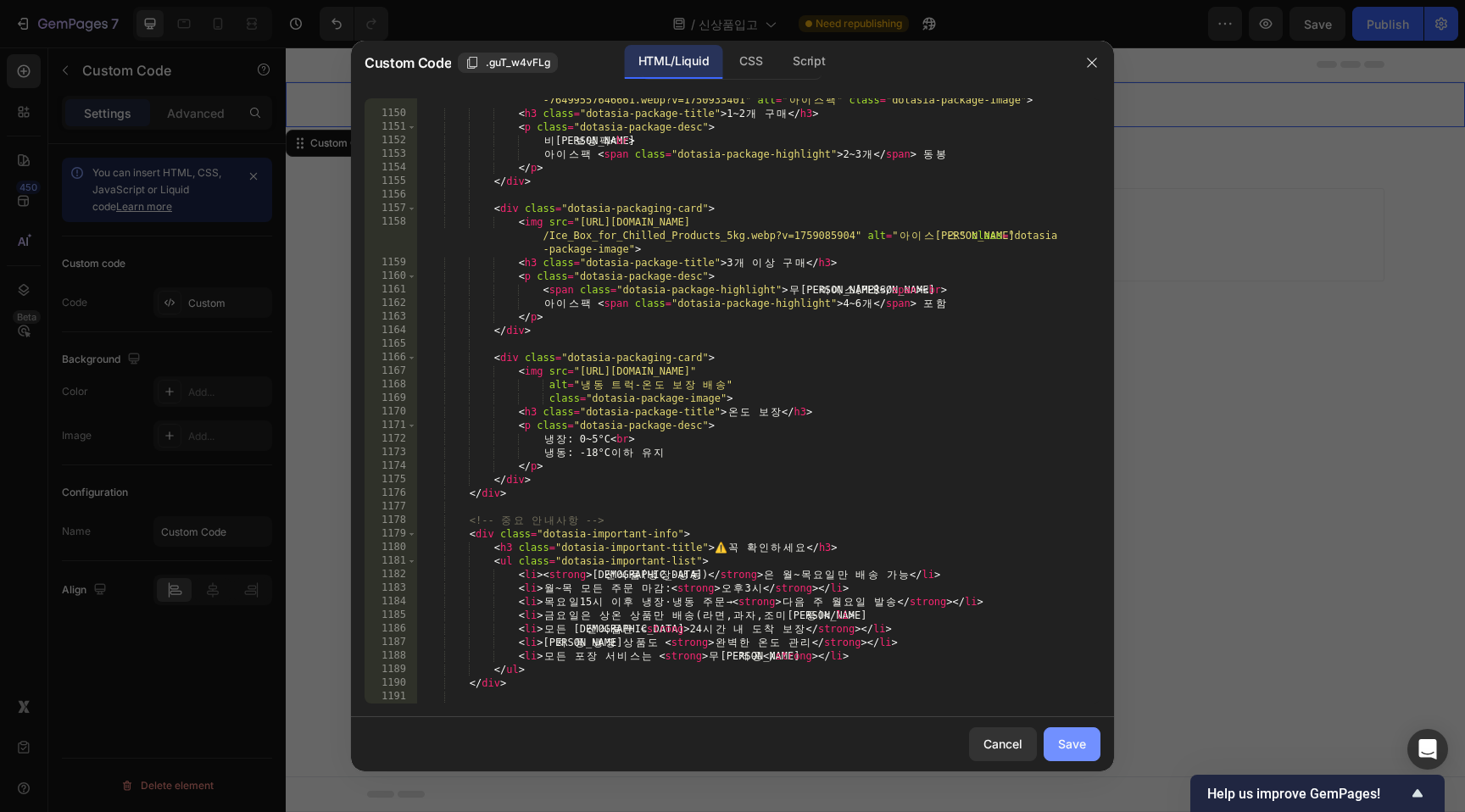
click at [1073, 750] on div "Save" at bounding box center [1072, 744] width 28 height 18
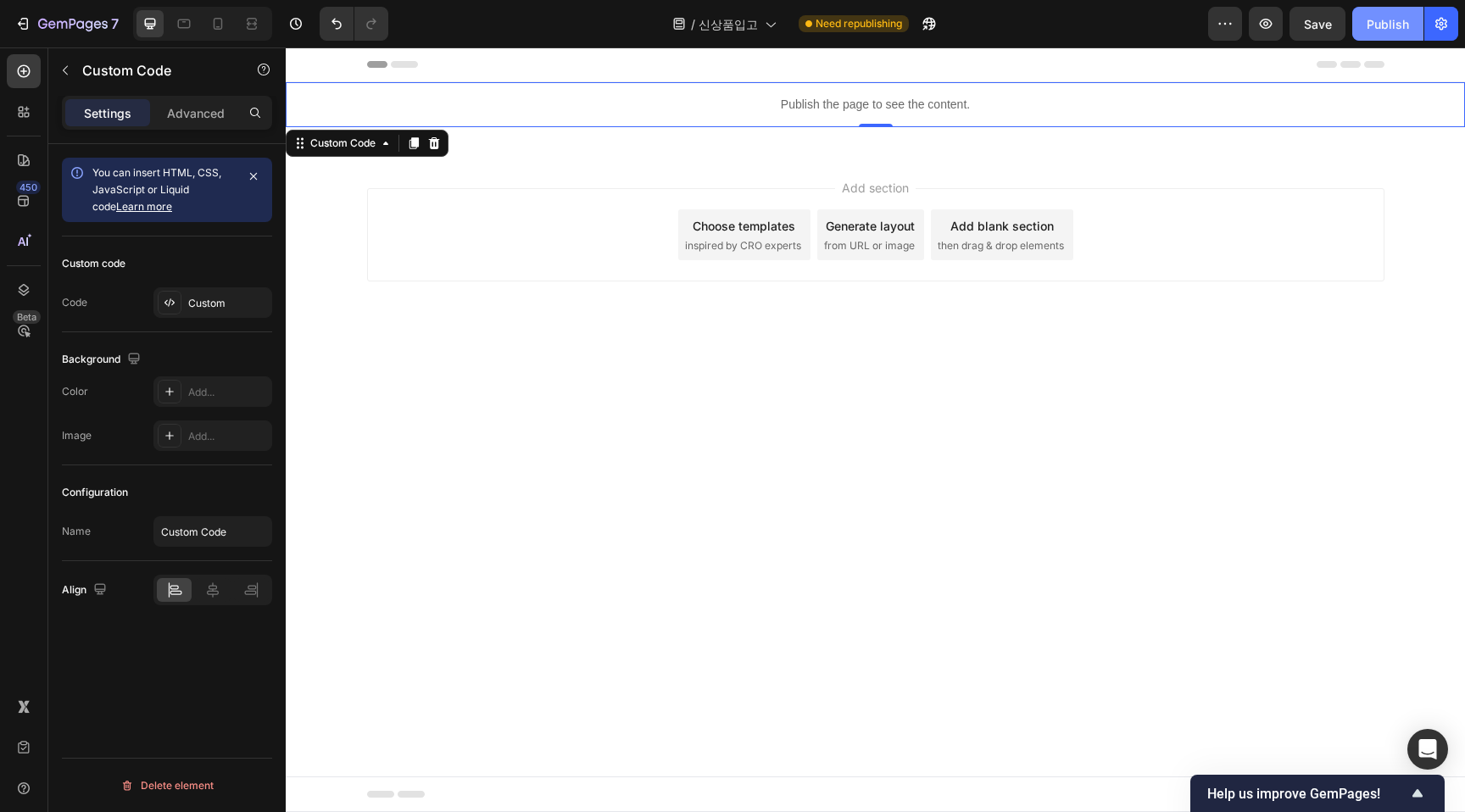
click at [1383, 20] on div "Publish" at bounding box center [1388, 24] width 43 height 18
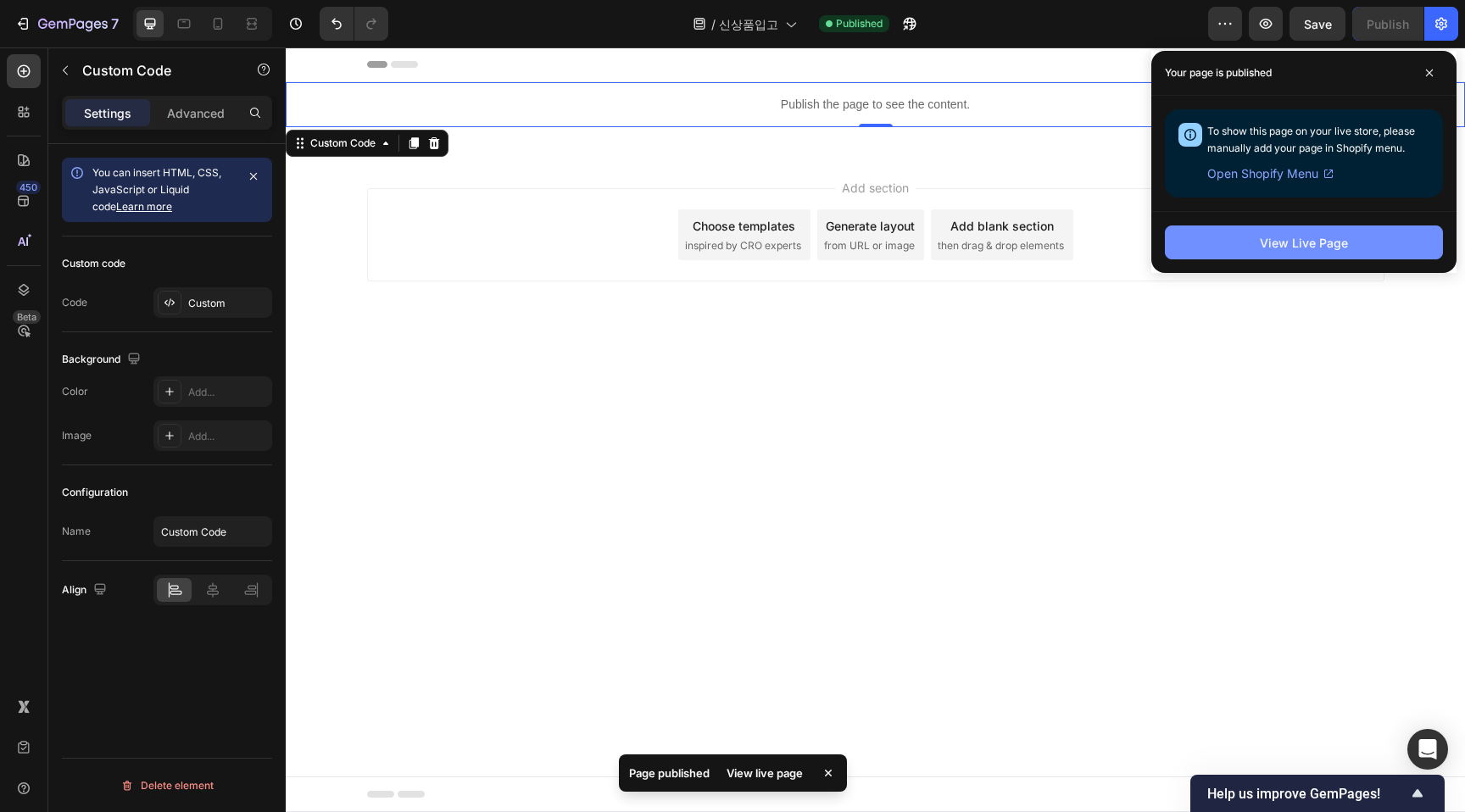
click at [1284, 252] on button "View Live Page" at bounding box center [1304, 242] width 278 height 34
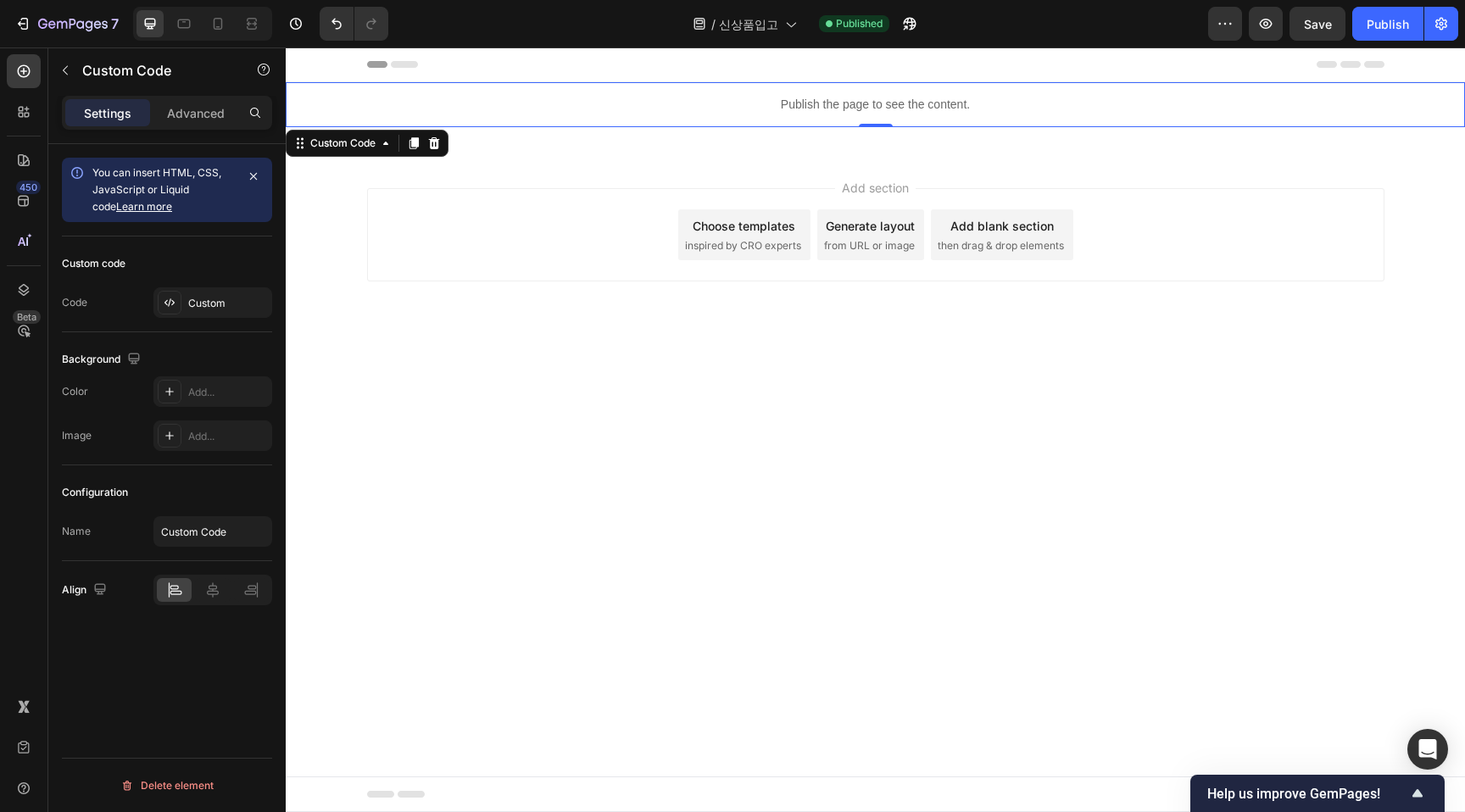
click at [883, 109] on p "Publish the page to see the content." at bounding box center [875, 105] width 1179 height 18
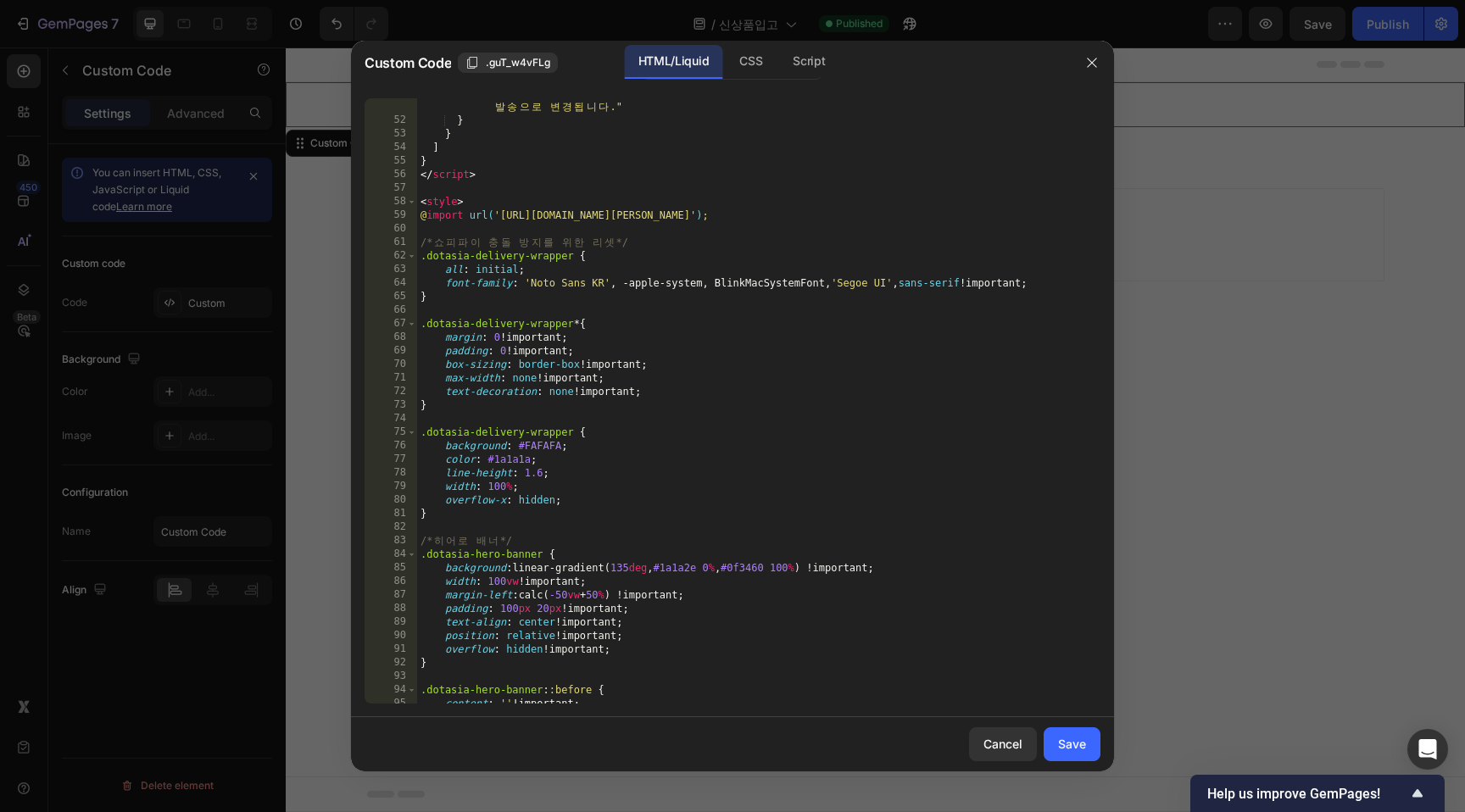
scroll to position [1264, 0]
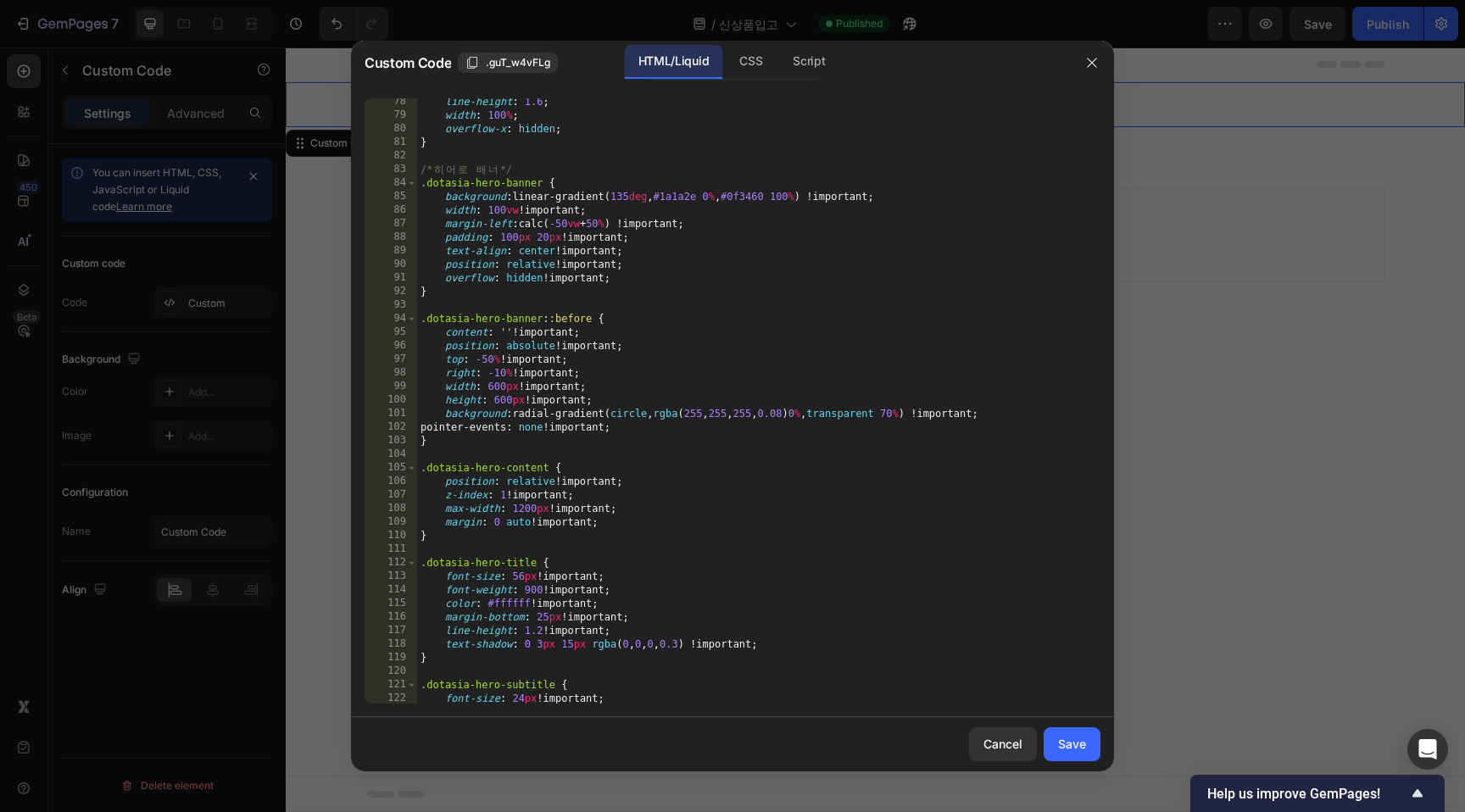
click at [746, 269] on div "line-height : 1.6 ; width : 100 % ; overflow-x : hidden ; } /* 히 어 로 배 너 */ .do…" at bounding box center [752, 410] width 670 height 632
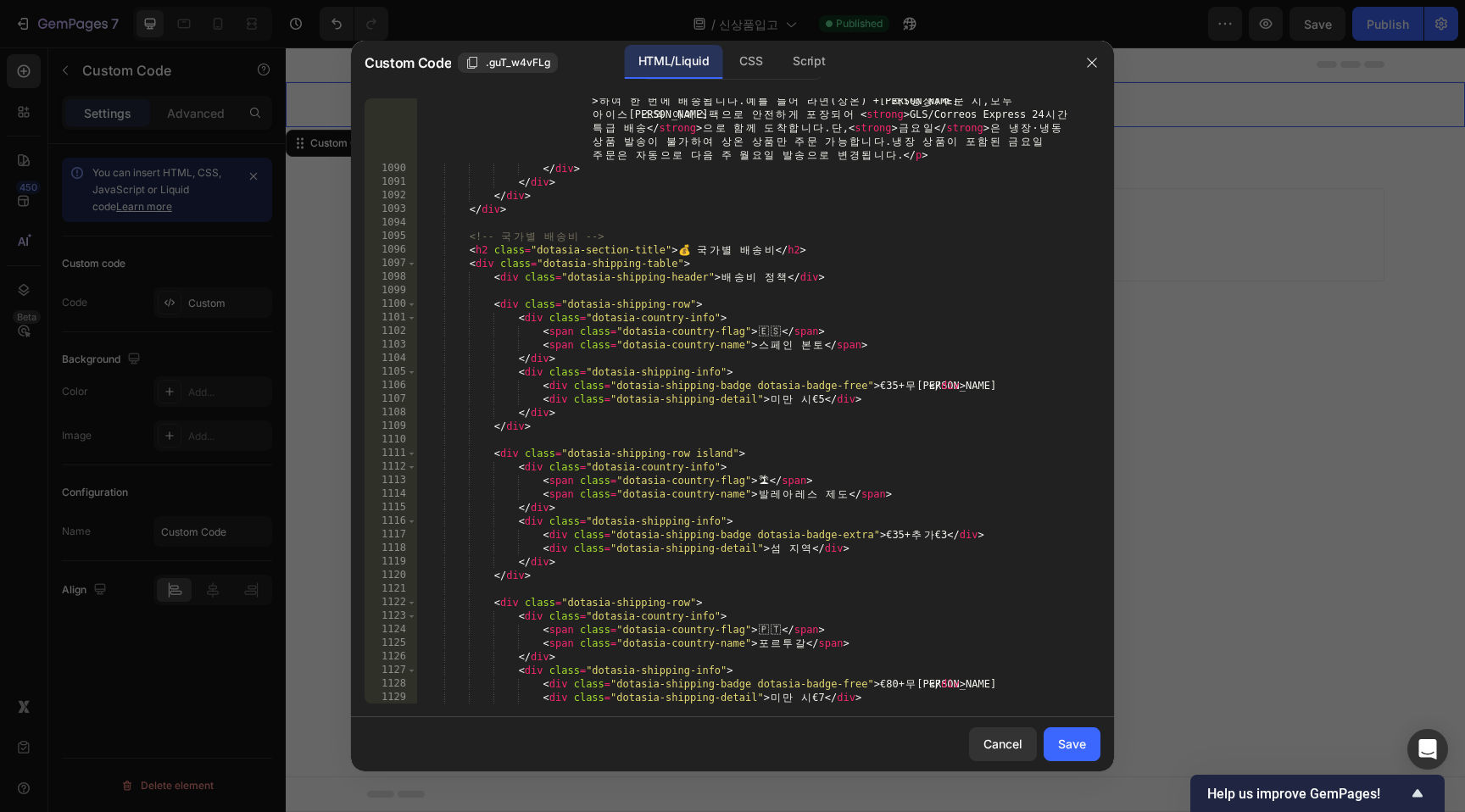
scroll to position [15268, 0]
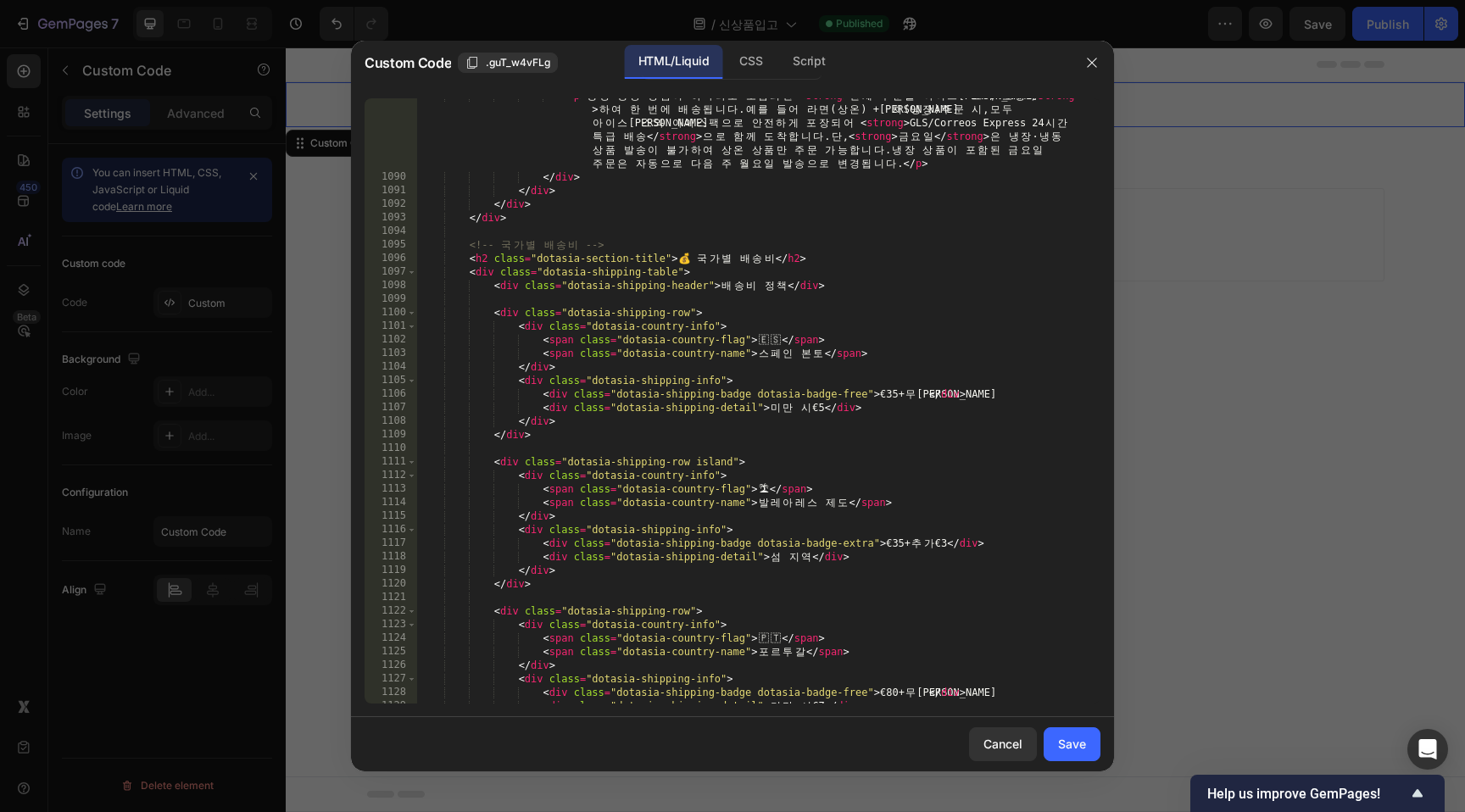
click at [688, 260] on div "< p > 냉 장 · 냉 동 상 품 이 하 나 라 도 포 함 되 면 < strong > 전 체 주 문 을 아 이 스 박 스 에 포 장 </ s…" at bounding box center [752, 439] width 670 height 700
paste textarea "🇪🇺"
type textarea "<h2 class="dotasia-section-title">🇪🇺 국가별 배송비</h2>"
click at [1069, 753] on button "Save" at bounding box center [1072, 744] width 57 height 34
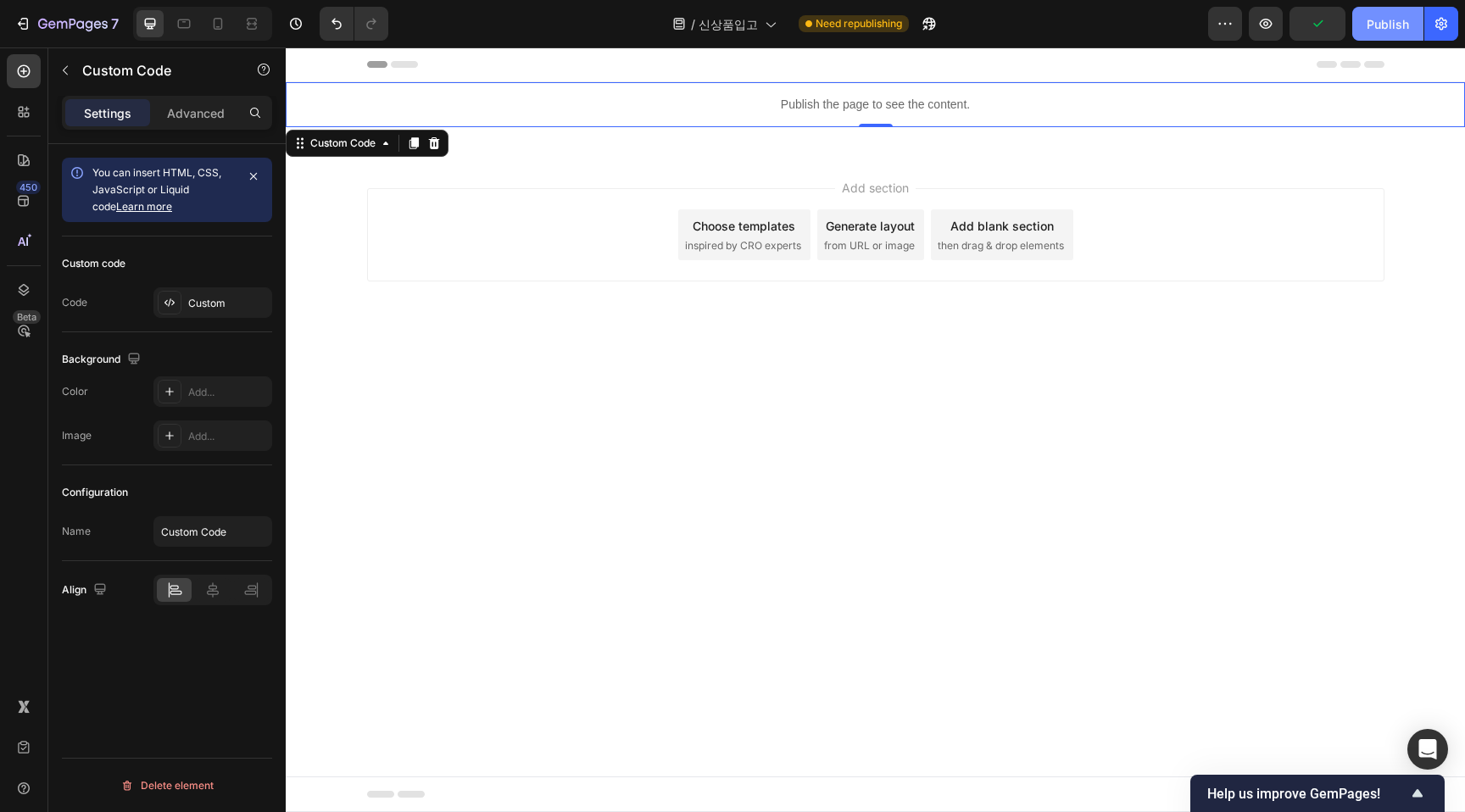
click at [1402, 20] on div "Publish" at bounding box center [1388, 24] width 43 height 18
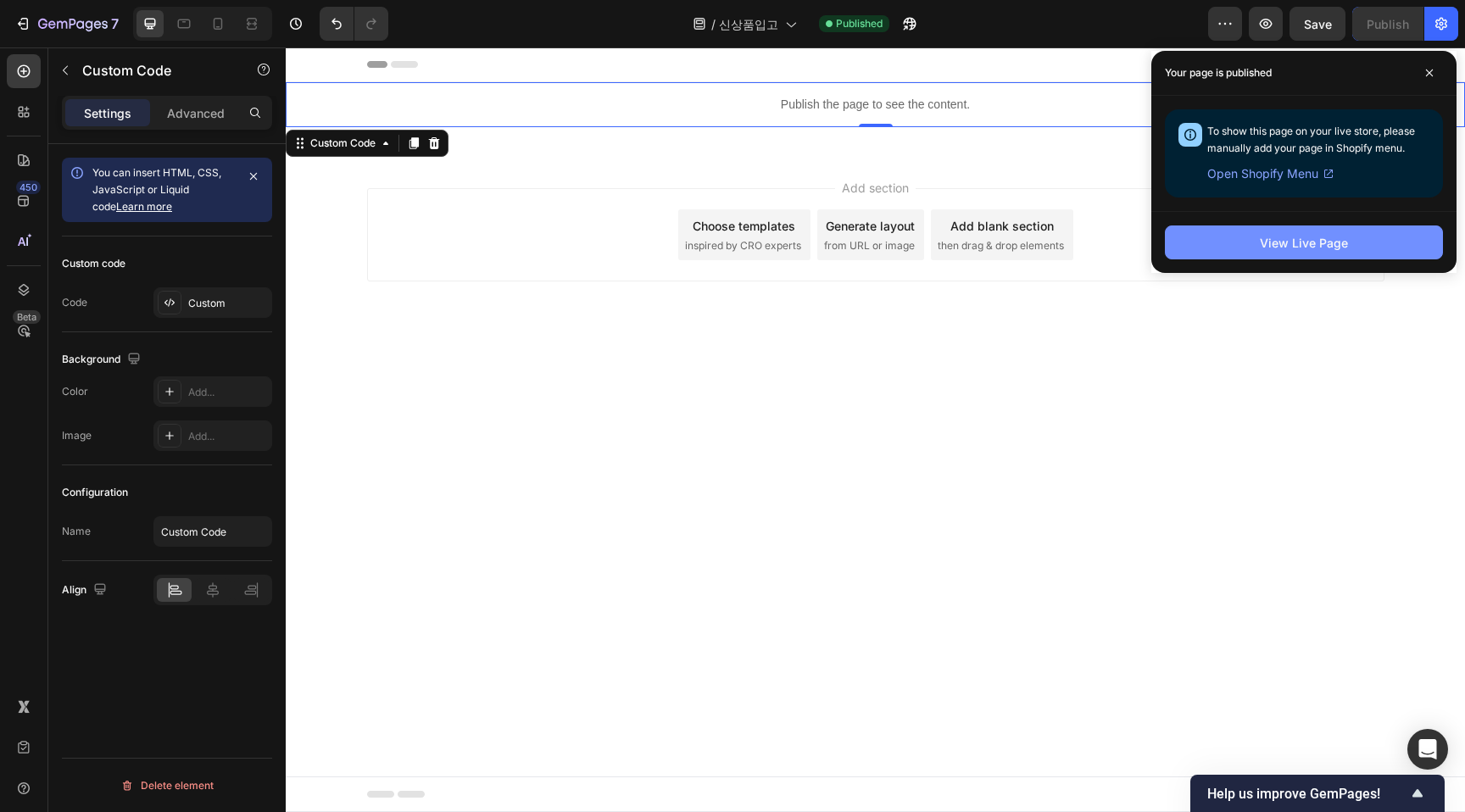
click at [1270, 242] on div "View Live Page" at bounding box center [1304, 243] width 88 height 18
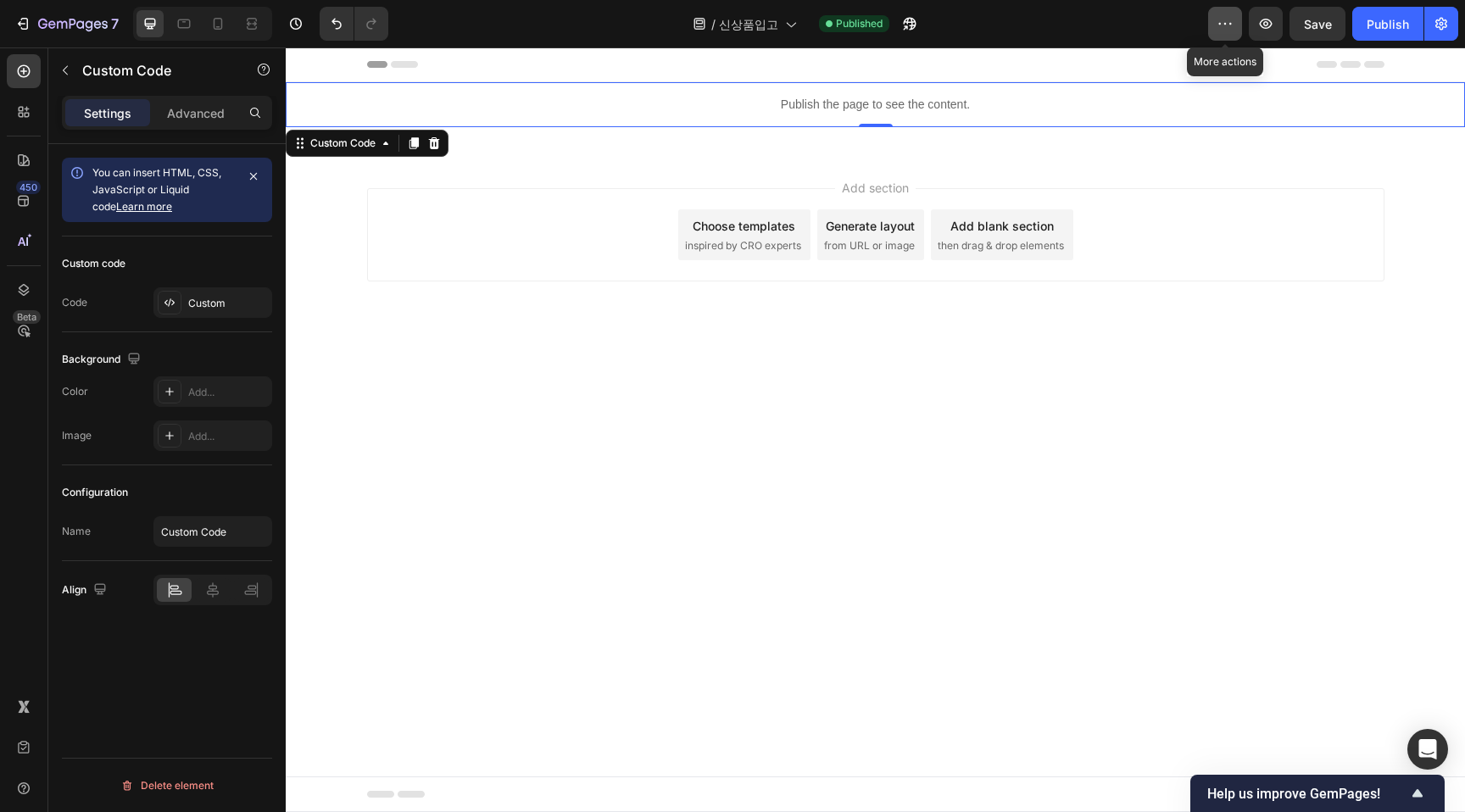
click at [1226, 19] on icon "button" at bounding box center [1225, 23] width 17 height 17
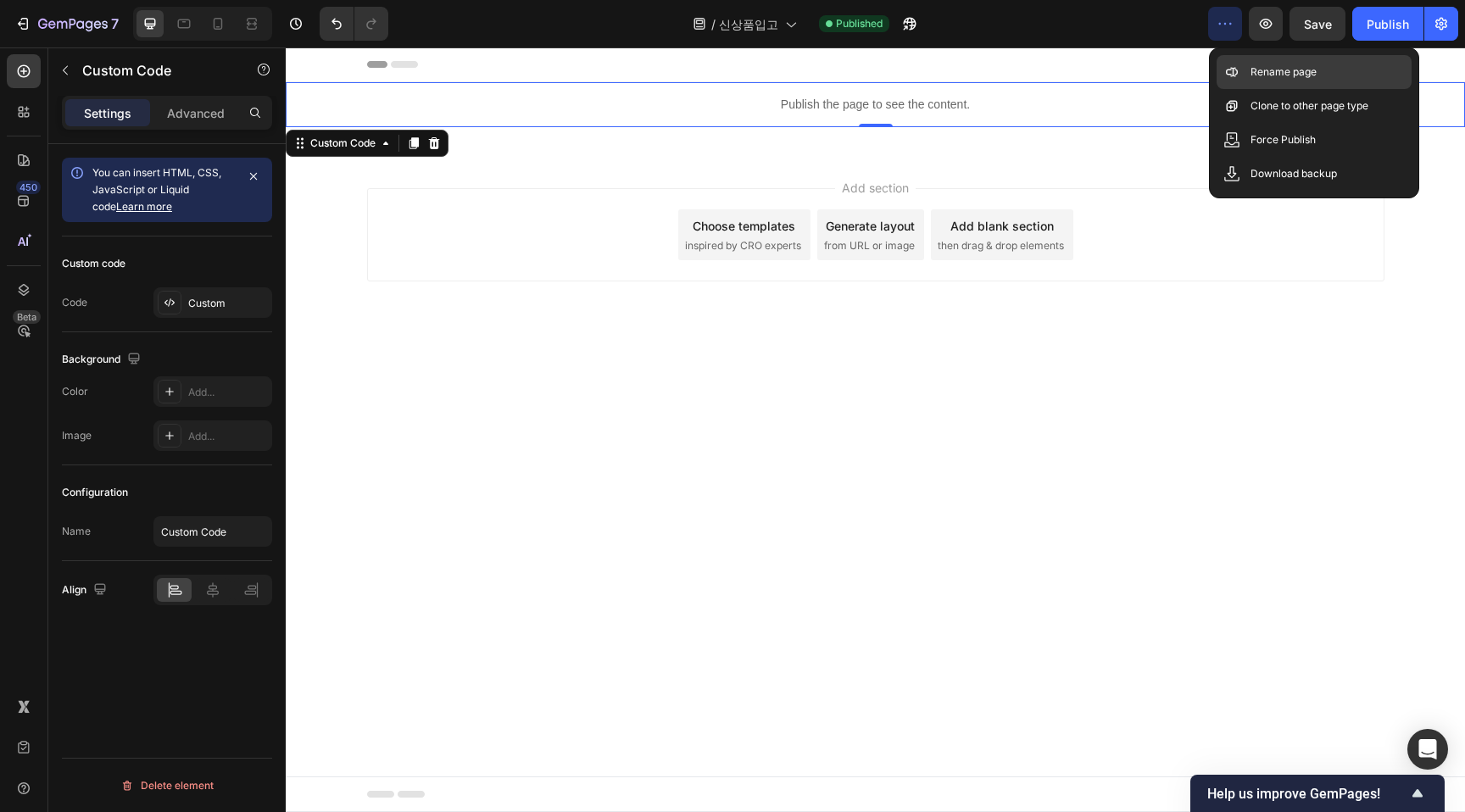
click at [1297, 64] on p "Rename page" at bounding box center [1283, 72] width 67 height 17
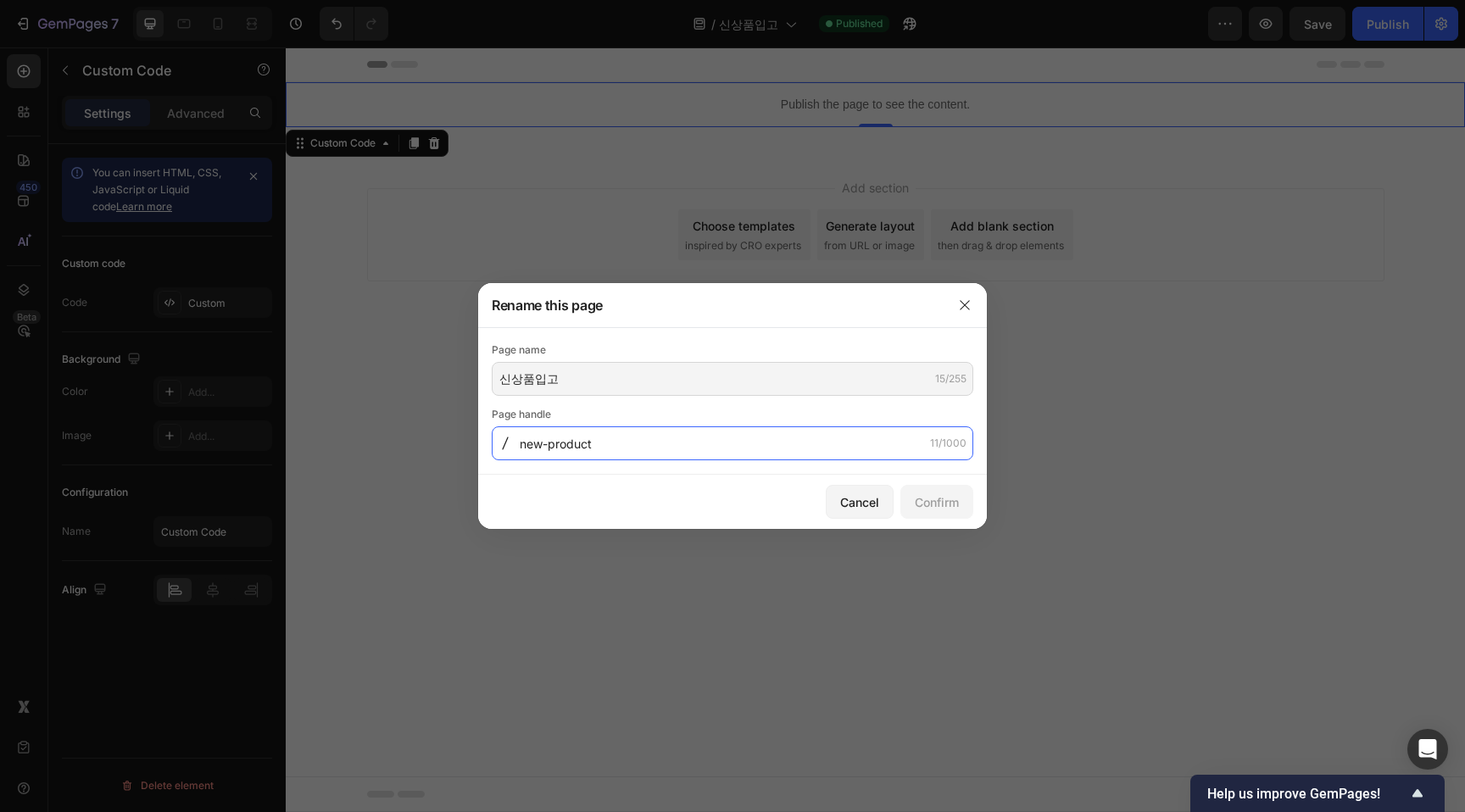
click at [644, 457] on input "new-product" at bounding box center [732, 443] width 482 height 34
type input "ㅇ"
paste input "Shipping-Information"
type input "Shipping-Information-ko"
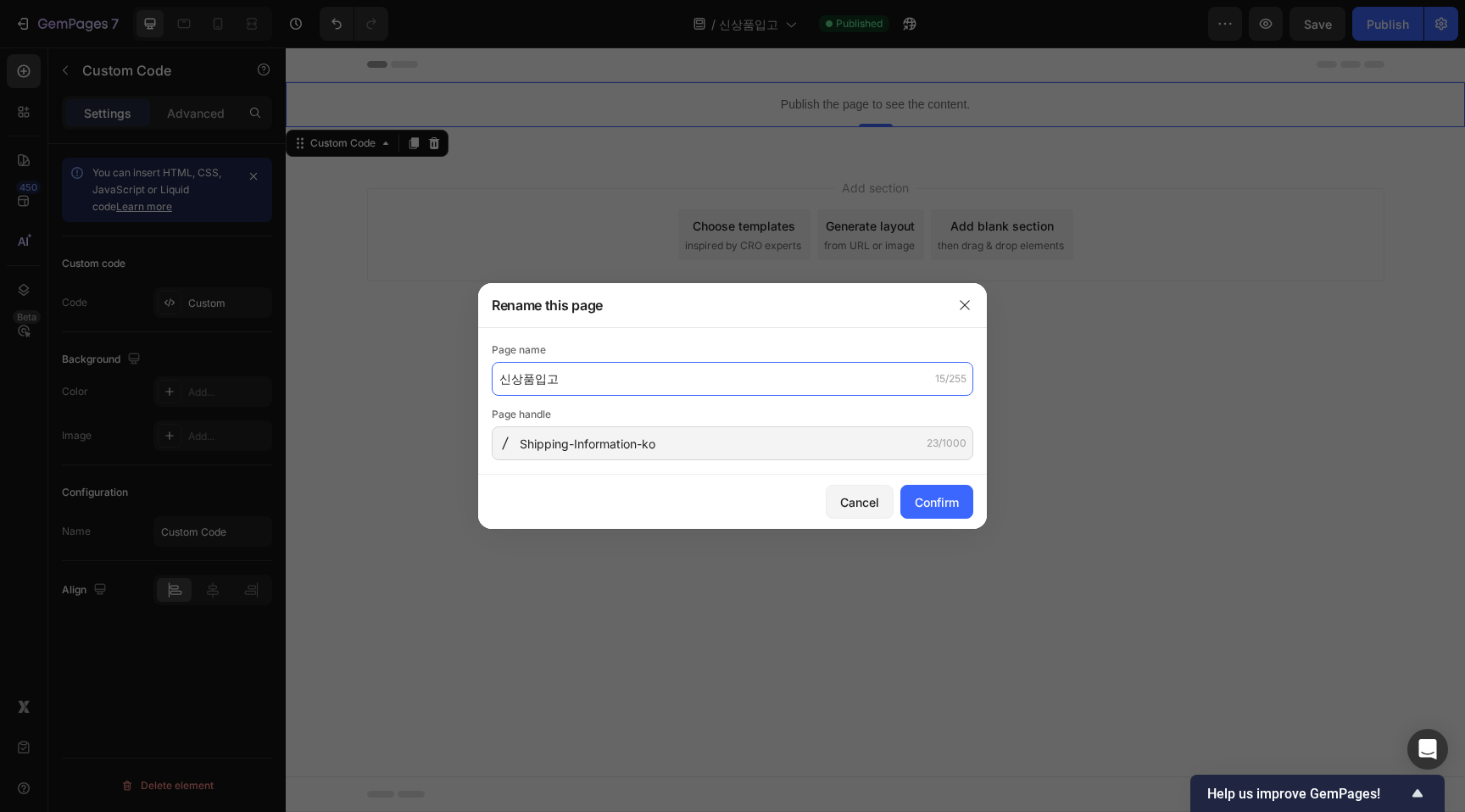
click at [576, 386] on input "신상품입고" at bounding box center [732, 379] width 482 height 34
type input "q"
type input "qot"
drag, startPoint x: 576, startPoint y: 386, endPoint x: 666, endPoint y: 362, distance: 93.1
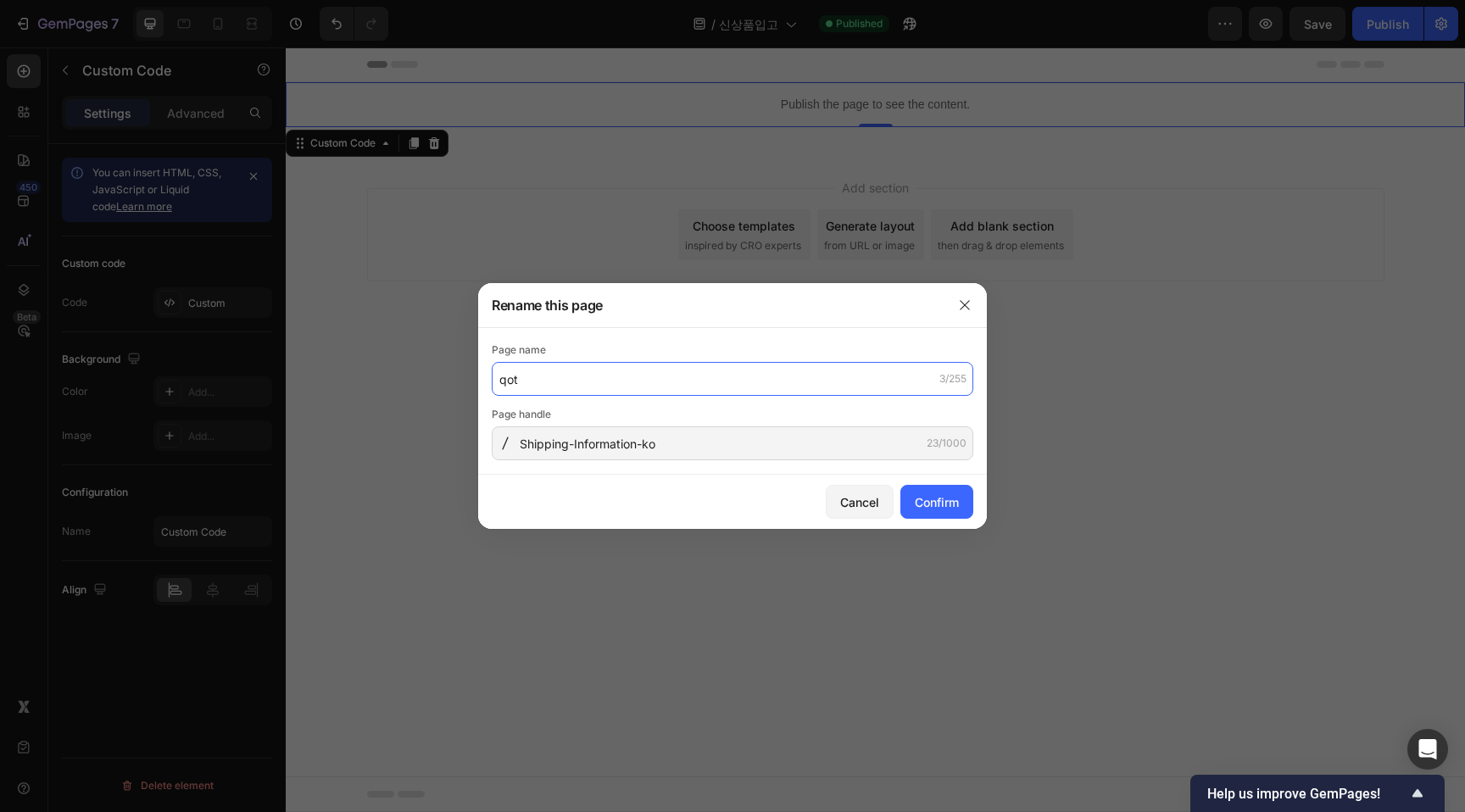
click at [666, 362] on input "qot" at bounding box center [732, 379] width 482 height 34
type input "닷아시아 배송안내"
click at [956, 519] on div "Cancel Confirm" at bounding box center [732, 502] width 509 height 54
click at [961, 488] on button "Confirm" at bounding box center [937, 502] width 73 height 34
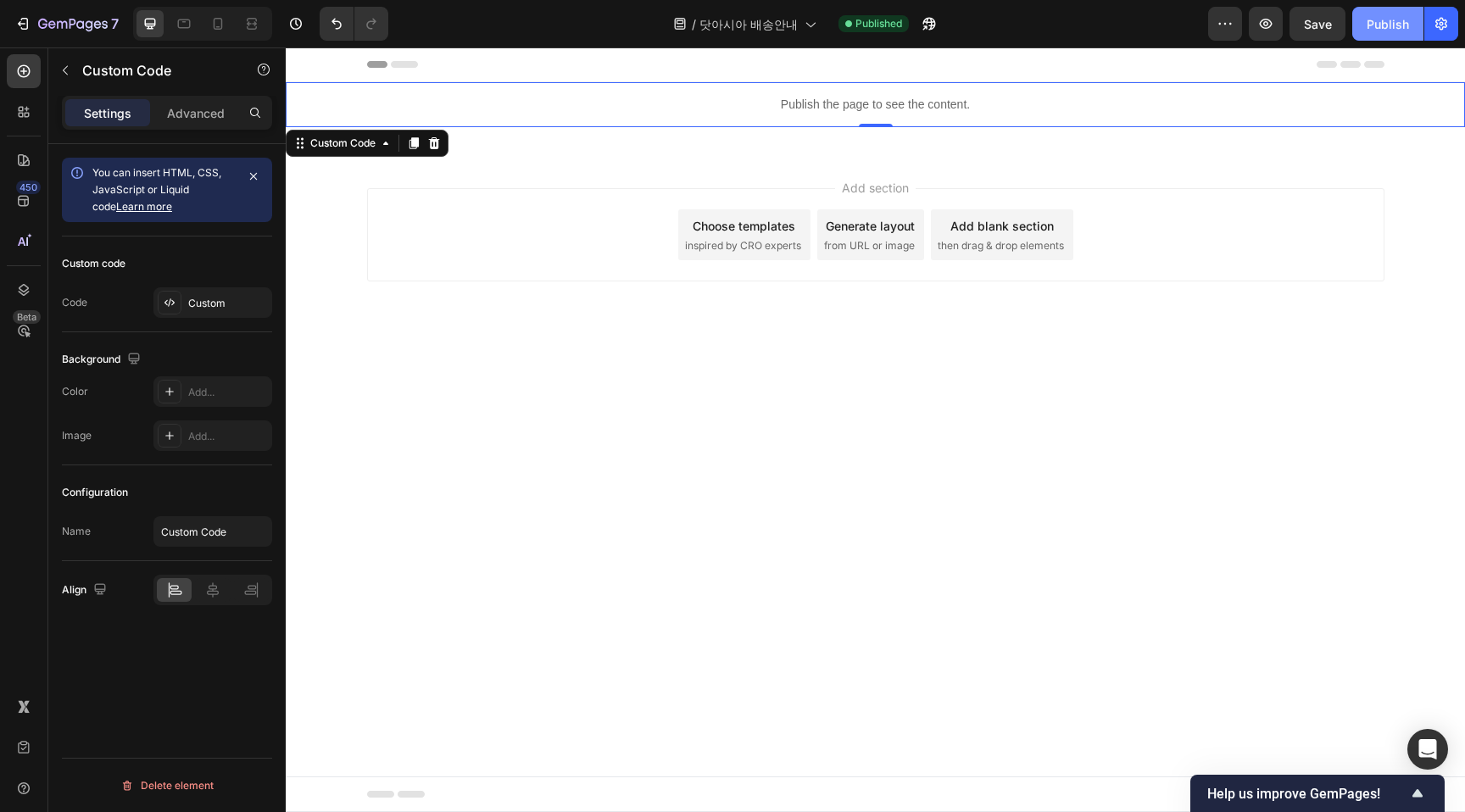
click at [1404, 18] on div "Publish" at bounding box center [1388, 24] width 43 height 18
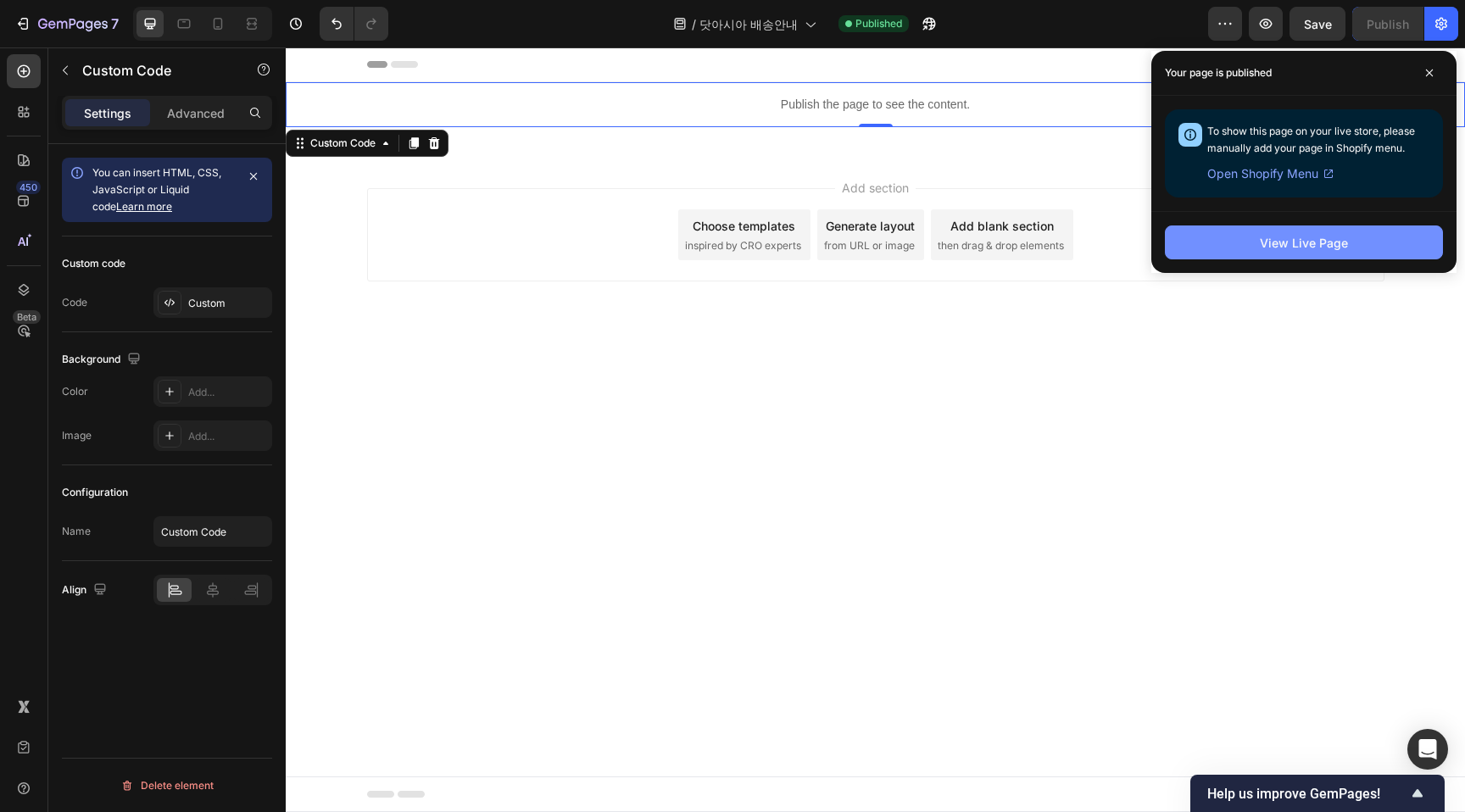
click at [1352, 251] on button "View Live Page" at bounding box center [1304, 242] width 278 height 34
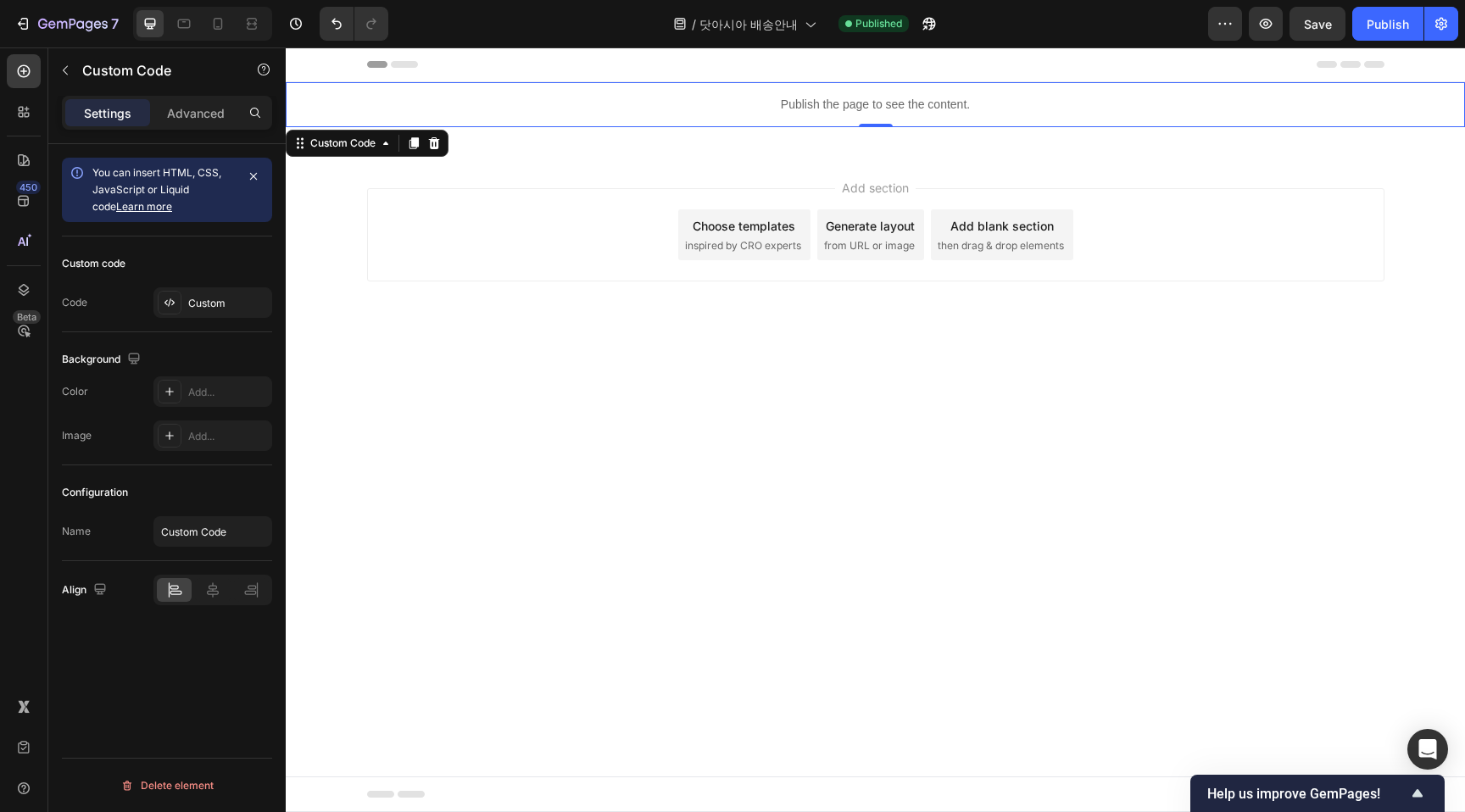
click at [960, 104] on p "Publish the page to see the content." at bounding box center [875, 105] width 1179 height 18
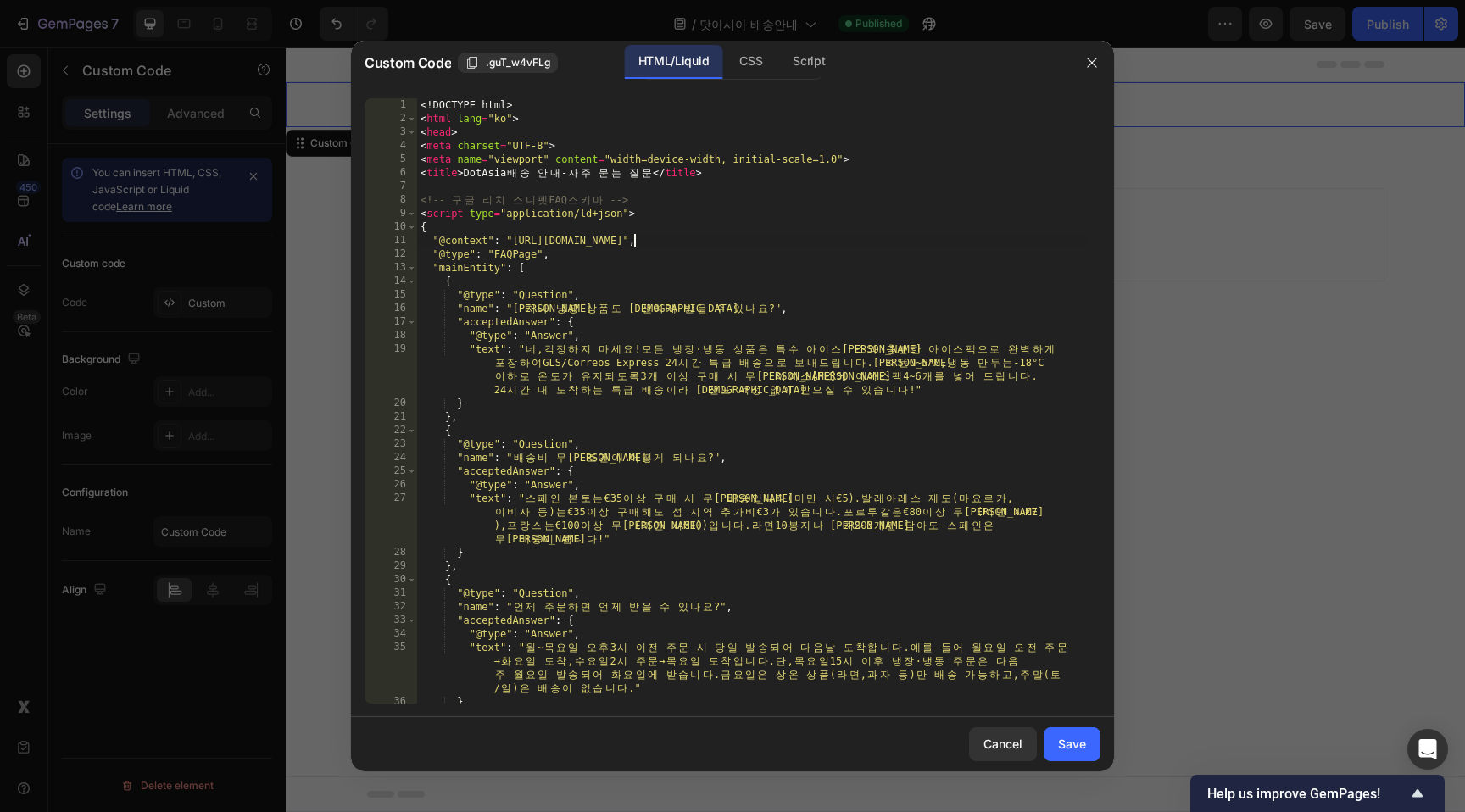
click at [768, 244] on div "<! DOCTYPE html > < html lang = "ko" > < head > < meta charset = "UTF-8" > < me…" at bounding box center [752, 414] width 670 height 632
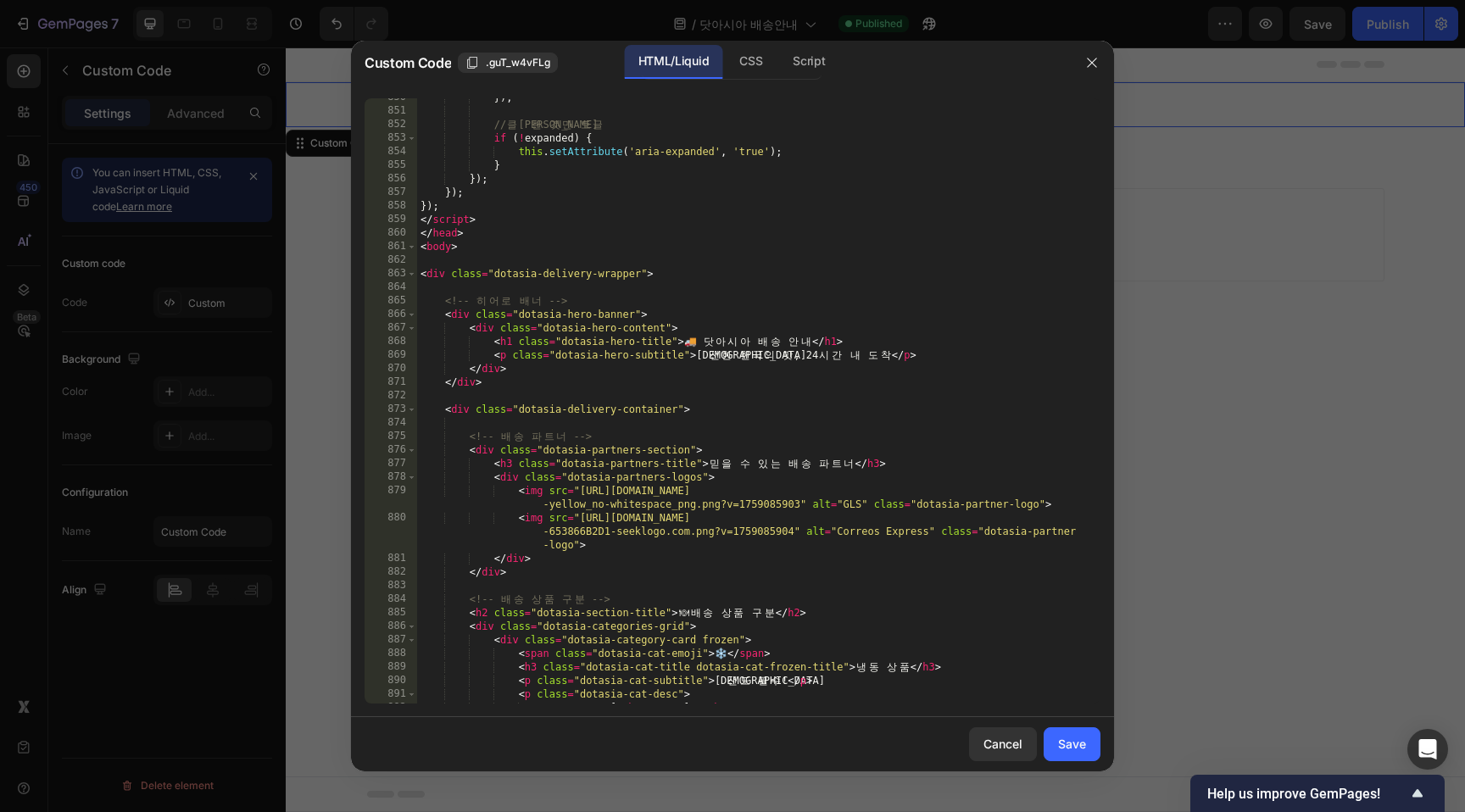
scroll to position [11739, 0]
click at [781, 340] on div "}) ; // 클 릭 한 것 만 토 글 if ( ! expanded ) { this . setAttribute ( 'aria-expanded'…" at bounding box center [752, 406] width 670 height 632
type textarea "줄"
click at [1082, 750] on div "Save" at bounding box center [1072, 744] width 28 height 18
